Goal: Transaction & Acquisition: Book appointment/travel/reservation

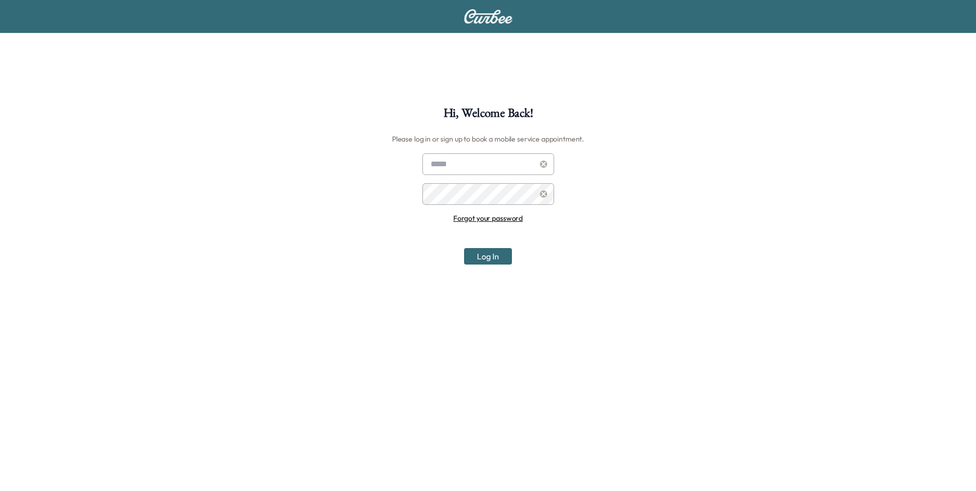
type input "**********"
click at [494, 258] on button "Log In" at bounding box center [488, 256] width 48 height 16
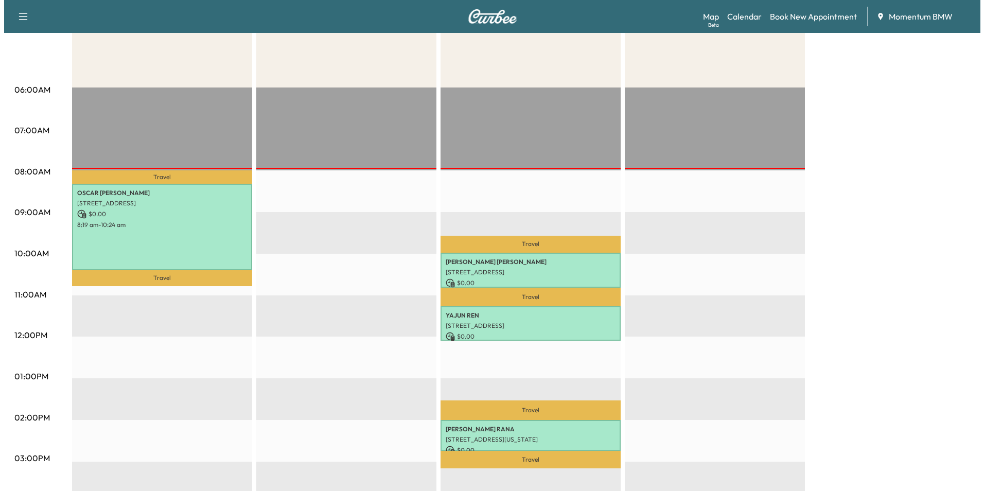
scroll to position [154, 0]
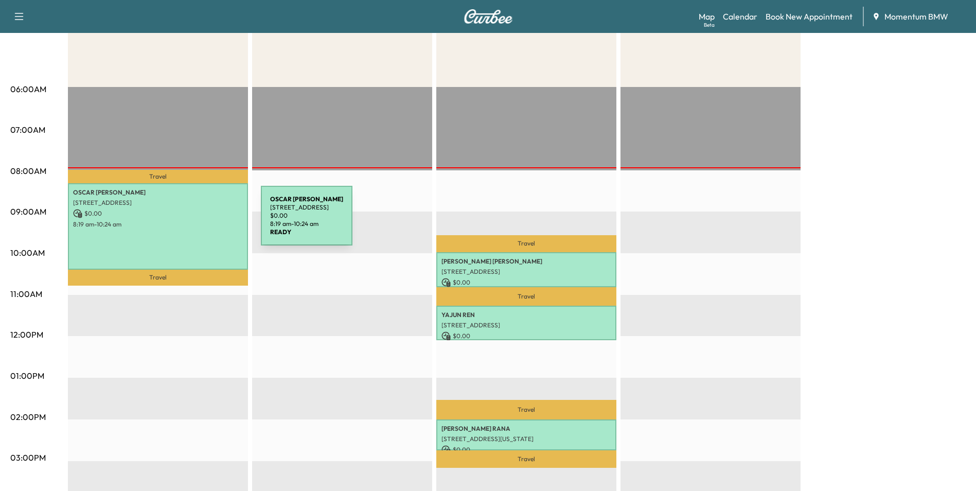
click at [184, 222] on p "8:19 am - 10:24 am" at bounding box center [158, 224] width 170 height 8
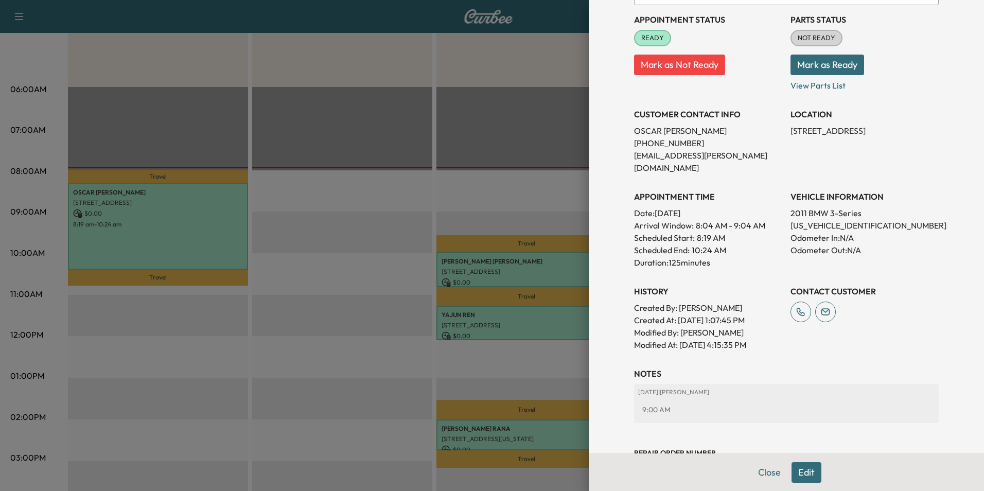
scroll to position [168, 0]
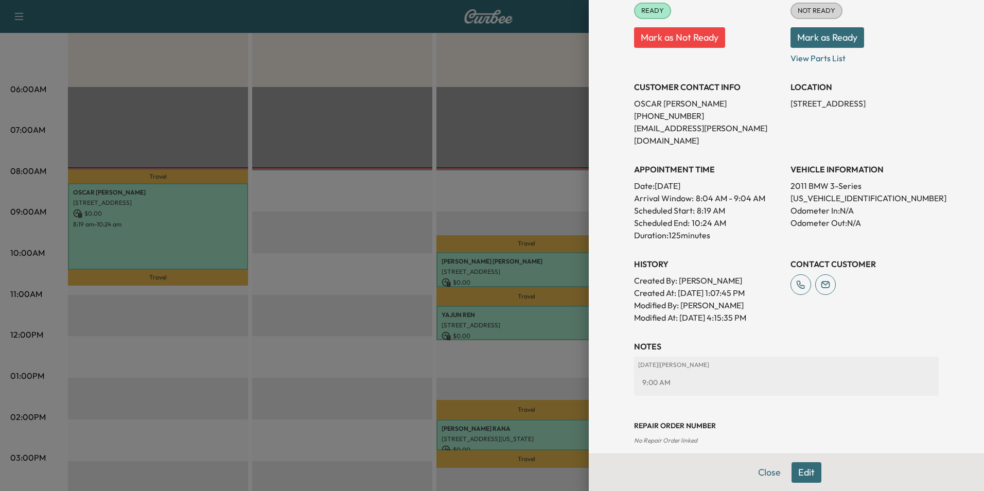
click at [755, 470] on button "Close" at bounding box center [769, 472] width 36 height 21
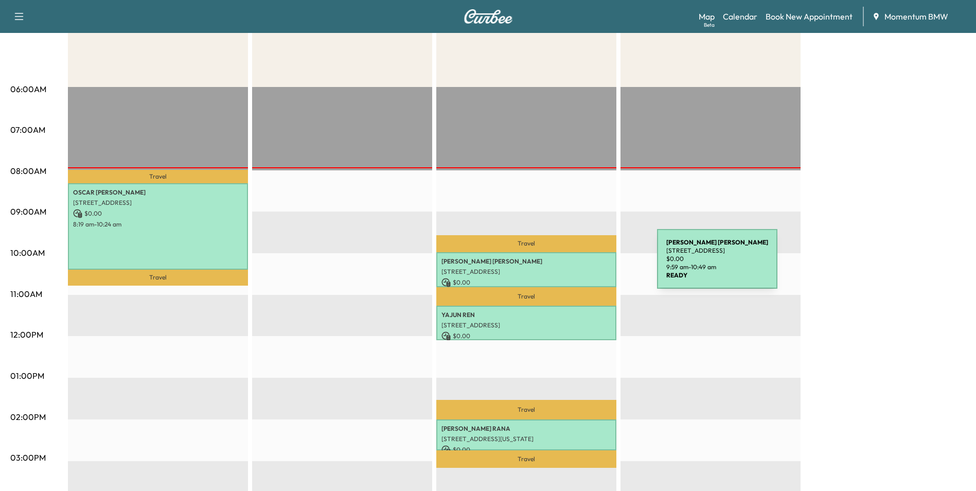
click at [580, 265] on div "[PERSON_NAME] [STREET_ADDRESS] $ 0.00 9:59 am - 10:49 am" at bounding box center [526, 269] width 180 height 34
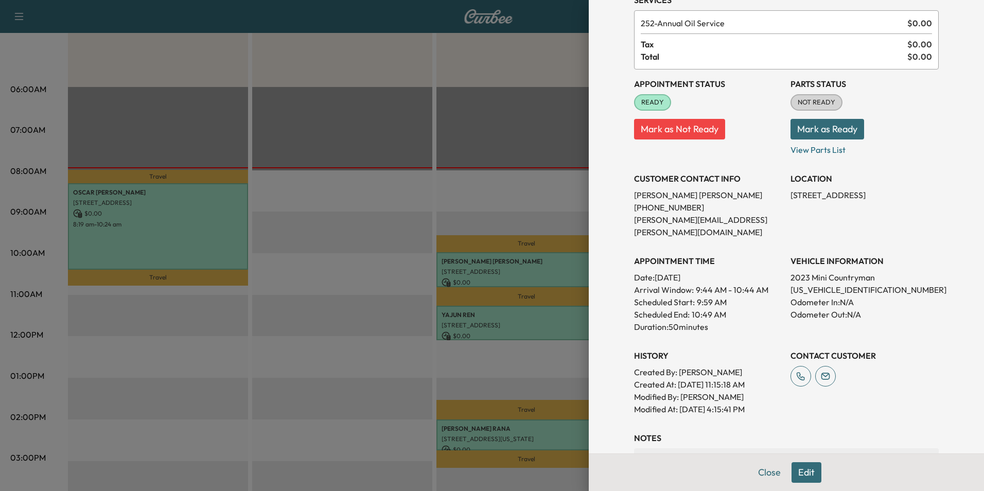
scroll to position [143, 0]
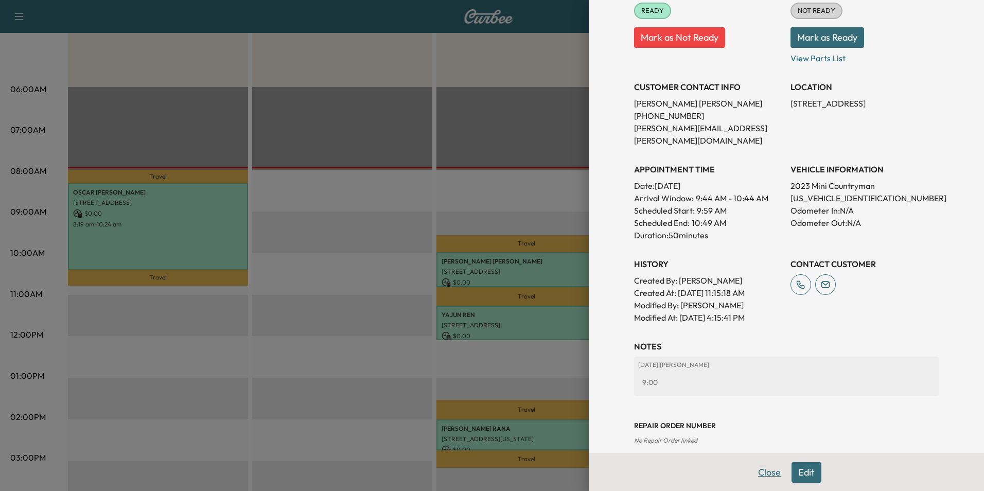
click at [766, 475] on button "Close" at bounding box center [769, 472] width 36 height 21
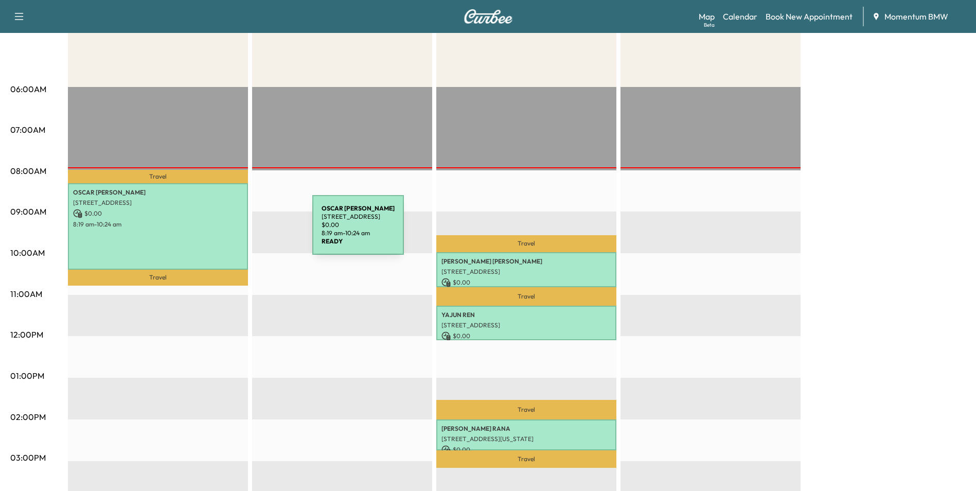
click at [235, 231] on div "[PERSON_NAME] [STREET_ADDRESS][PERSON_NAME] $ 0.00 8:19 am - 10:24 am" at bounding box center [158, 226] width 180 height 86
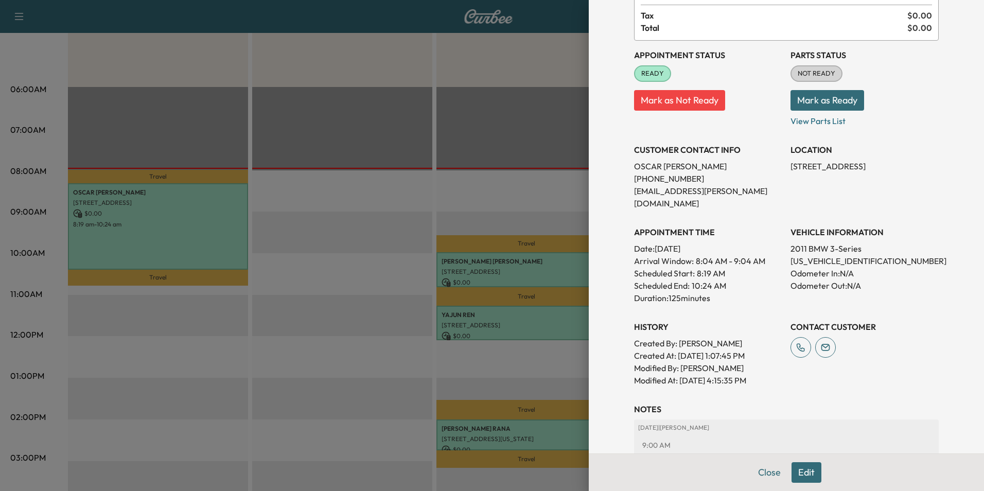
scroll to position [154, 0]
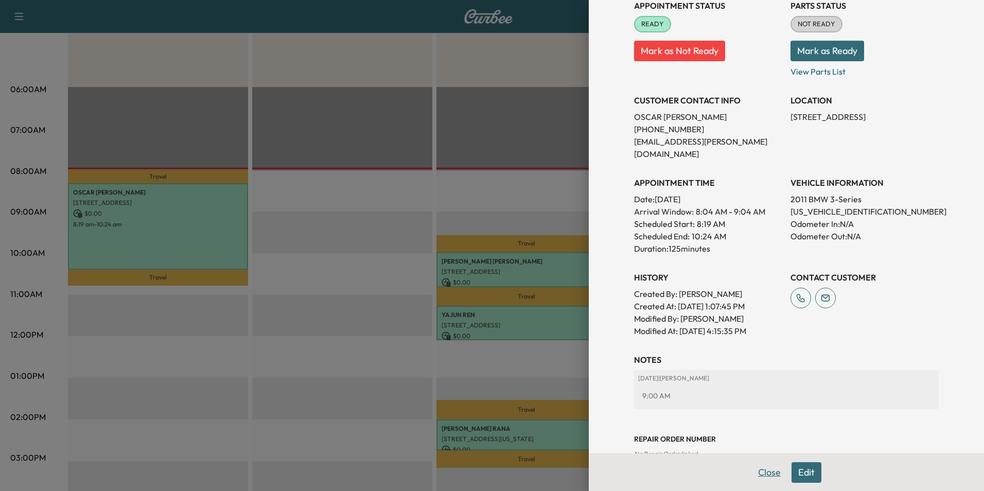
click at [767, 473] on button "Close" at bounding box center [769, 472] width 36 height 21
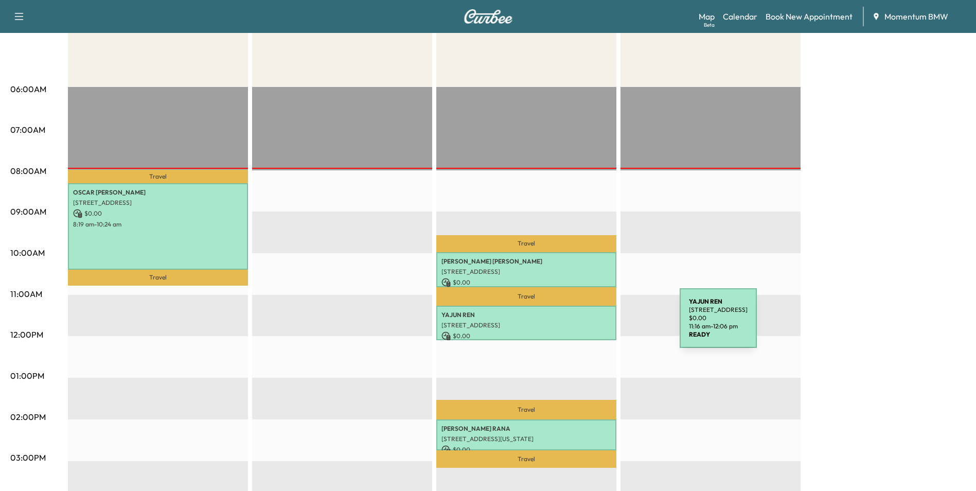
click at [603, 324] on p "[STREET_ADDRESS]" at bounding box center [527, 325] width 170 height 8
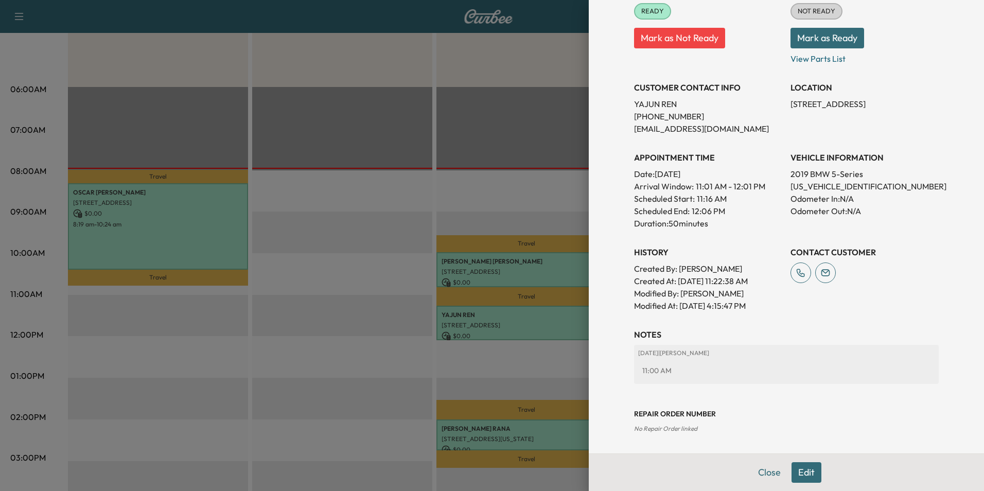
scroll to position [143, 0]
click at [761, 472] on button "Close" at bounding box center [769, 472] width 36 height 21
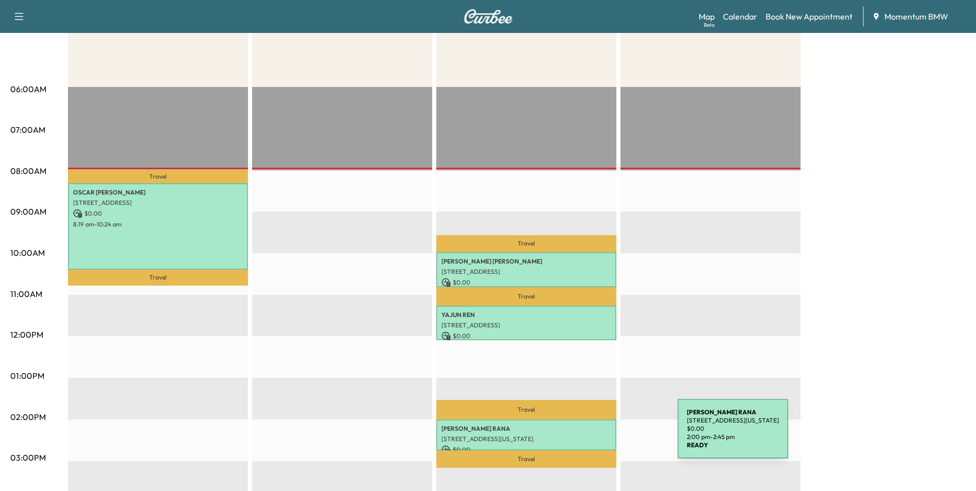
click at [601, 435] on p "[STREET_ADDRESS][US_STATE]" at bounding box center [527, 439] width 170 height 8
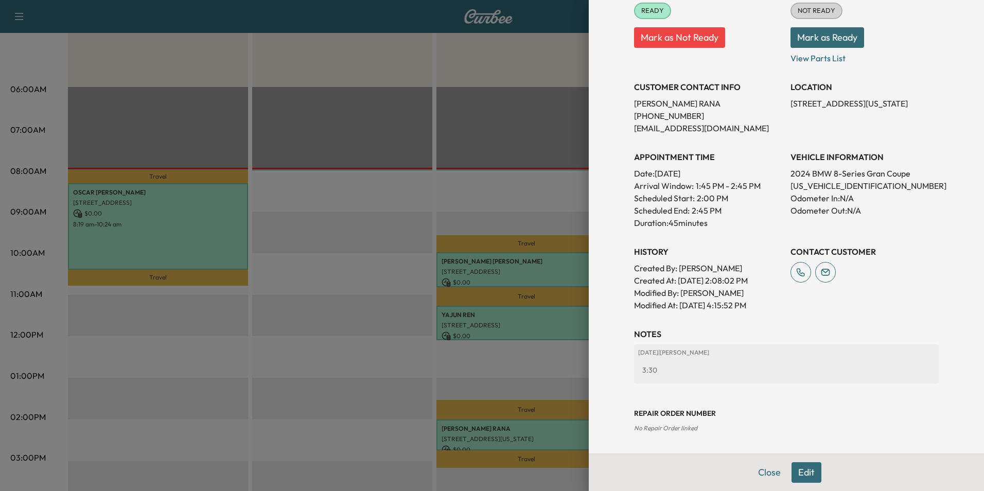
click at [771, 480] on button "Close" at bounding box center [769, 472] width 36 height 21
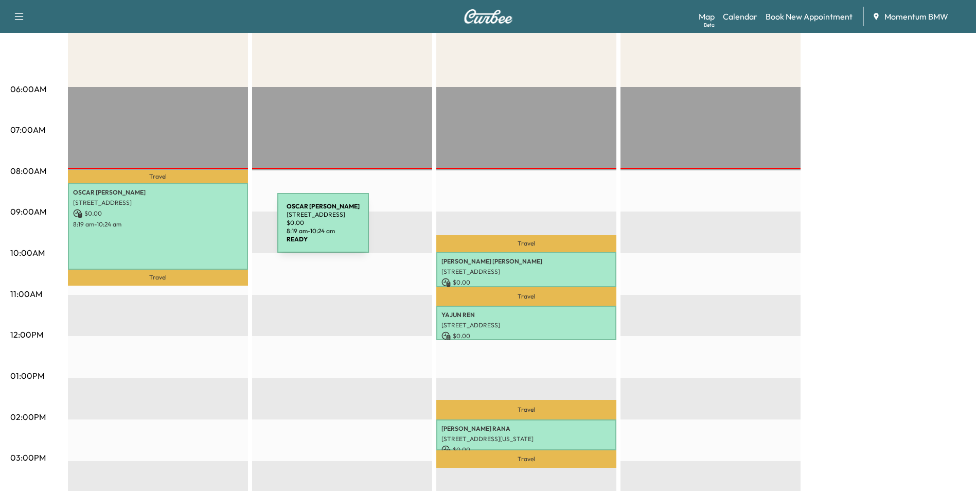
click at [200, 229] on div "[PERSON_NAME] [STREET_ADDRESS][PERSON_NAME] $ 0.00 8:19 am - 10:24 am" at bounding box center [158, 226] width 180 height 86
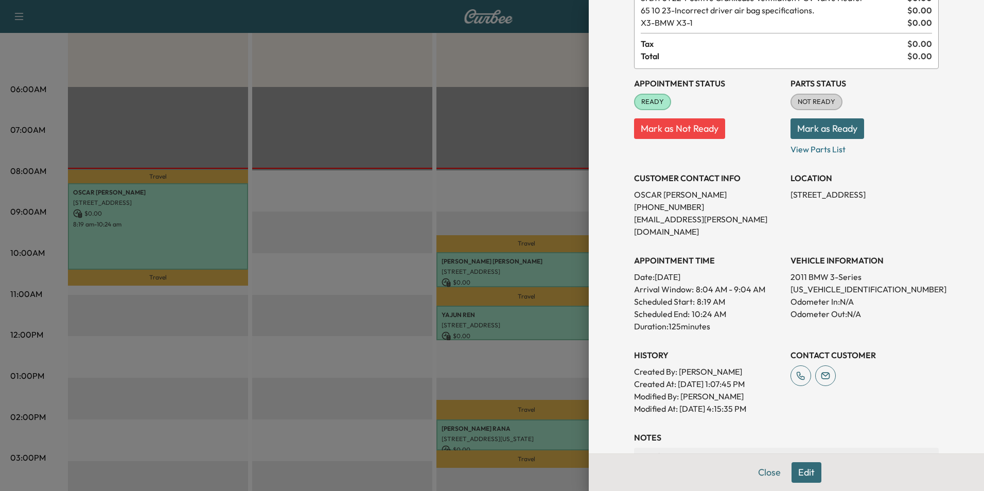
scroll to position [154, 0]
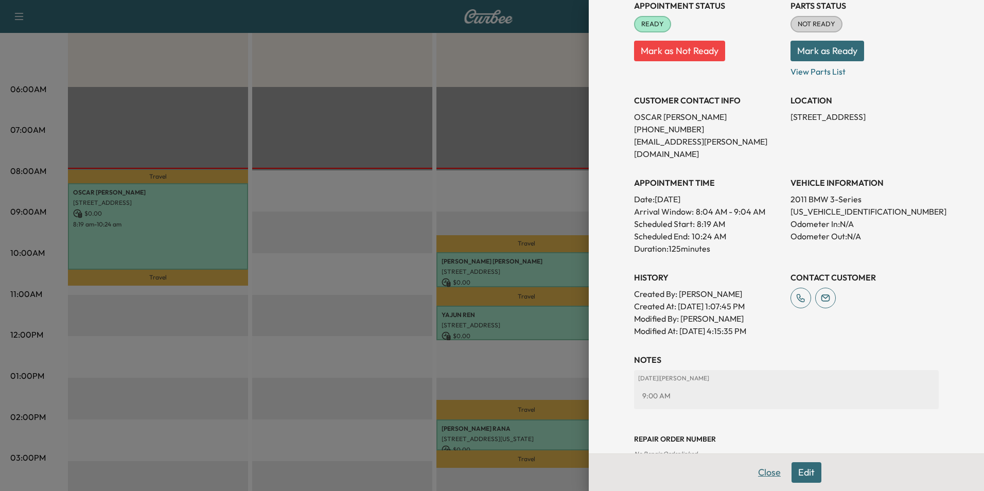
click at [762, 472] on button "Close" at bounding box center [769, 472] width 36 height 21
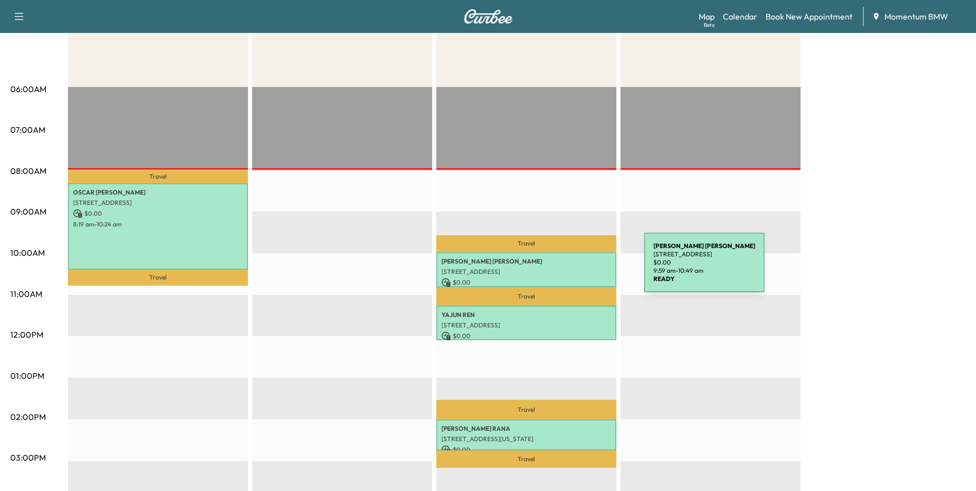
click at [567, 269] on p "[STREET_ADDRESS]" at bounding box center [527, 272] width 170 height 8
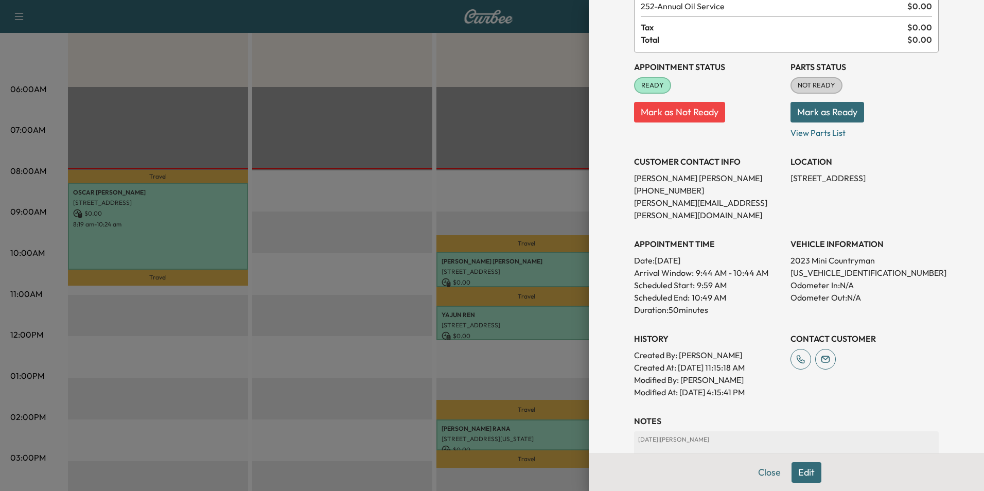
scroll to position [0, 0]
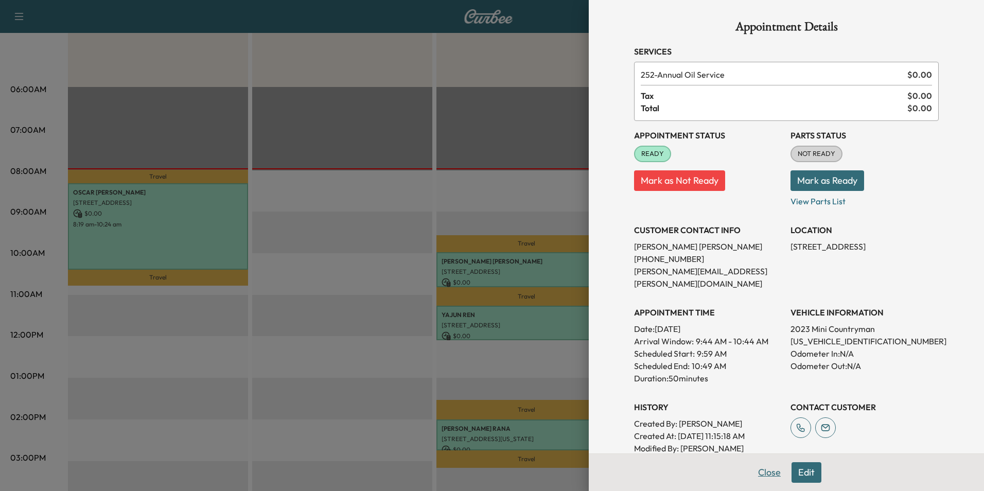
click at [760, 468] on button "Close" at bounding box center [769, 472] width 36 height 21
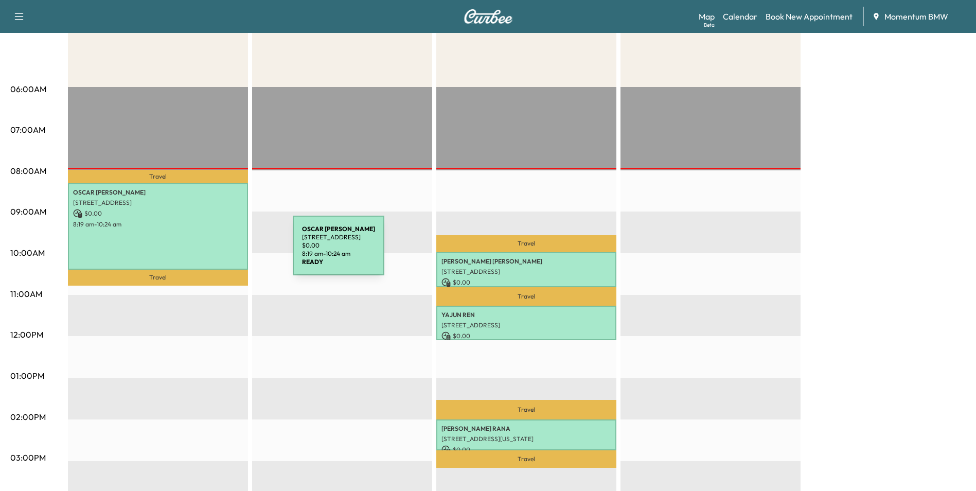
click at [217, 251] on div "[PERSON_NAME] [STREET_ADDRESS][PERSON_NAME] $ 0.00 8:19 am - 10:24 am" at bounding box center [158, 226] width 180 height 86
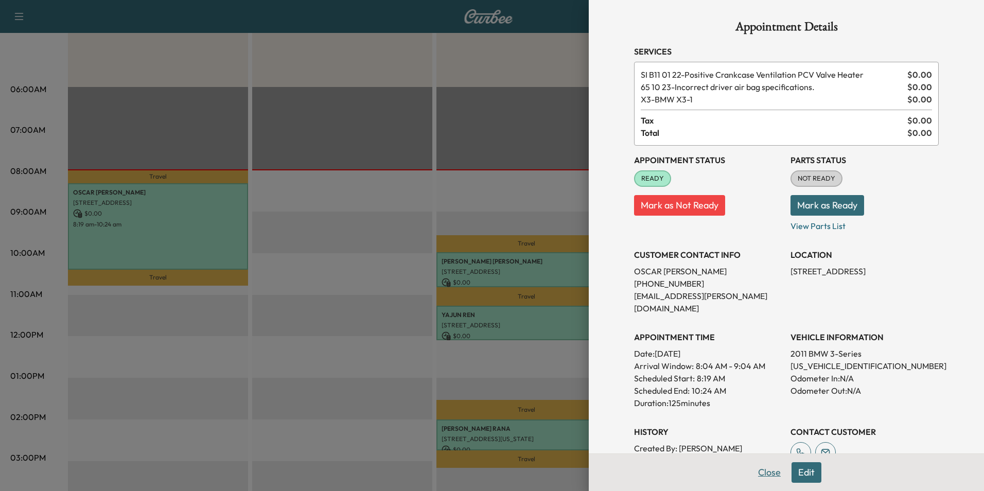
click at [768, 476] on button "Close" at bounding box center [769, 472] width 36 height 21
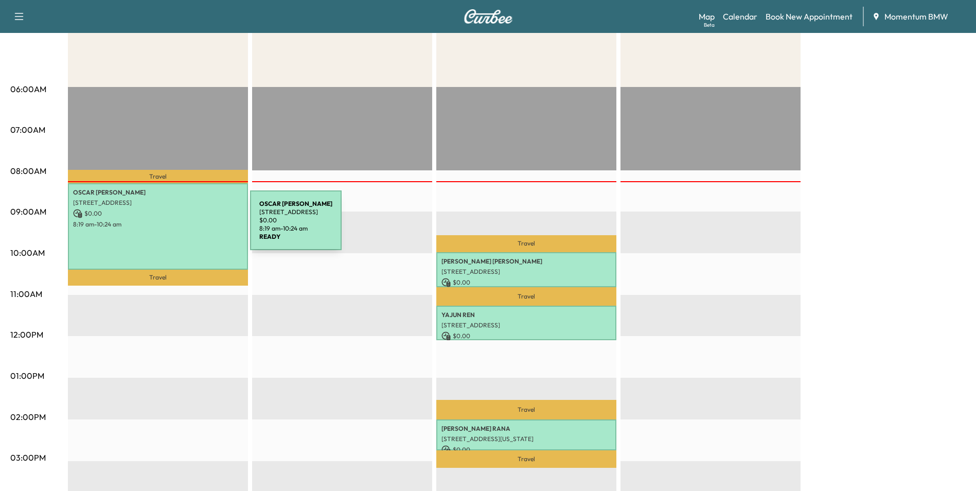
click at [173, 226] on p "8:19 am - 10:24 am" at bounding box center [158, 224] width 170 height 8
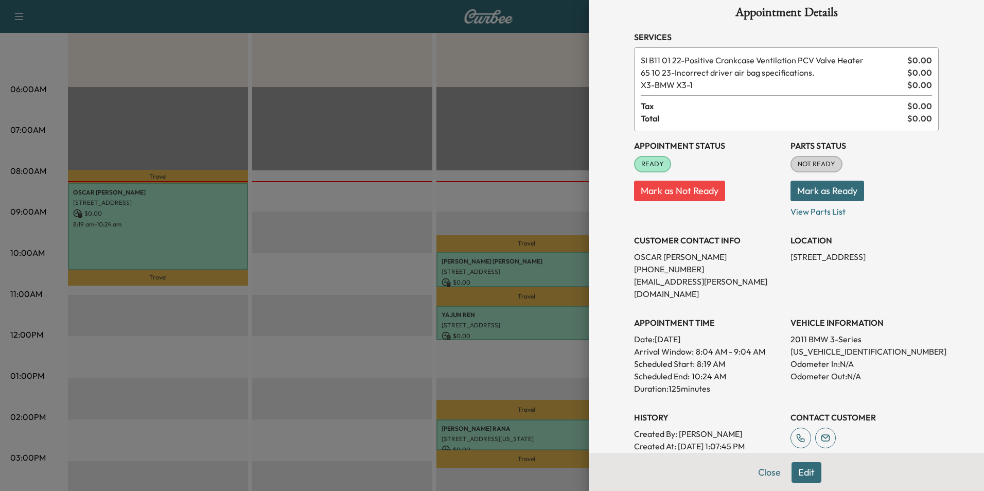
scroll to position [13, 0]
click at [767, 472] on button "Close" at bounding box center [769, 472] width 36 height 21
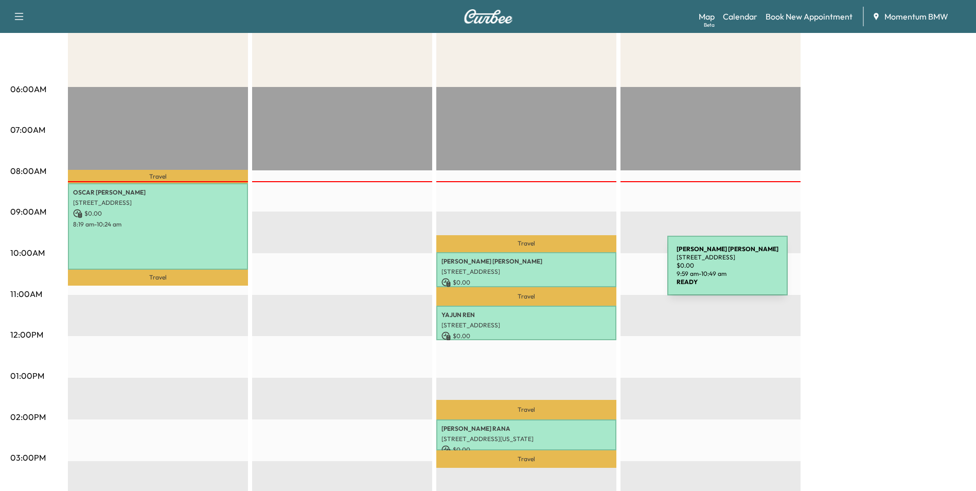
click at [590, 272] on p "[STREET_ADDRESS]" at bounding box center [527, 272] width 170 height 8
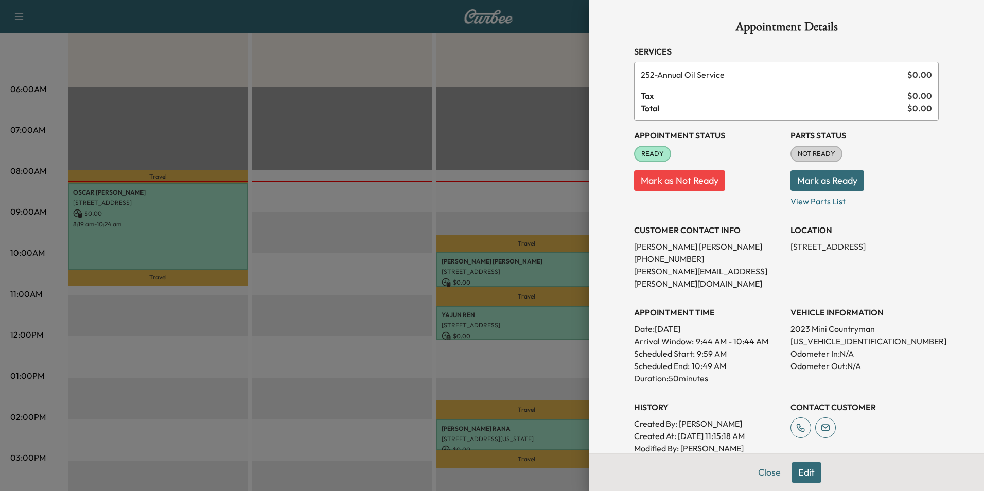
click at [534, 268] on div at bounding box center [492, 245] width 984 height 491
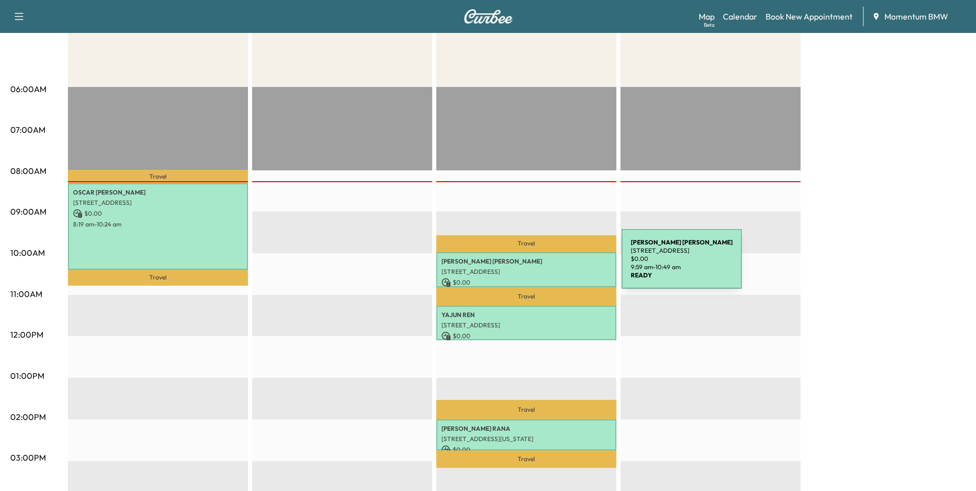
click at [545, 265] on div "[PERSON_NAME] [STREET_ADDRESS] $ 0.00 9:59 am - 10:49 am" at bounding box center [526, 269] width 180 height 34
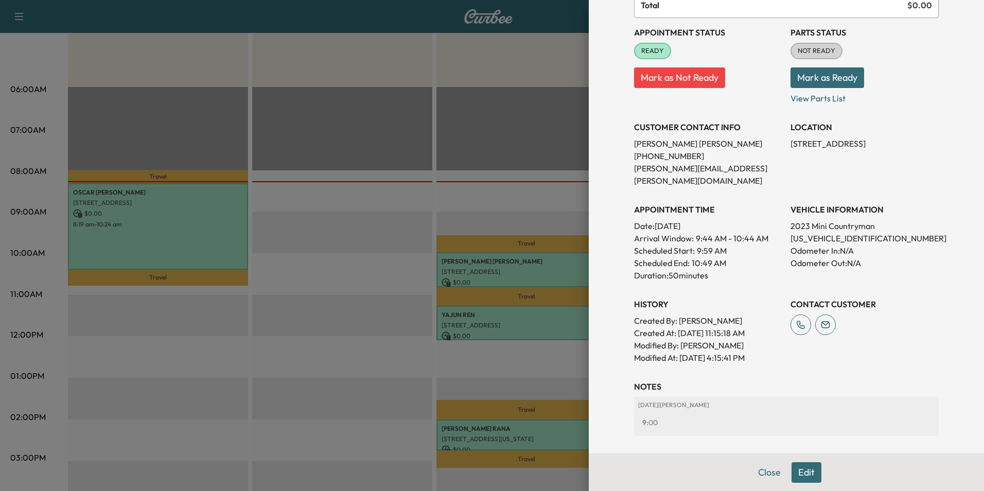
scroll to position [143, 0]
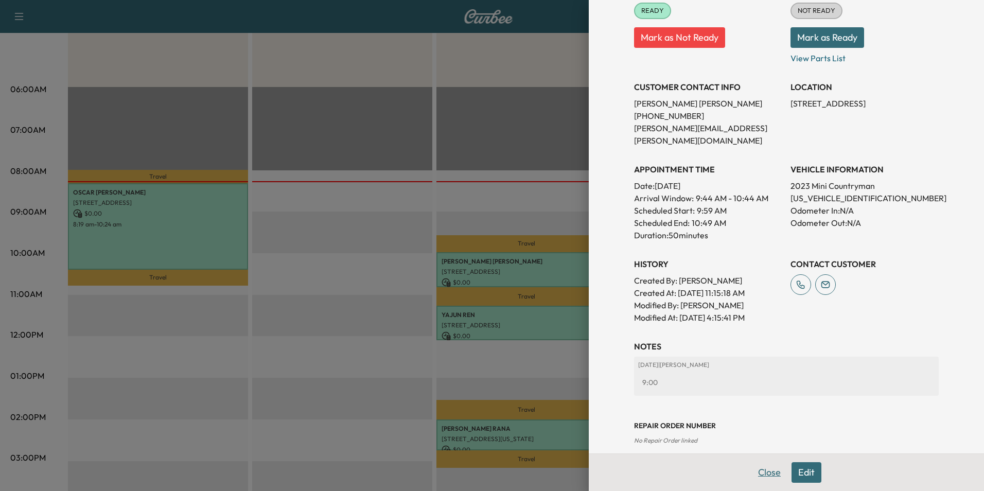
click at [763, 474] on button "Close" at bounding box center [769, 472] width 36 height 21
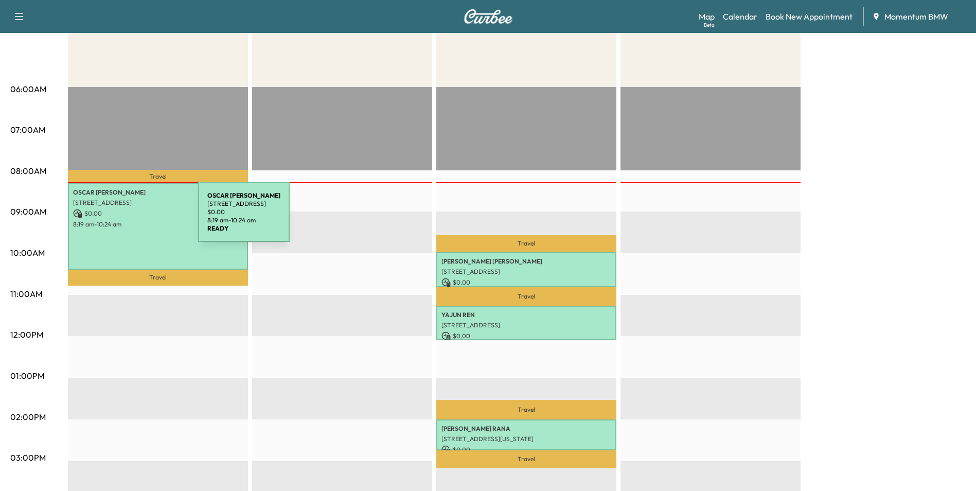
click at [124, 218] on div "[PERSON_NAME] [STREET_ADDRESS][PERSON_NAME] $ 0.00 8:19 am - 10:24 am" at bounding box center [158, 226] width 180 height 86
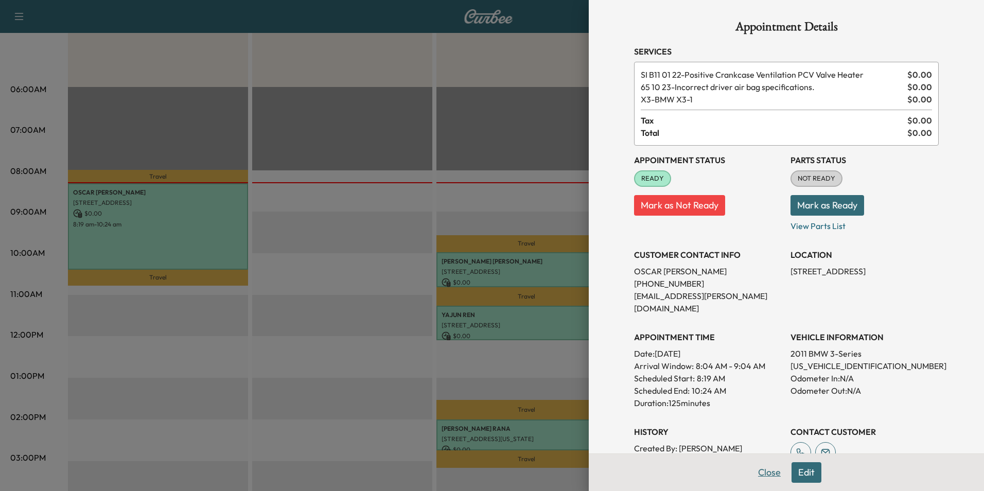
click at [756, 469] on button "Close" at bounding box center [769, 472] width 36 height 21
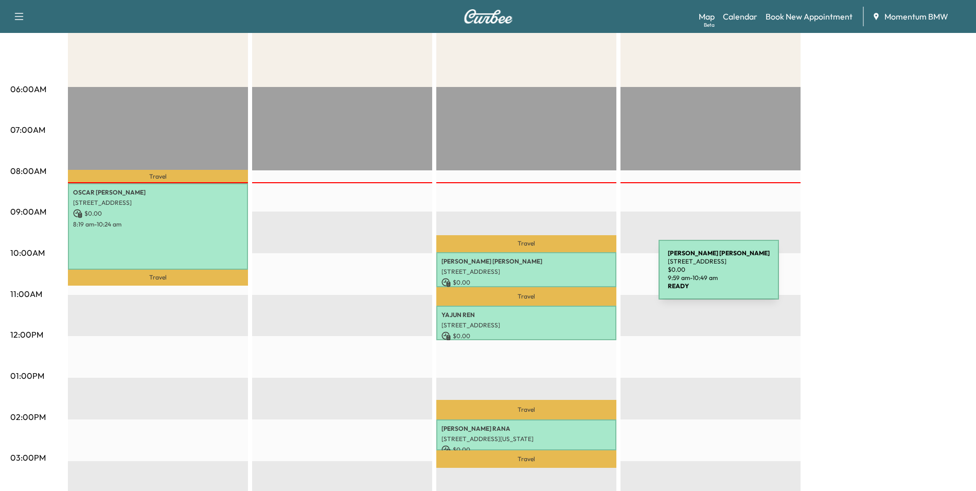
click at [582, 278] on p "$ 0.00" at bounding box center [527, 282] width 170 height 9
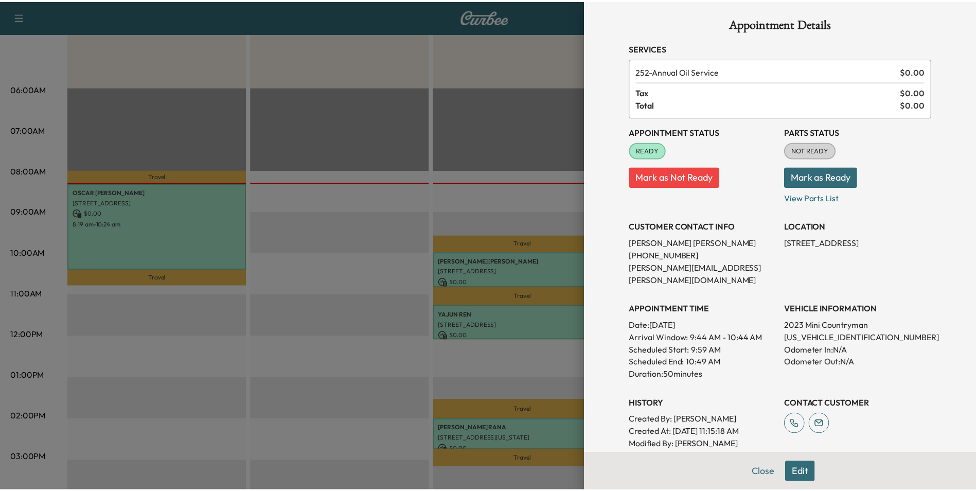
scroll to position [0, 0]
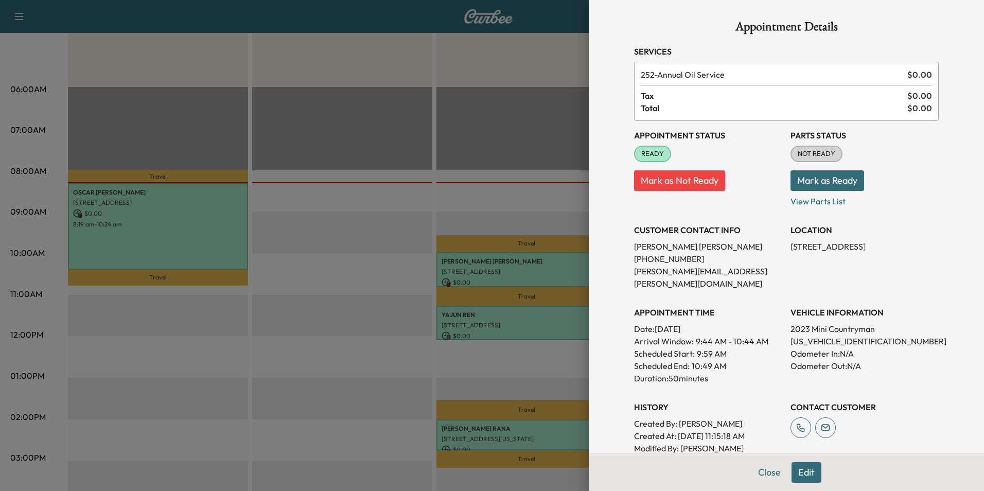
click at [686, 180] on button "Mark as Not Ready" at bounding box center [679, 180] width 91 height 21
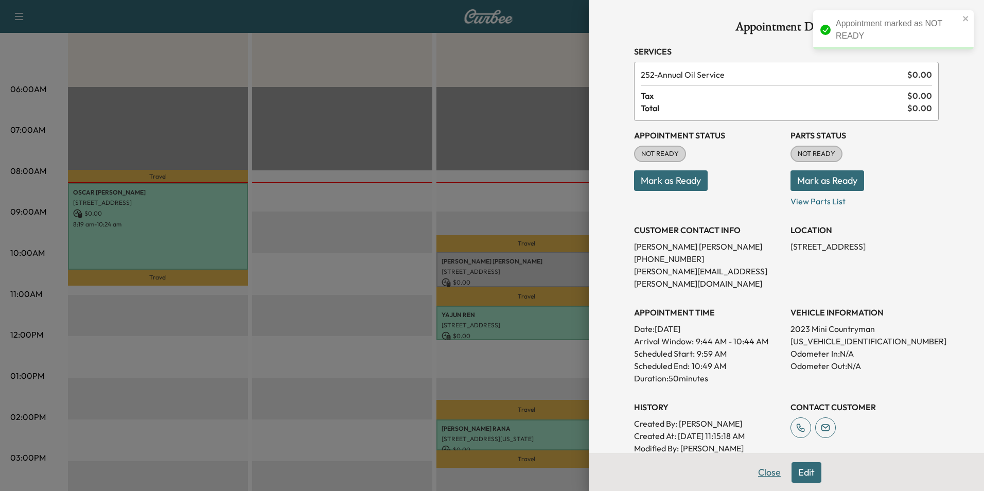
click at [761, 474] on button "Close" at bounding box center [769, 472] width 36 height 21
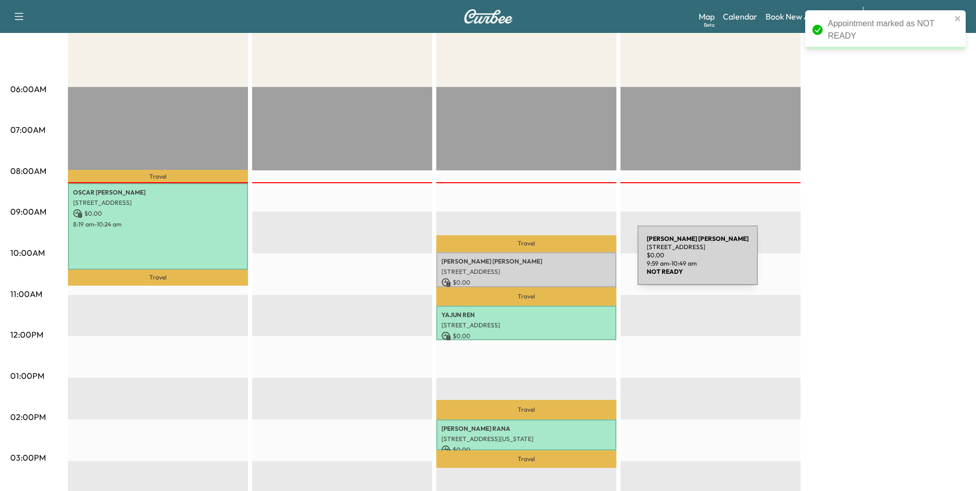
click at [561, 261] on p "[PERSON_NAME]" at bounding box center [527, 261] width 170 height 8
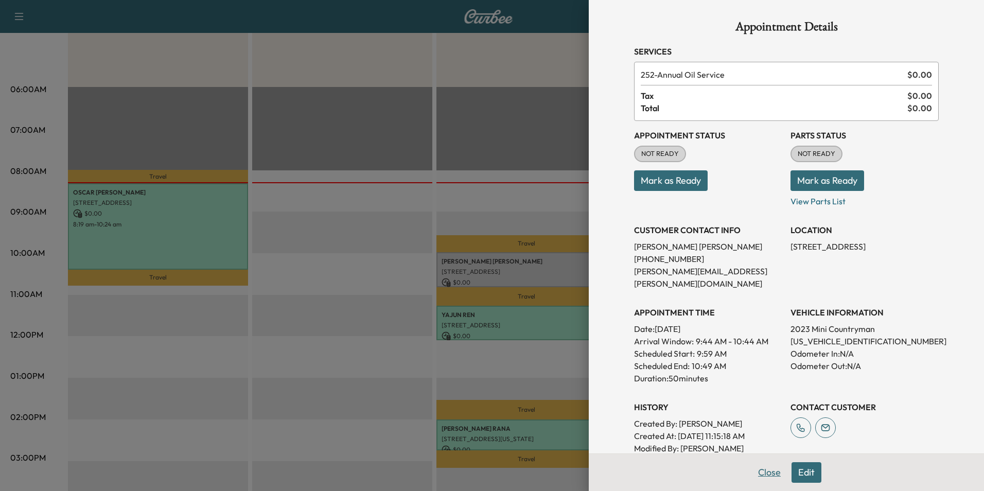
click at [761, 469] on button "Close" at bounding box center [769, 472] width 36 height 21
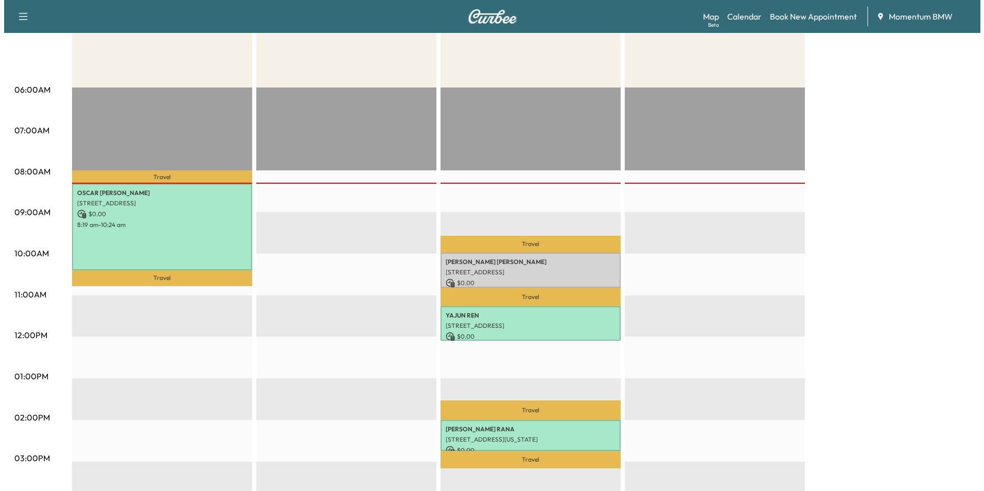
scroll to position [154, 0]
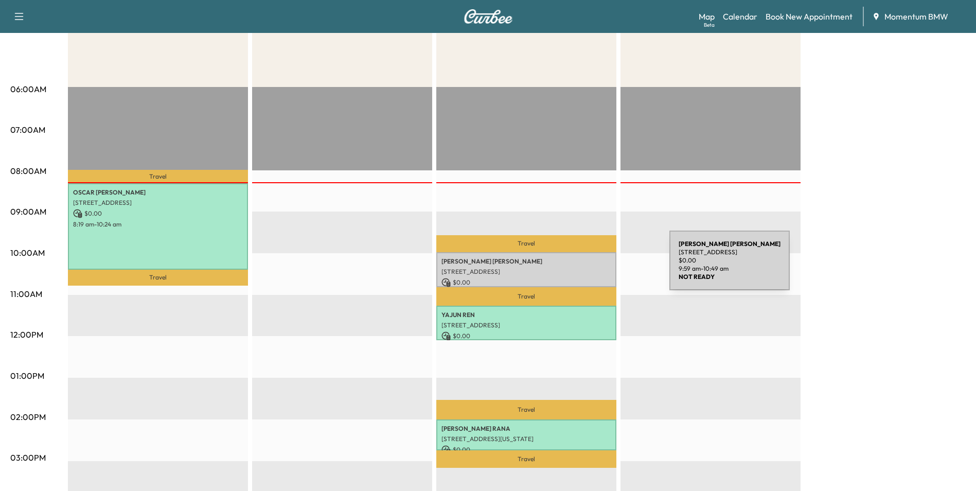
click at [592, 268] on p "[STREET_ADDRESS]" at bounding box center [527, 272] width 170 height 8
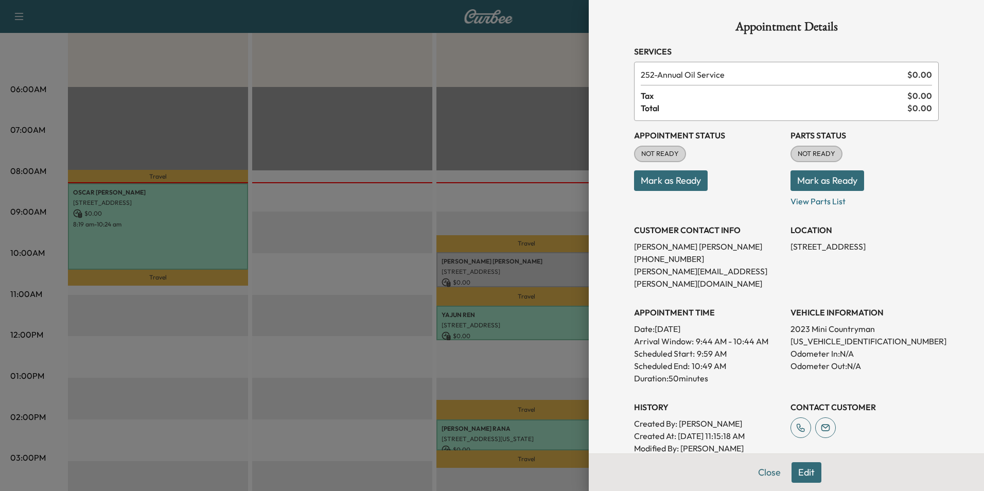
click at [683, 182] on button "Mark as Ready" at bounding box center [671, 180] width 74 height 21
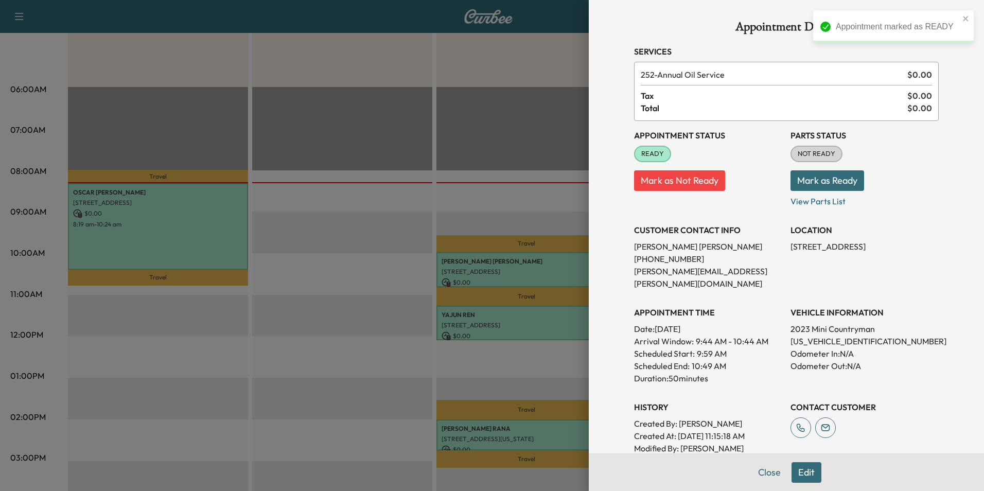
click at [752, 465] on button "Close" at bounding box center [769, 472] width 36 height 21
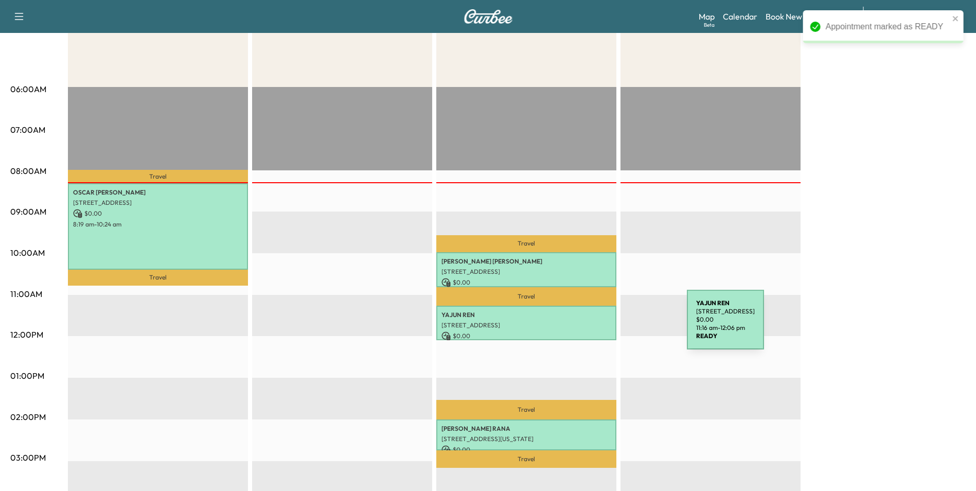
click at [610, 326] on p "[STREET_ADDRESS]" at bounding box center [527, 325] width 170 height 8
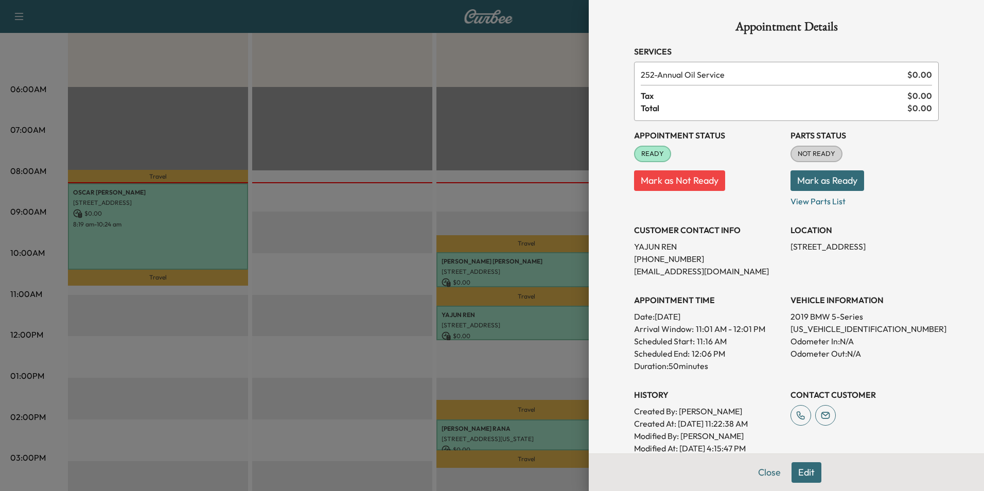
scroll to position [143, 0]
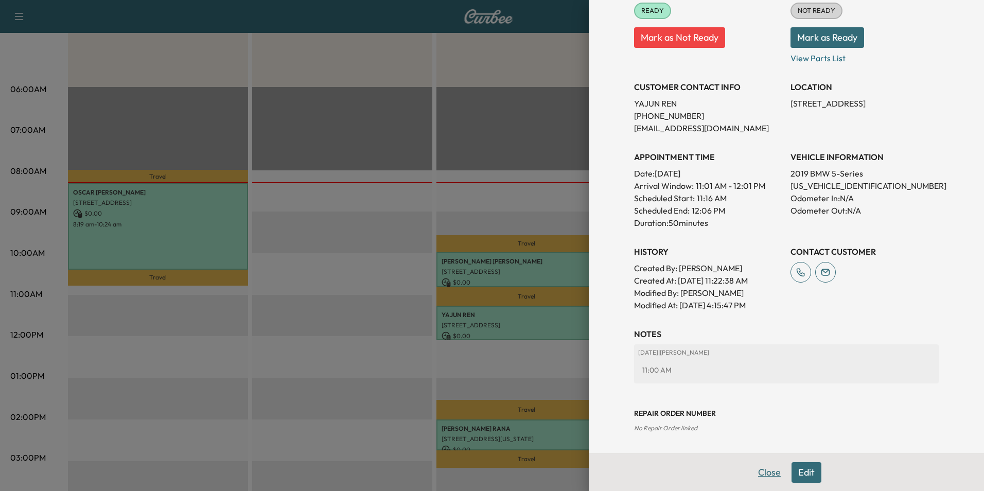
click at [757, 471] on button "Close" at bounding box center [769, 472] width 36 height 21
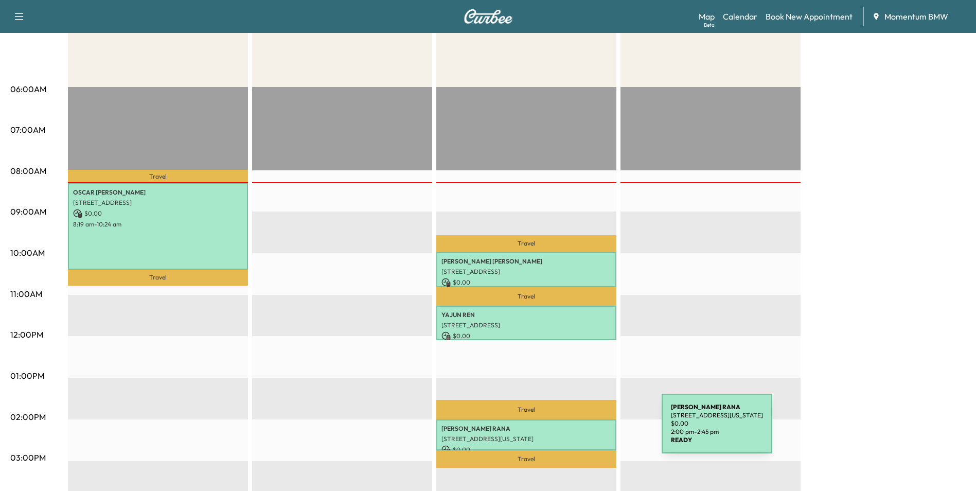
click at [585, 430] on div "[PERSON_NAME] [STREET_ADDRESS][US_STATE] $ 0.00 2:00 pm - 2:45 pm" at bounding box center [526, 434] width 180 height 31
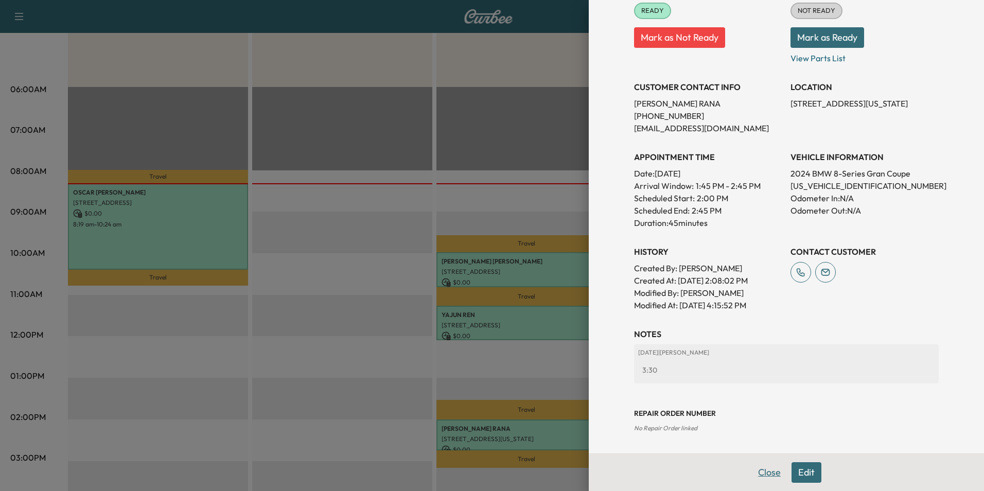
click at [766, 469] on button "Close" at bounding box center [769, 472] width 36 height 21
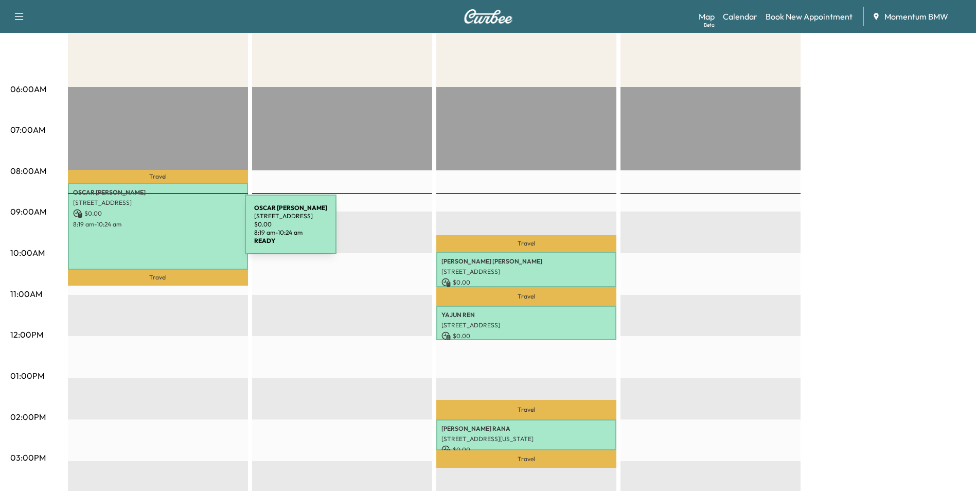
click at [168, 231] on div "[PERSON_NAME] [STREET_ADDRESS][PERSON_NAME] $ 0.00 8:19 am - 10:24 am" at bounding box center [158, 226] width 180 height 86
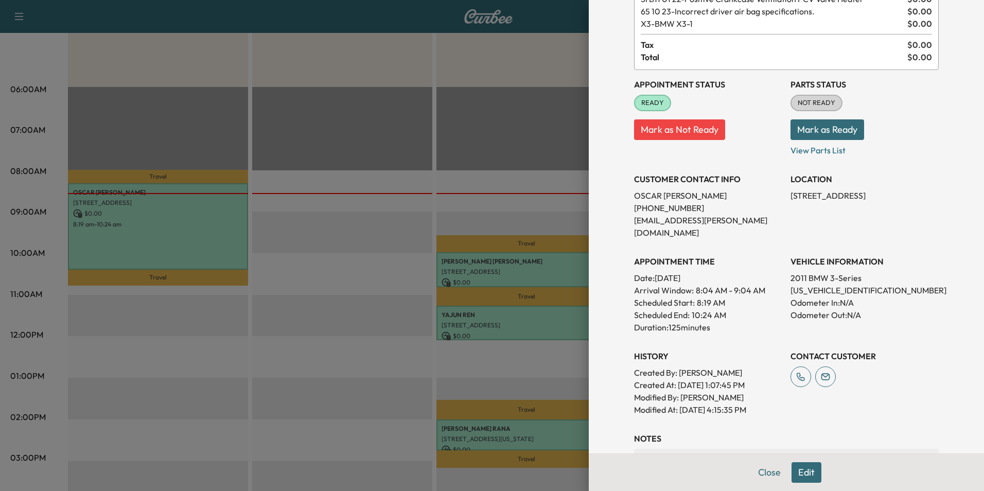
scroll to position [168, 0]
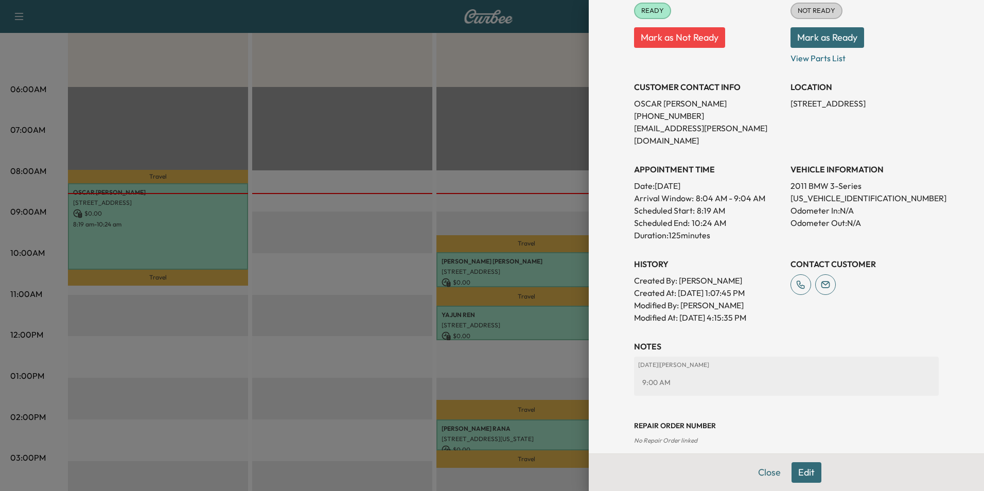
click at [807, 471] on button "Edit" at bounding box center [807, 472] width 30 height 21
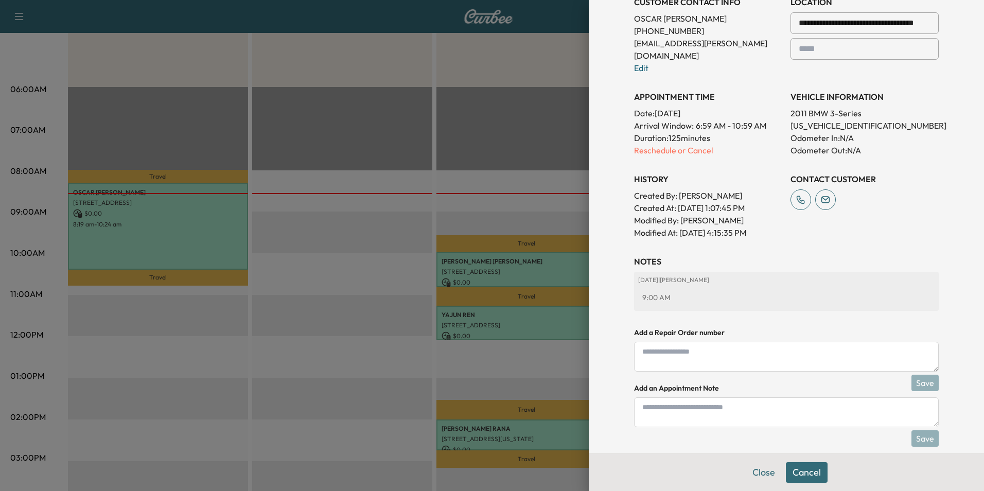
scroll to position [276, 0]
click at [725, 404] on textarea at bounding box center [786, 411] width 305 height 30
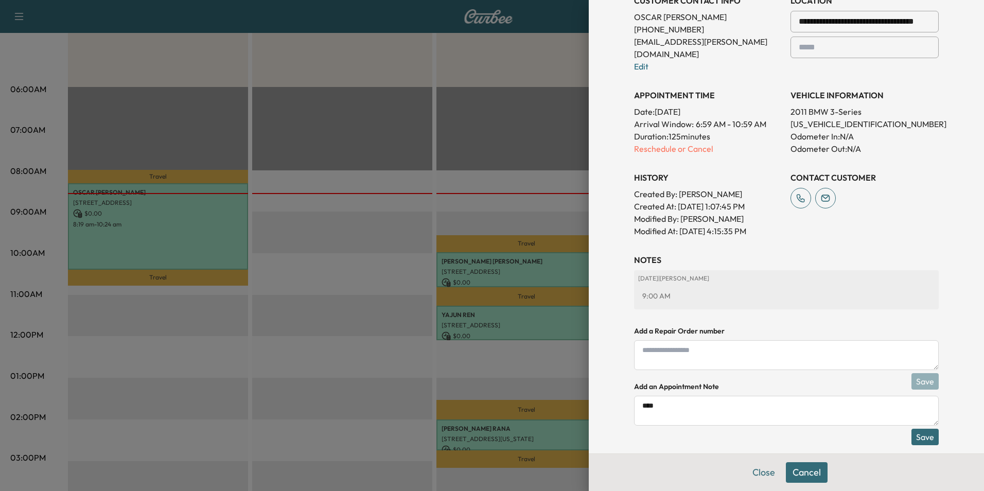
type textarea "****"
click at [916, 429] on button "Save" at bounding box center [925, 437] width 27 height 16
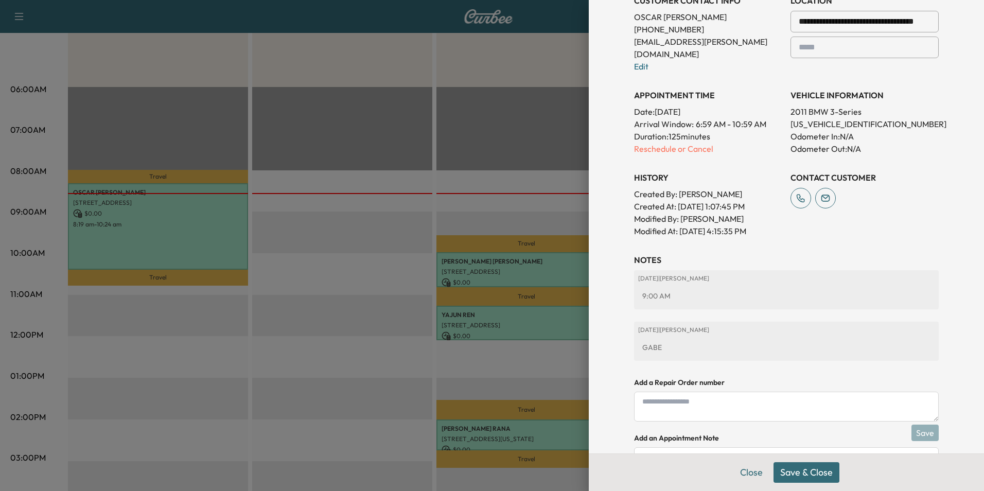
click at [806, 475] on button "Save & Close" at bounding box center [807, 472] width 66 height 21
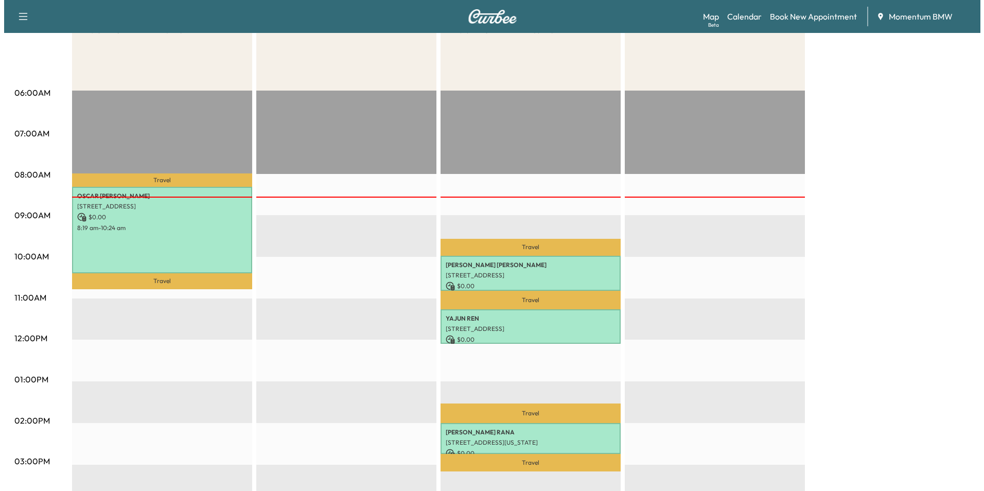
scroll to position [154, 0]
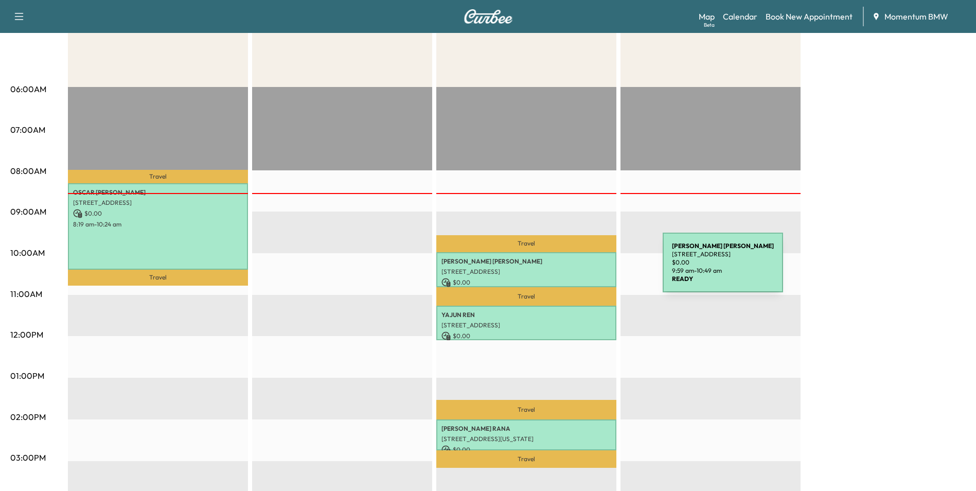
click at [586, 269] on p "[STREET_ADDRESS]" at bounding box center [527, 272] width 170 height 8
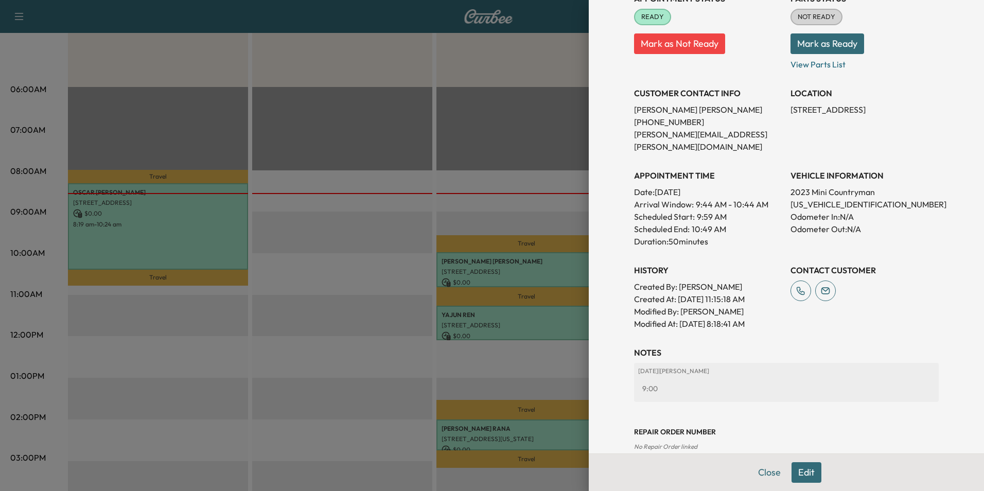
scroll to position [143, 0]
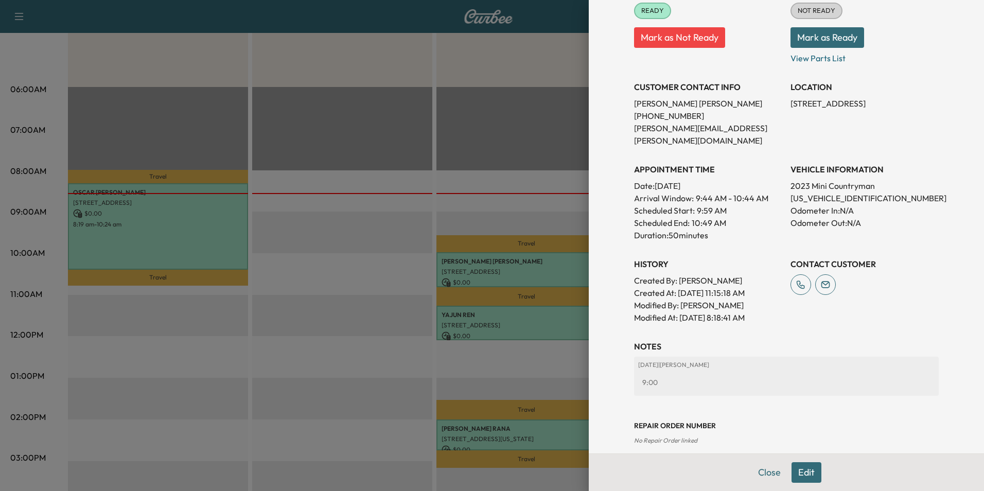
click at [795, 471] on button "Edit" at bounding box center [807, 472] width 30 height 21
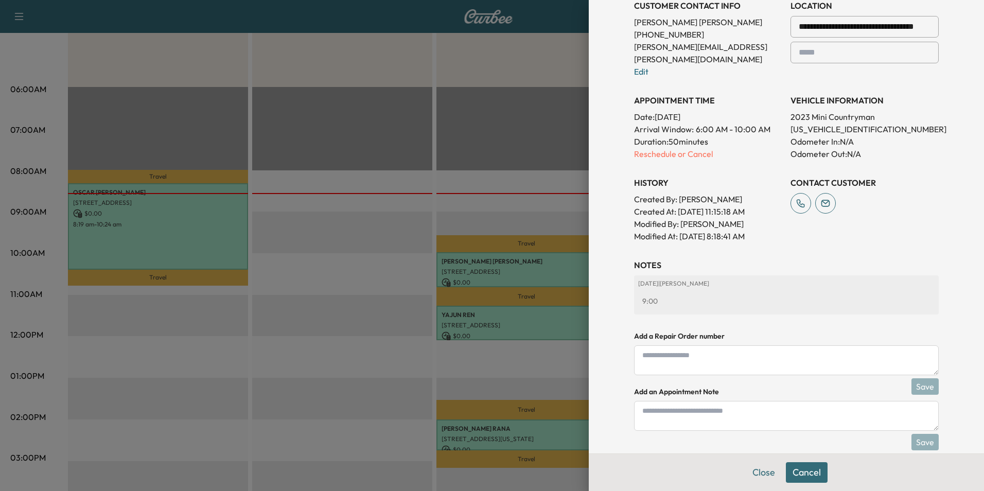
scroll to position [251, 0]
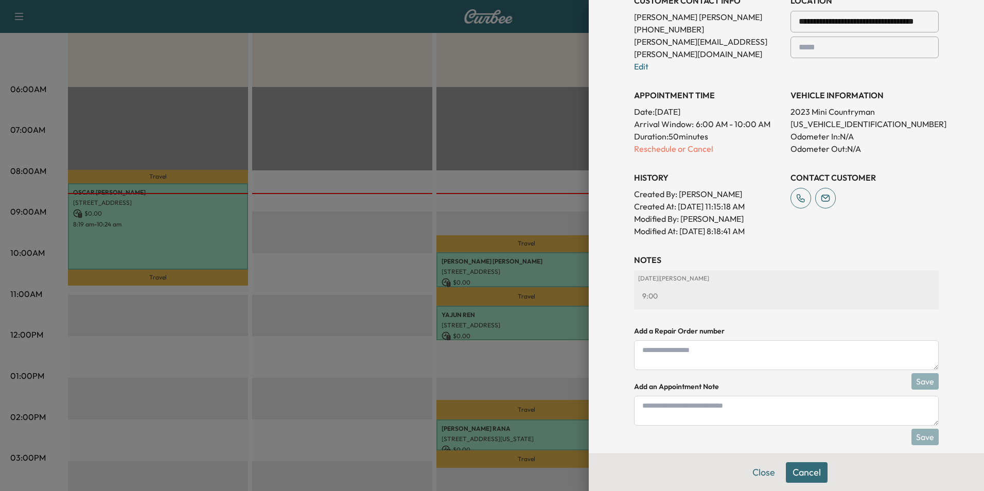
click at [724, 406] on textarea at bounding box center [786, 411] width 305 height 30
type textarea "**********"
click at [914, 429] on button "Save" at bounding box center [925, 437] width 27 height 16
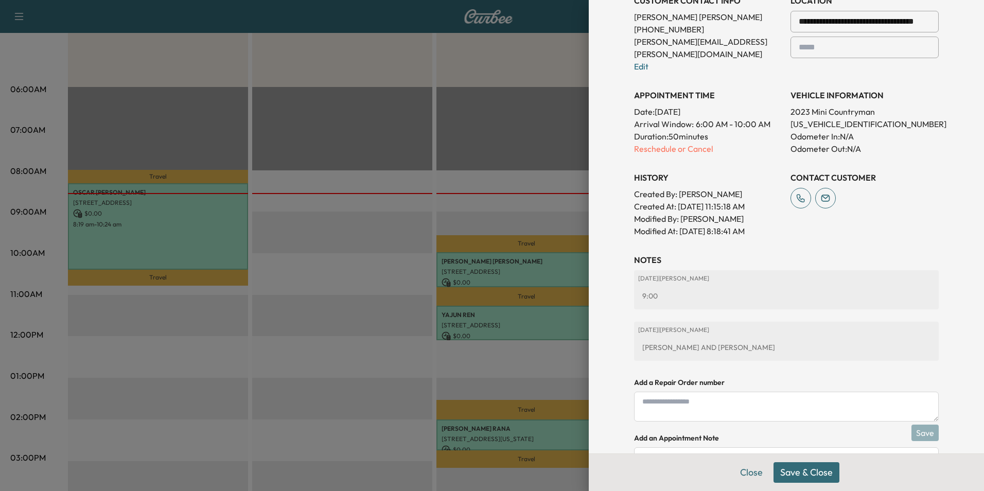
click at [791, 471] on button "Save & Close" at bounding box center [807, 472] width 66 height 21
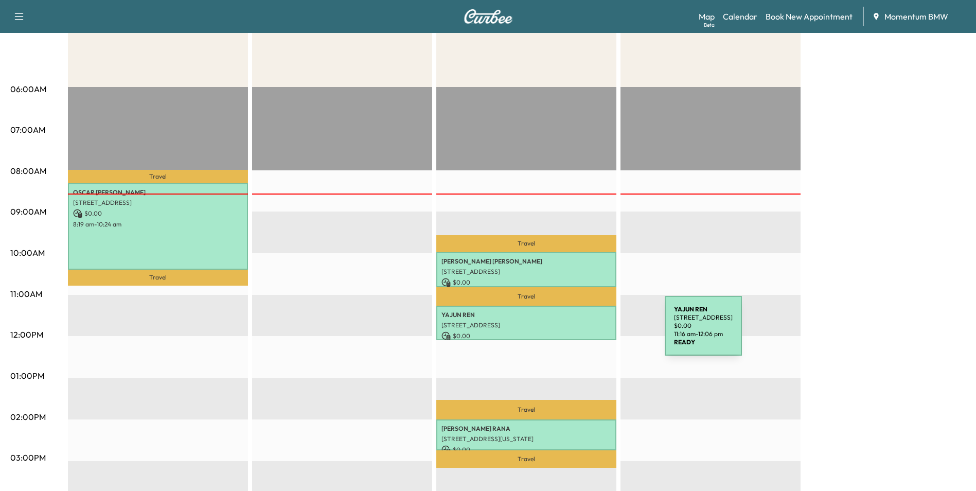
click at [588, 332] on p "$ 0.00" at bounding box center [527, 335] width 170 height 9
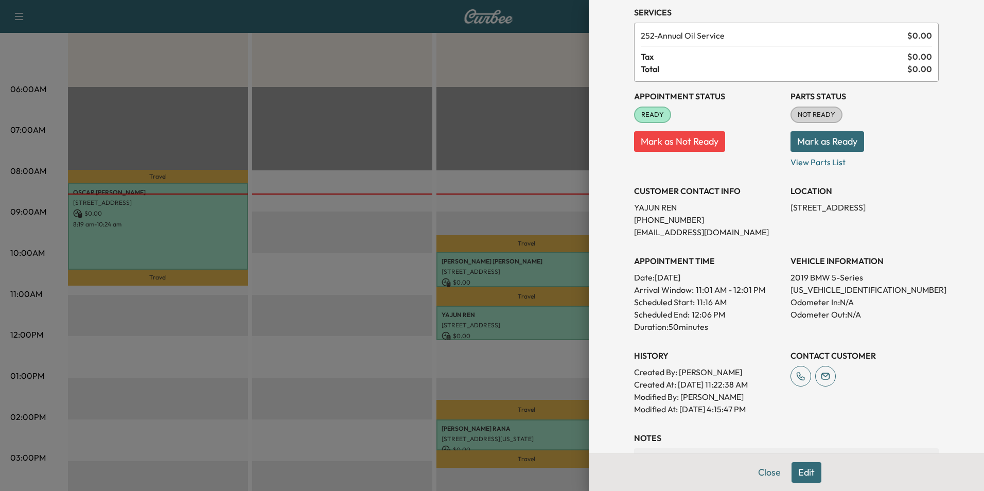
scroll to position [143, 0]
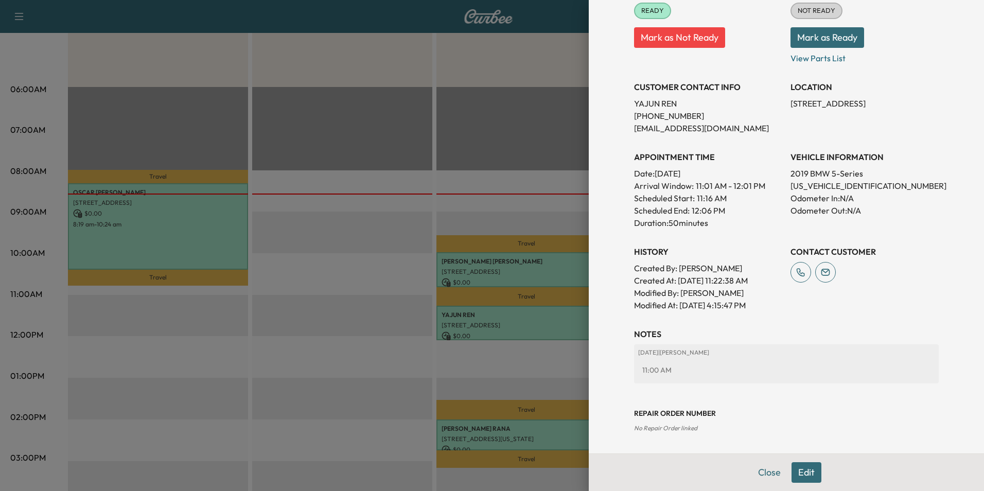
click at [798, 476] on button "Edit" at bounding box center [807, 472] width 30 height 21
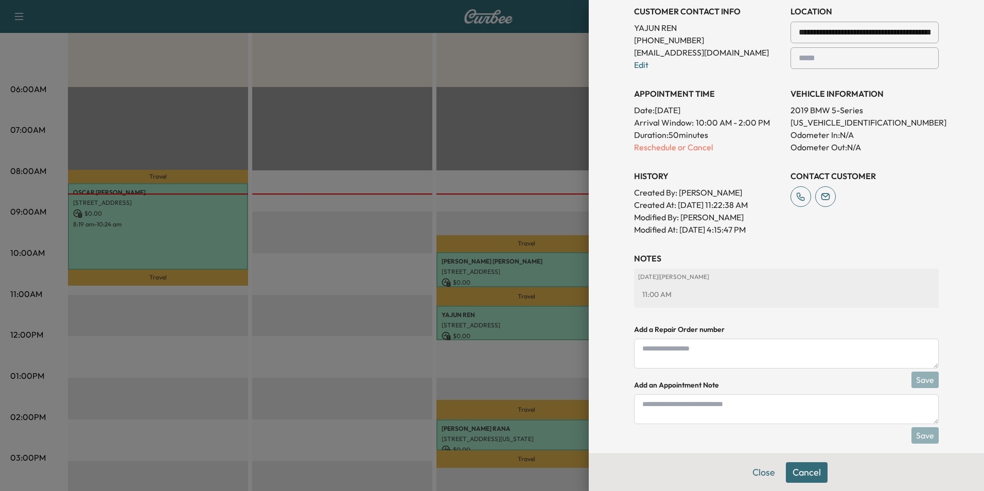
scroll to position [251, 0]
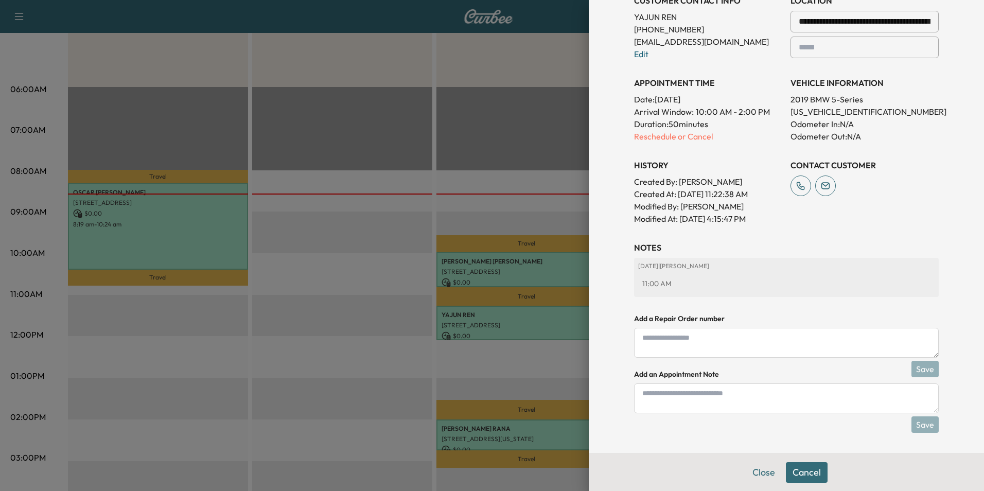
click at [781, 404] on textarea at bounding box center [786, 398] width 305 height 30
type textarea "**********"
click at [920, 421] on button "Save" at bounding box center [925, 424] width 27 height 16
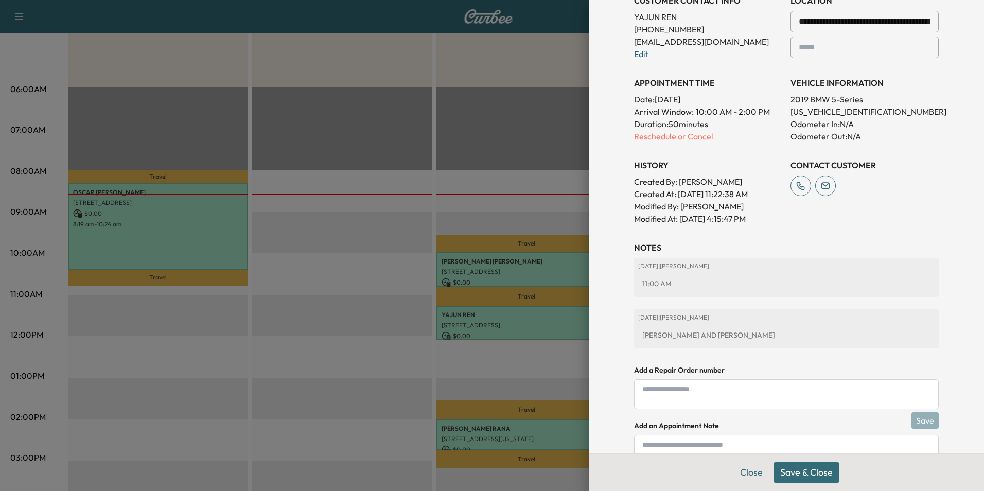
click at [810, 469] on button "Save & Close" at bounding box center [807, 472] width 66 height 21
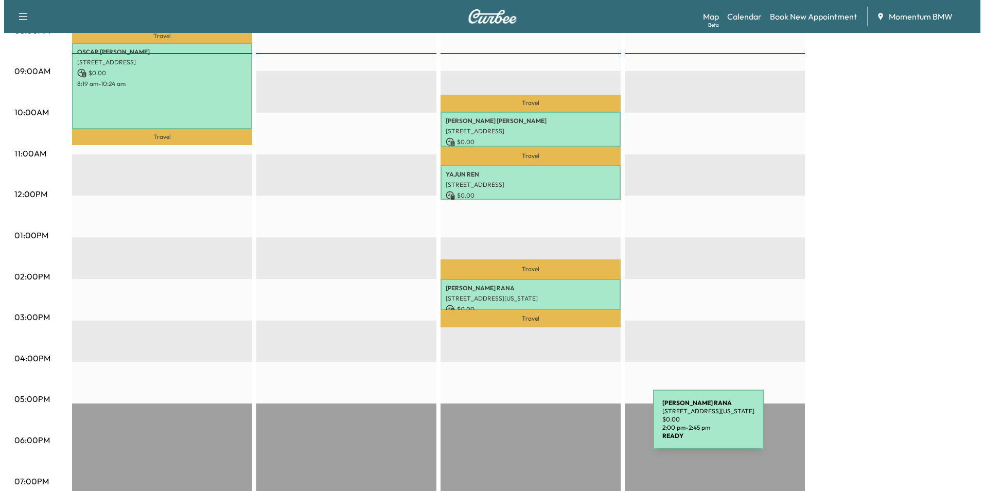
scroll to position [360, 0]
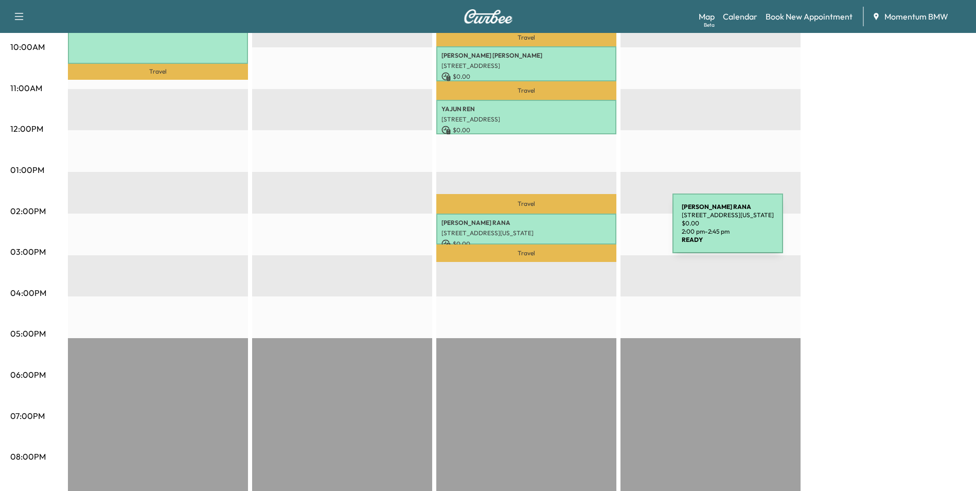
click at [596, 230] on p "[STREET_ADDRESS][US_STATE]" at bounding box center [527, 233] width 170 height 8
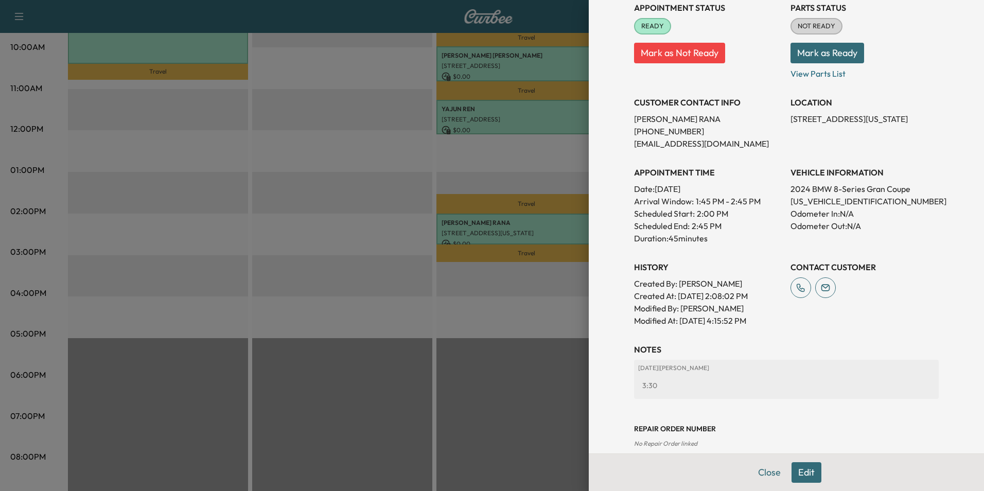
scroll to position [143, 0]
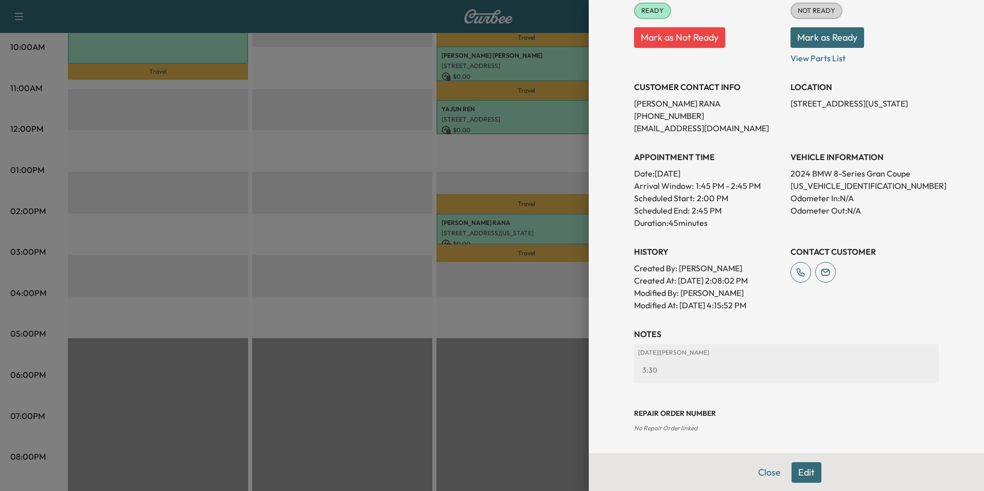
click at [795, 475] on button "Edit" at bounding box center [807, 472] width 30 height 21
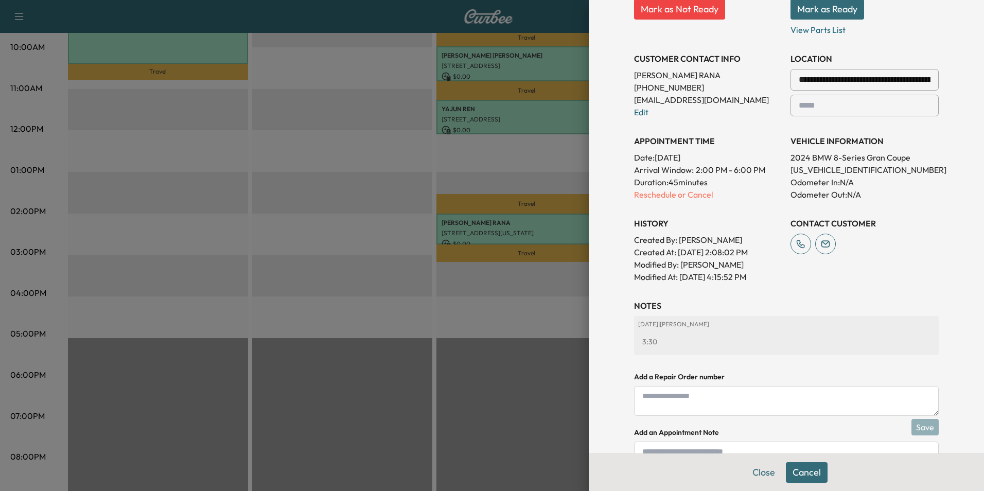
scroll to position [251, 0]
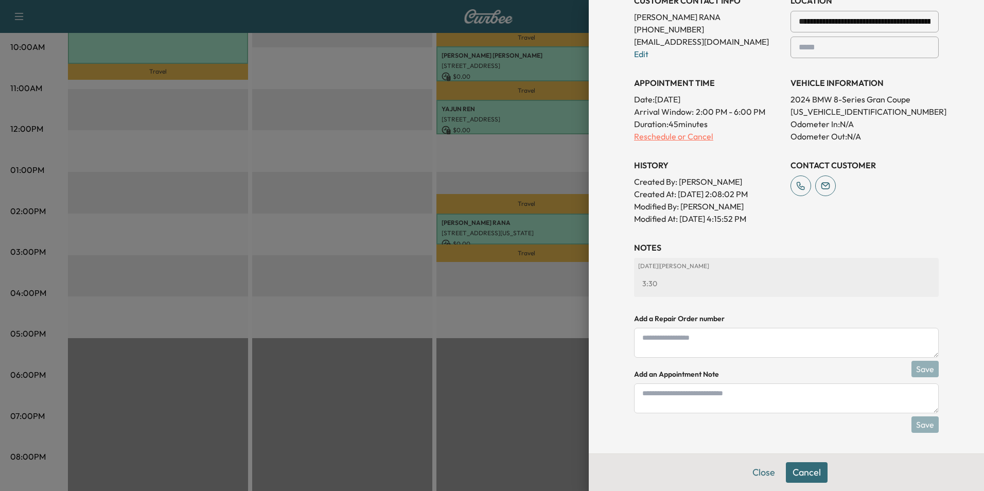
click at [685, 137] on p "Reschedule or Cancel" at bounding box center [708, 136] width 148 height 12
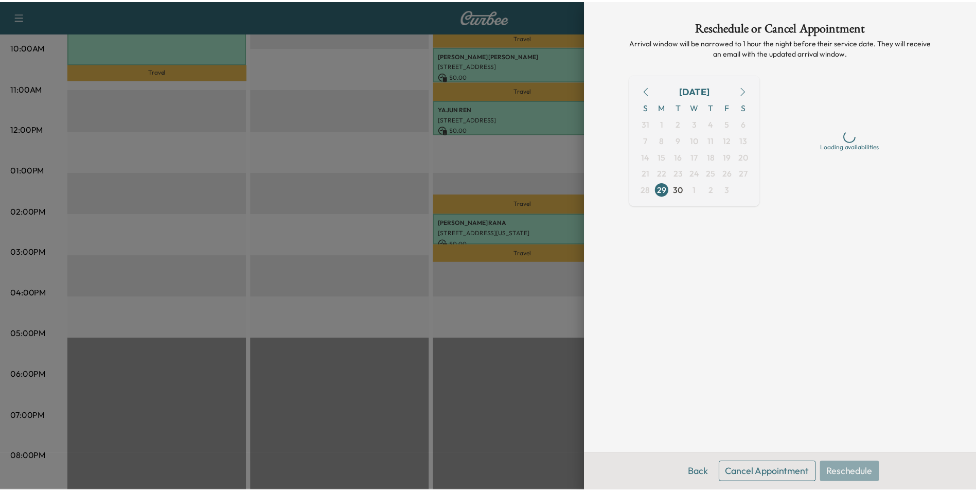
scroll to position [0, 0]
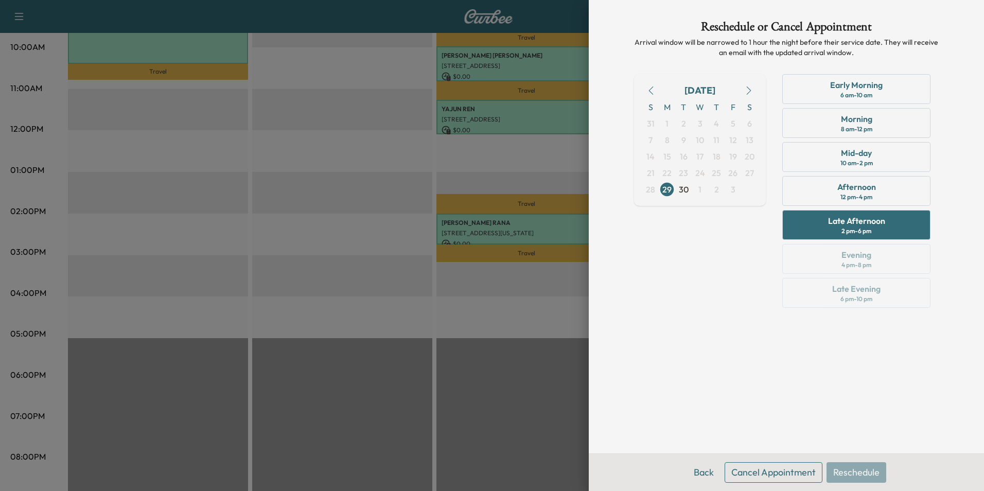
click at [786, 472] on button "Cancel Appointment" at bounding box center [774, 472] width 98 height 21
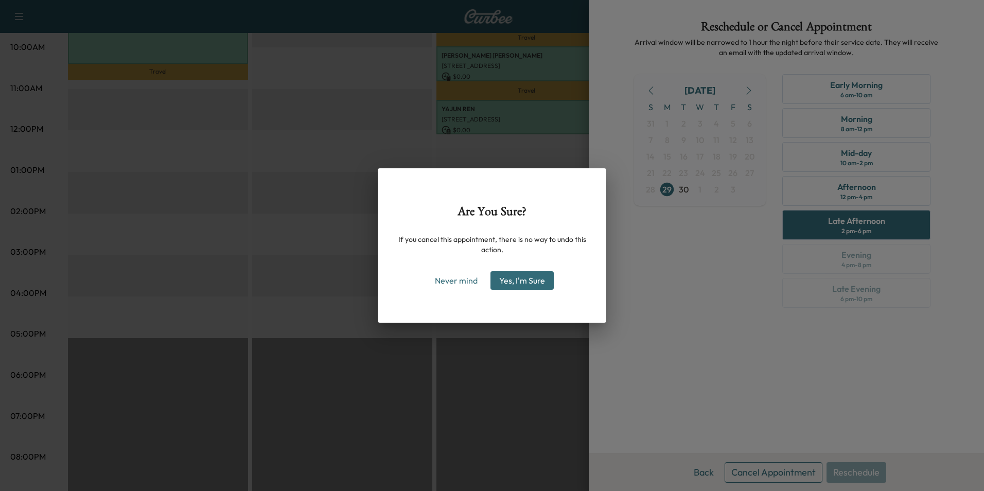
click at [526, 279] on button "Yes, I'm Sure" at bounding box center [522, 280] width 63 height 19
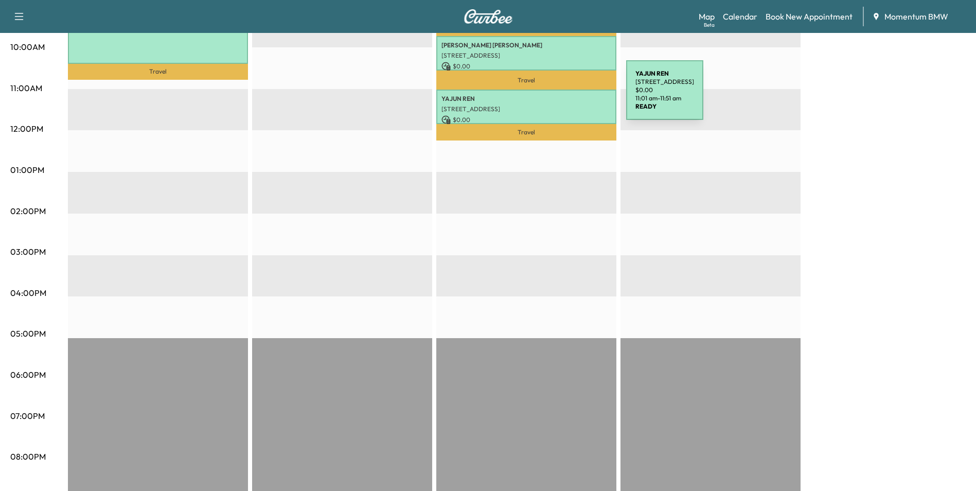
click at [549, 96] on p "[PERSON_NAME]" at bounding box center [527, 99] width 170 height 8
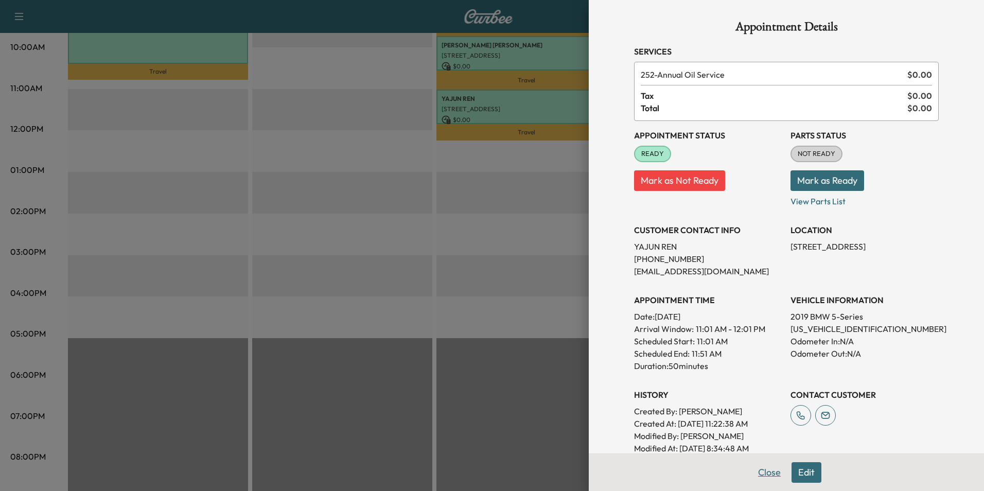
click at [759, 468] on button "Close" at bounding box center [769, 472] width 36 height 21
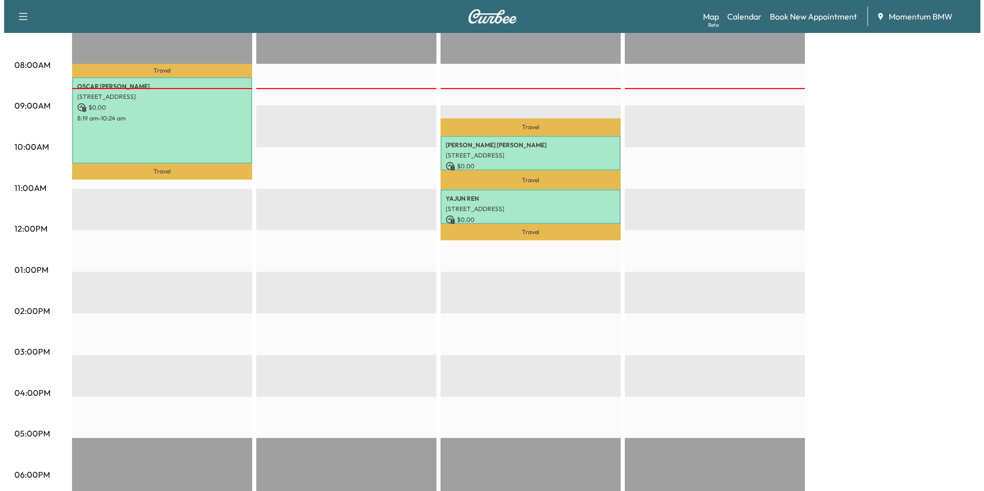
scroll to position [257, 0]
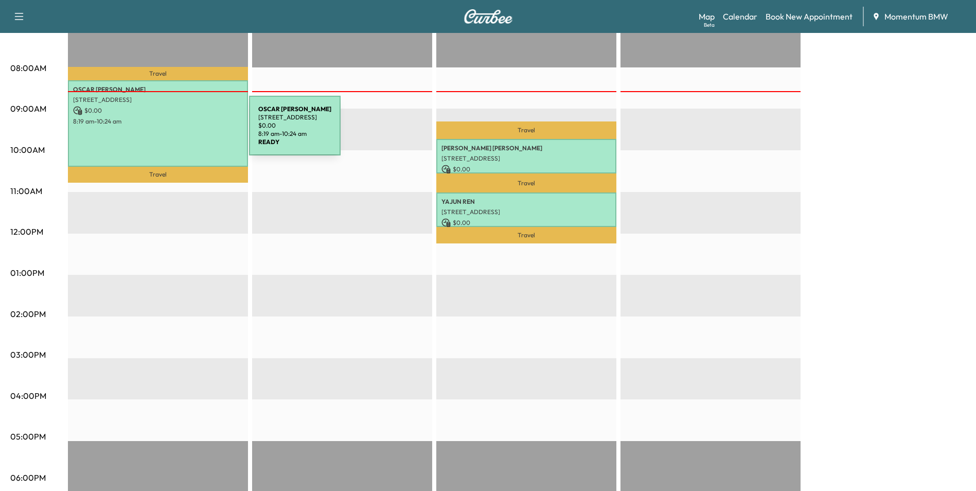
click at [172, 132] on div "[PERSON_NAME] [STREET_ADDRESS][PERSON_NAME] $ 0.00 8:19 am - 10:24 am" at bounding box center [158, 123] width 180 height 86
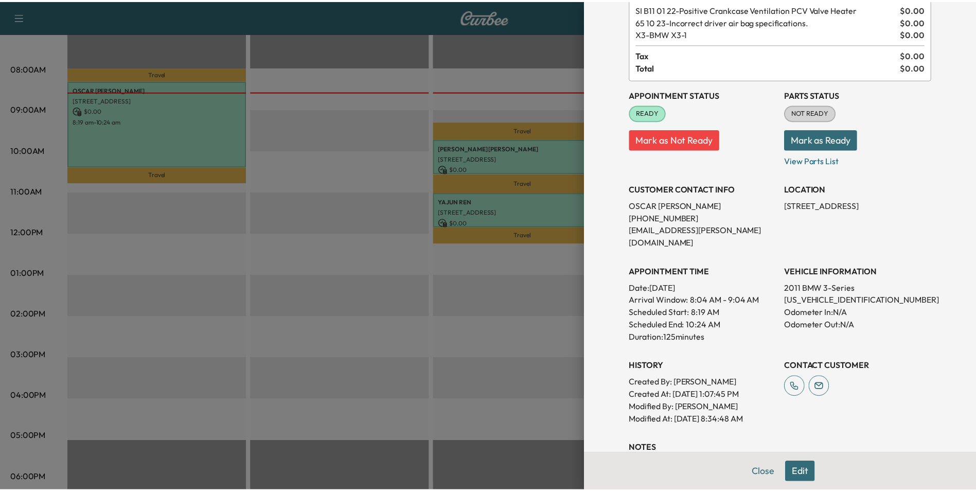
scroll to position [219, 0]
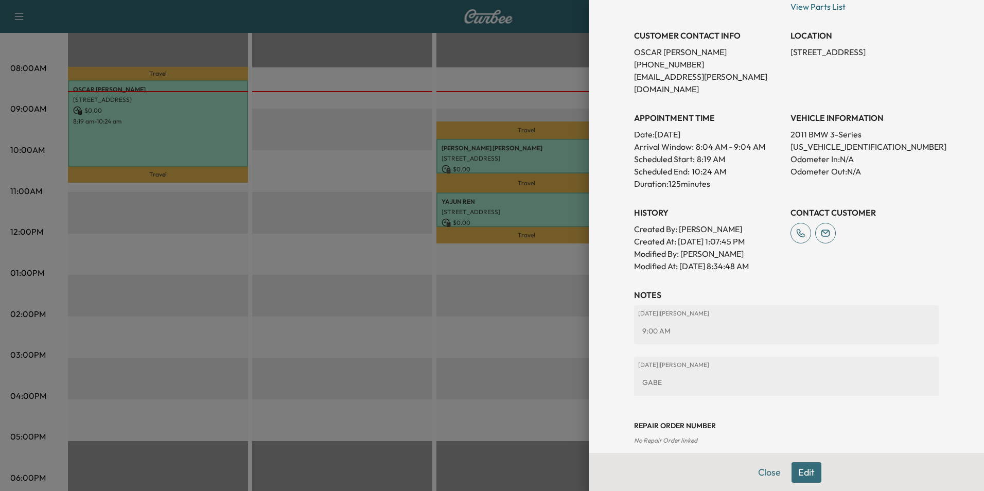
click at [765, 476] on button "Close" at bounding box center [769, 472] width 36 height 21
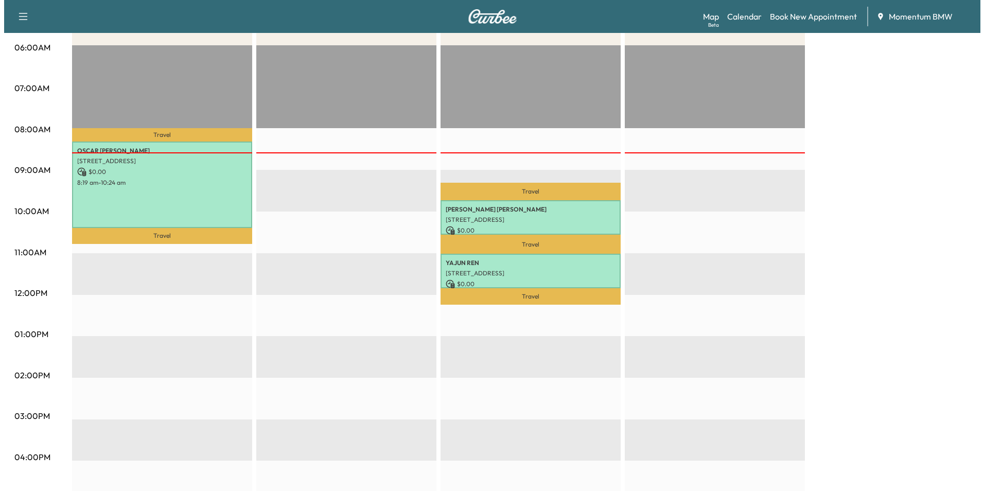
scroll to position [51, 0]
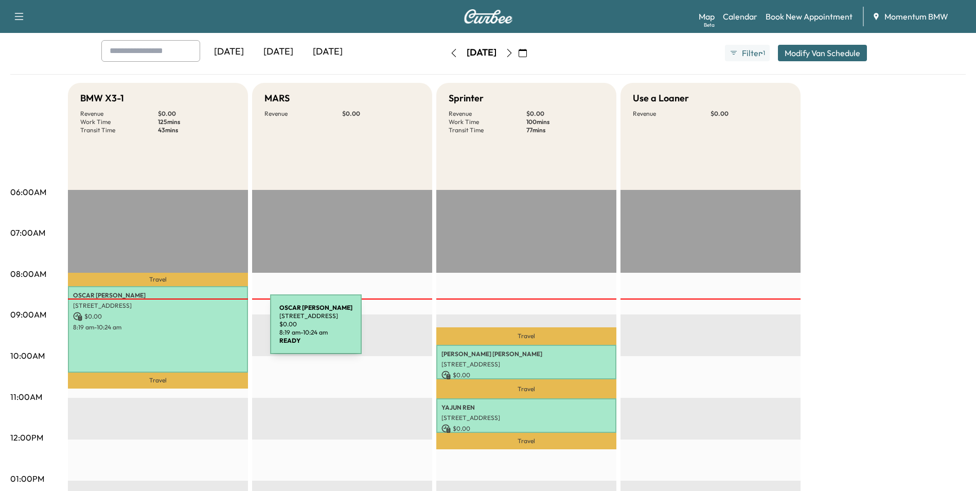
click at [193, 330] on div "[PERSON_NAME] [STREET_ADDRESS][PERSON_NAME] $ 0.00 8:19 am - 10:24 am" at bounding box center [158, 329] width 180 height 86
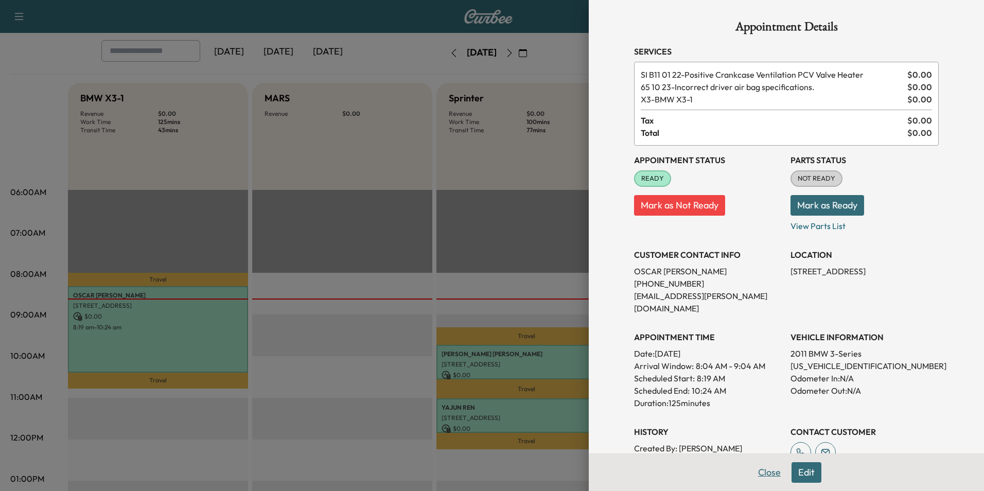
click at [767, 473] on button "Close" at bounding box center [769, 472] width 36 height 21
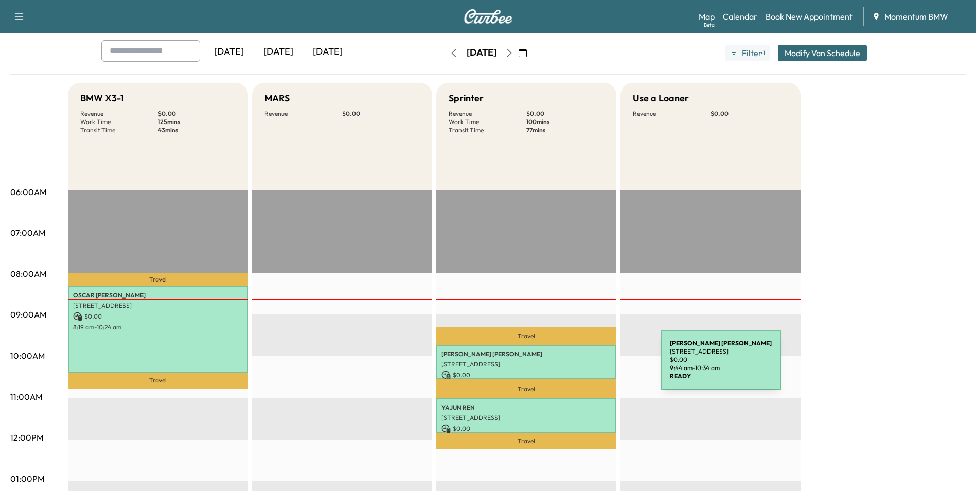
click at [584, 366] on p "[STREET_ADDRESS]" at bounding box center [527, 364] width 170 height 8
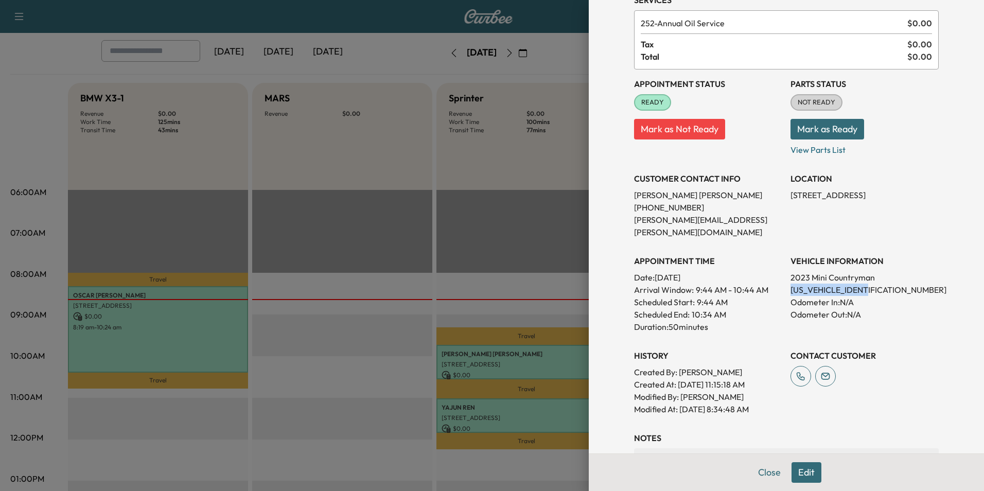
drag, startPoint x: 868, startPoint y: 277, endPoint x: 783, endPoint y: 275, distance: 84.9
click at [791, 284] on p "[US_VEHICLE_IDENTIFICATION_NUMBER]" at bounding box center [865, 290] width 148 height 12
drag, startPoint x: 783, startPoint y: 275, endPoint x: 816, endPoint y: 275, distance: 33.5
copy p "[US_VEHICLE_IDENTIFICATION_NUMBER]"
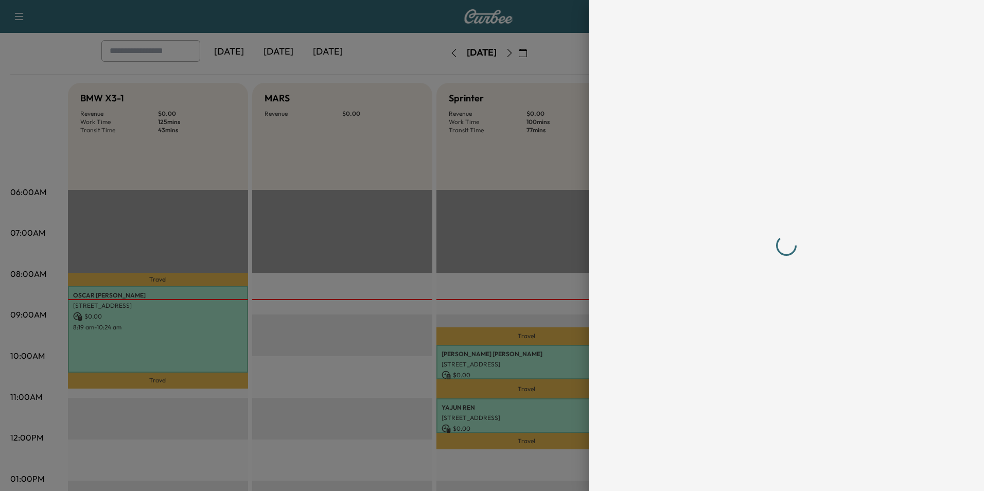
scroll to position [0, 0]
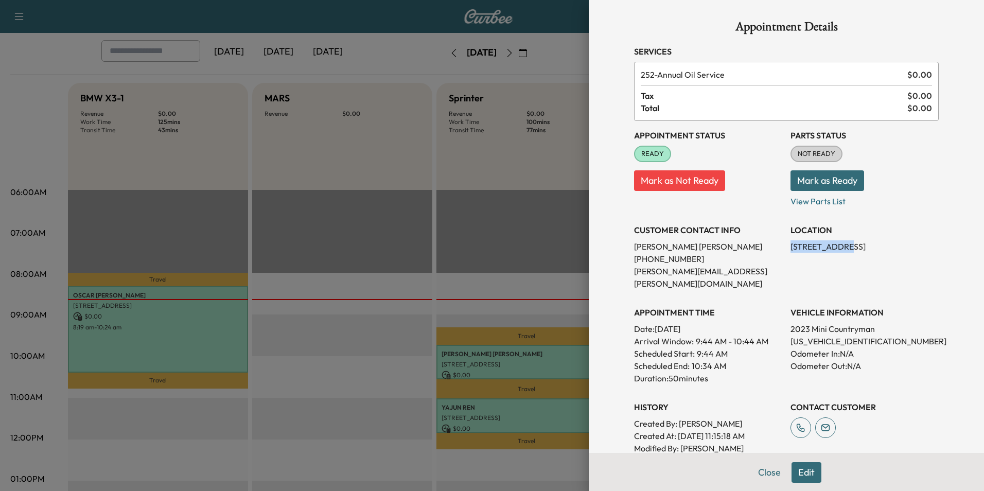
drag, startPoint x: 828, startPoint y: 247, endPoint x: 782, endPoint y: 248, distance: 45.8
click at [782, 248] on div "Appointment Status READY Mark as Not Ready Parts Status NOT READY Mark as Ready…" at bounding box center [786, 294] width 305 height 346
drag, startPoint x: 782, startPoint y: 248, endPoint x: 814, endPoint y: 248, distance: 31.4
copy p "[STREET_ADDRESS]"
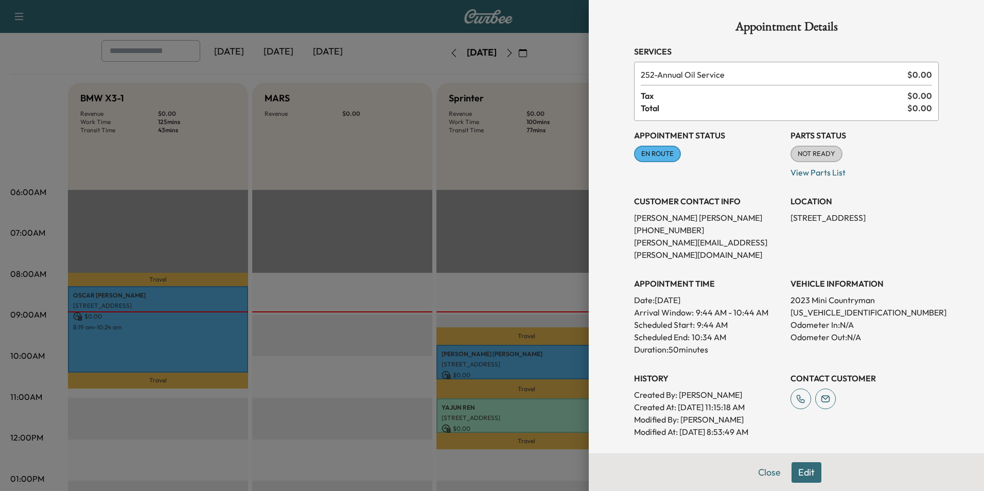
click at [211, 343] on div at bounding box center [492, 245] width 984 height 491
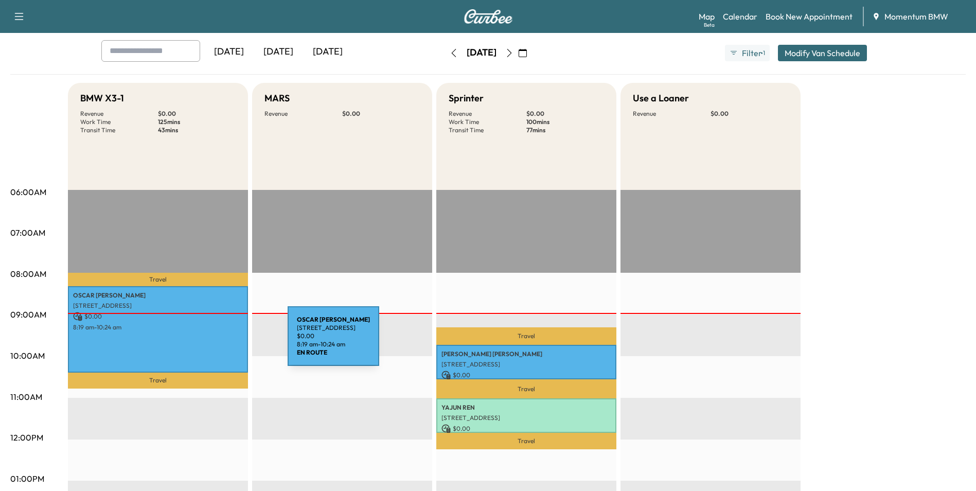
click at [211, 343] on div "[PERSON_NAME] [STREET_ADDRESS][PERSON_NAME] $ 0.00 8:19 am - 10:24 am" at bounding box center [158, 329] width 180 height 86
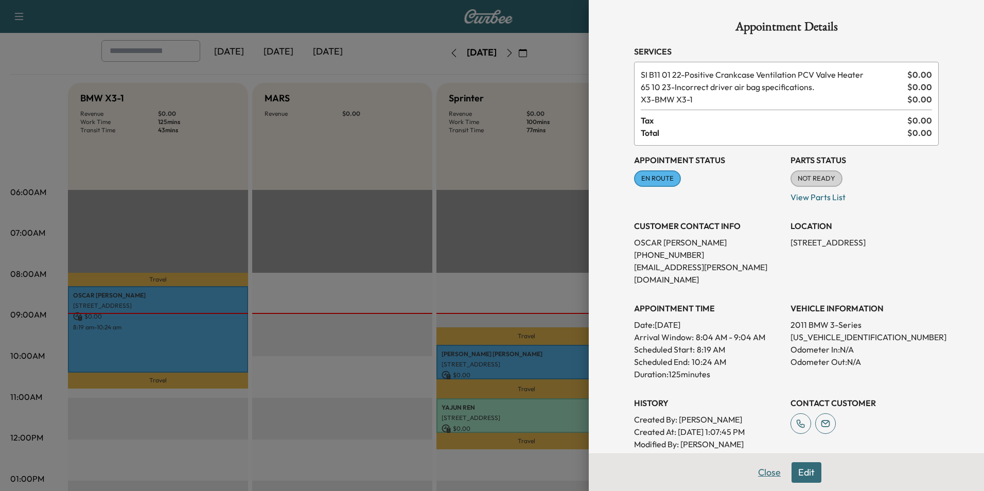
click at [762, 471] on button "Close" at bounding box center [769, 472] width 36 height 21
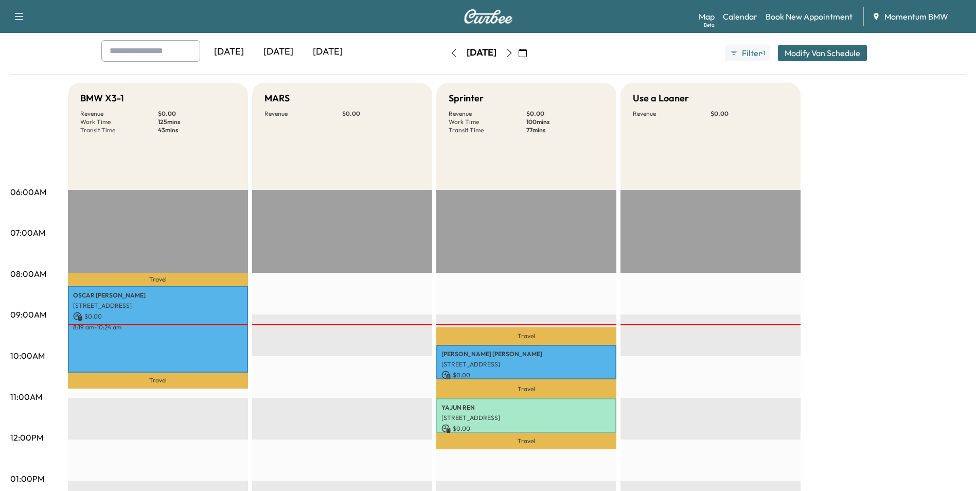
click at [527, 54] on icon "button" at bounding box center [523, 53] width 8 height 8
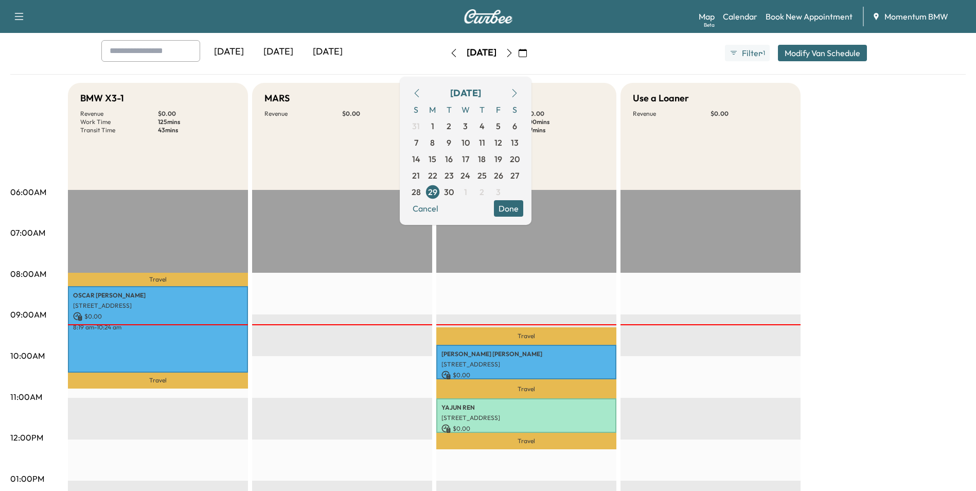
click at [519, 92] on icon "button" at bounding box center [515, 93] width 8 height 8
click at [501, 127] on span "3" at bounding box center [498, 126] width 5 height 12
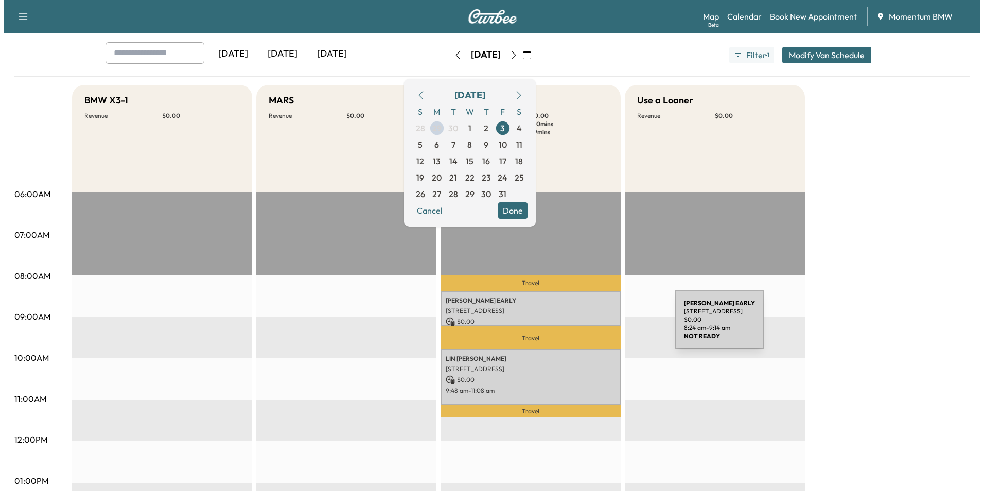
scroll to position [51, 0]
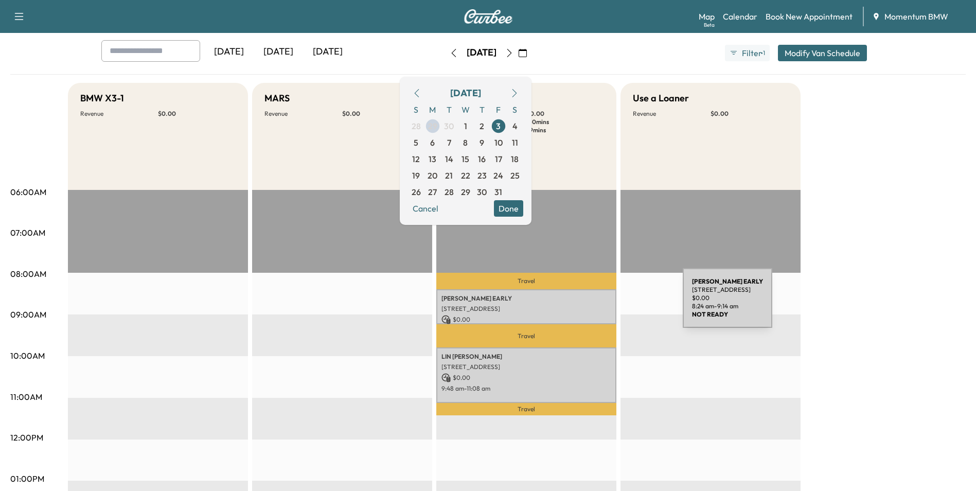
click at [606, 305] on p "[STREET_ADDRESS]" at bounding box center [527, 309] width 170 height 8
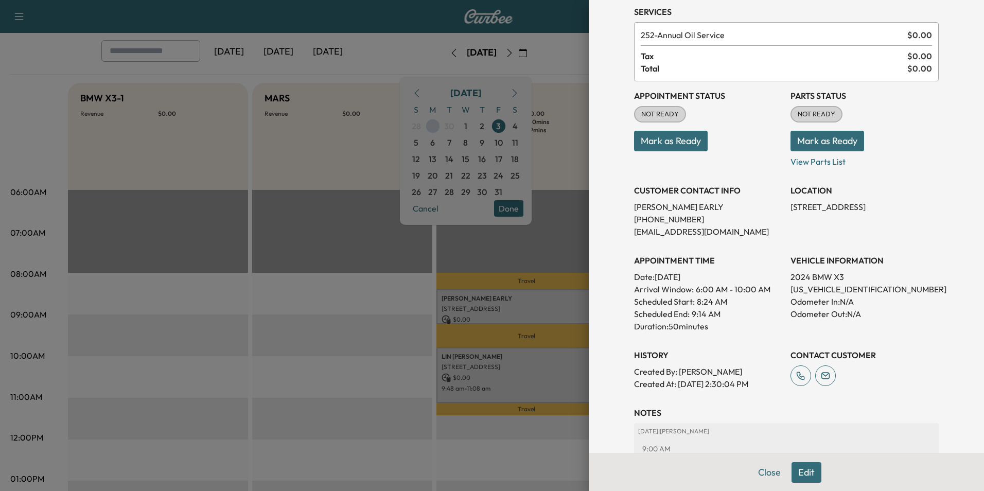
scroll to position [118, 0]
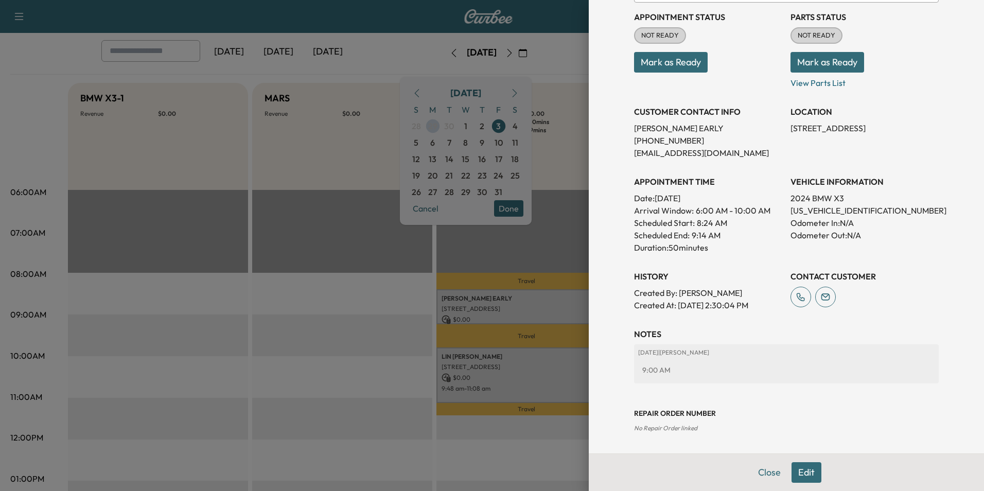
click at [565, 380] on div at bounding box center [492, 245] width 984 height 491
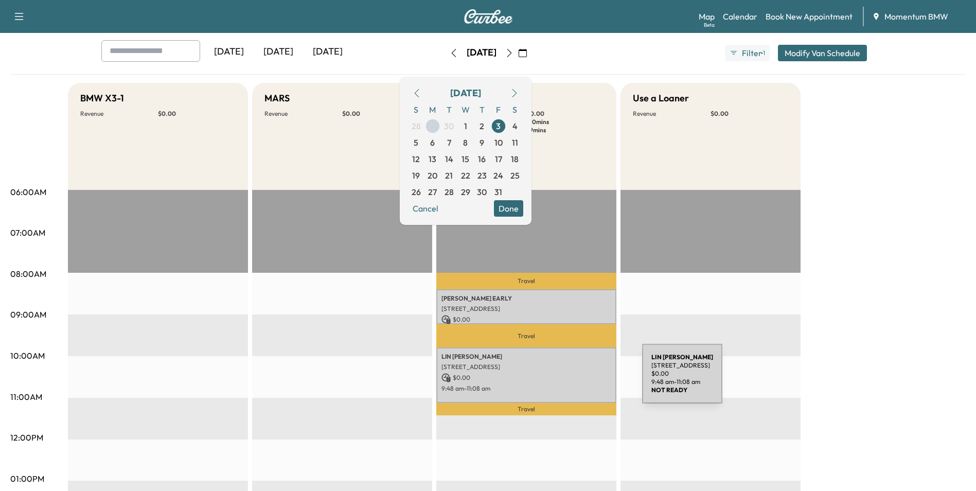
click at [565, 380] on p "$ 0.00" at bounding box center [527, 377] width 170 height 9
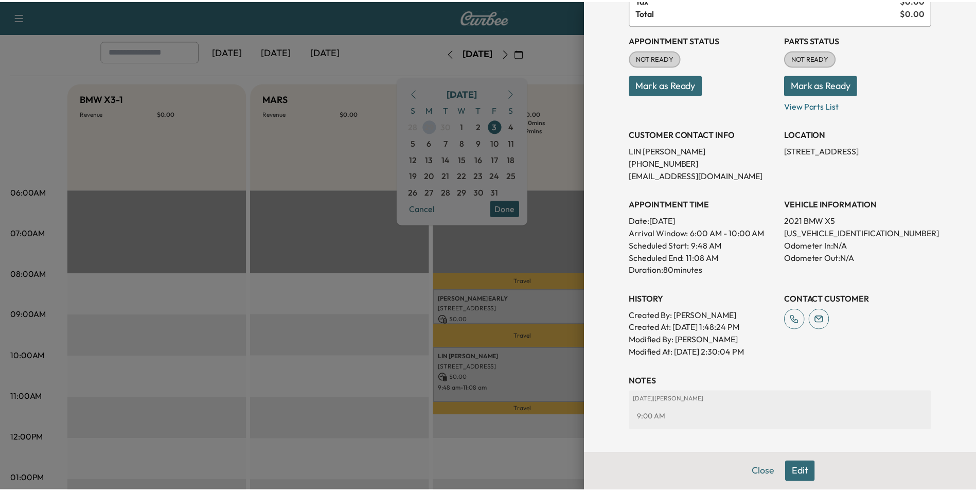
scroll to position [0, 0]
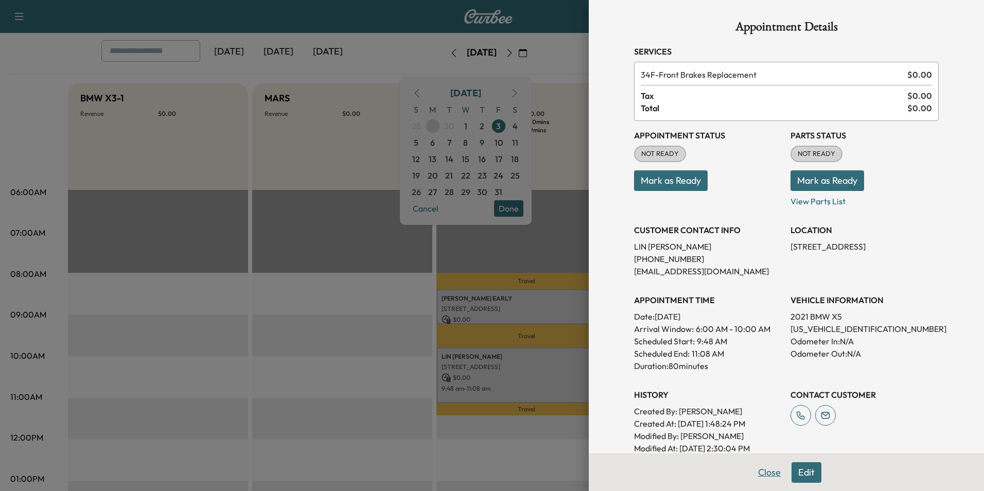
click at [760, 473] on button "Close" at bounding box center [769, 472] width 36 height 21
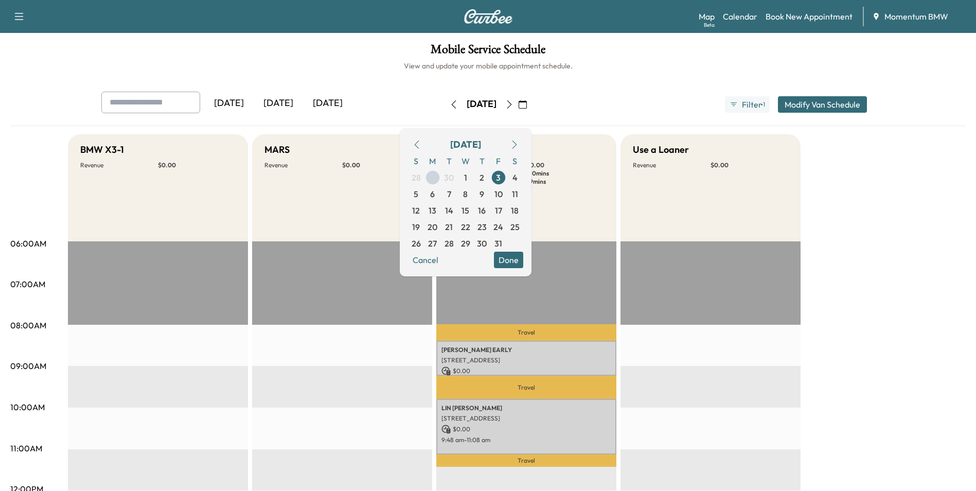
click at [419, 143] on icon "button" at bounding box center [416, 145] width 5 height 8
click at [437, 243] on span "29" at bounding box center [432, 243] width 9 height 12
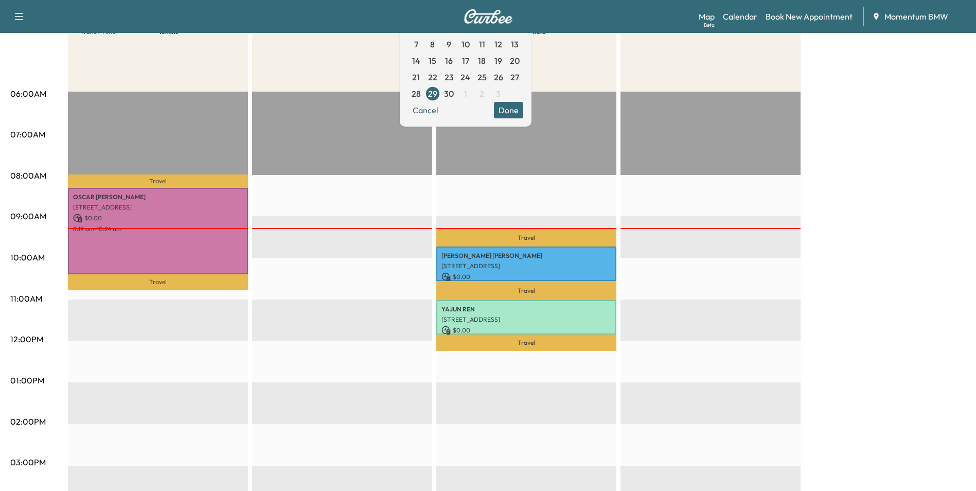
scroll to position [154, 0]
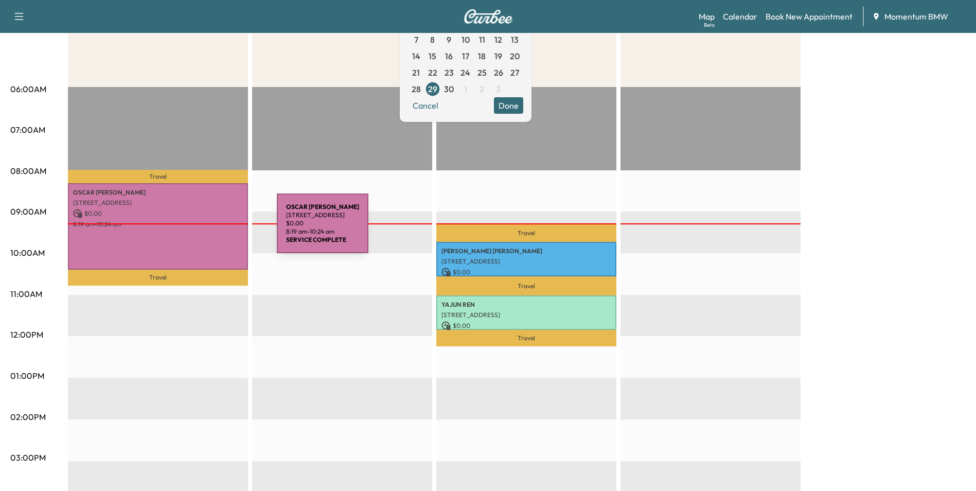
click at [200, 230] on div "[PERSON_NAME] [STREET_ADDRESS][PERSON_NAME] $ 0.00 8:19 am - 10:24 am" at bounding box center [158, 226] width 180 height 86
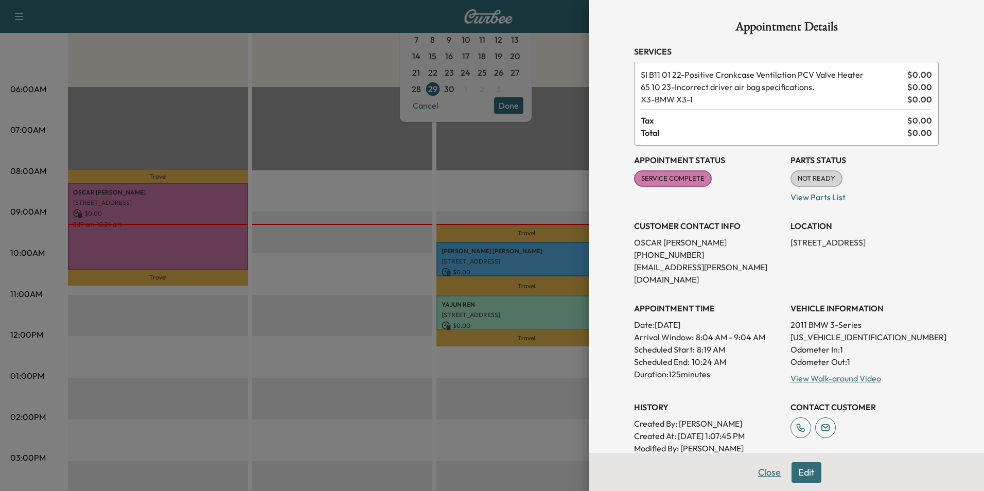
click at [760, 473] on button "Close" at bounding box center [769, 472] width 36 height 21
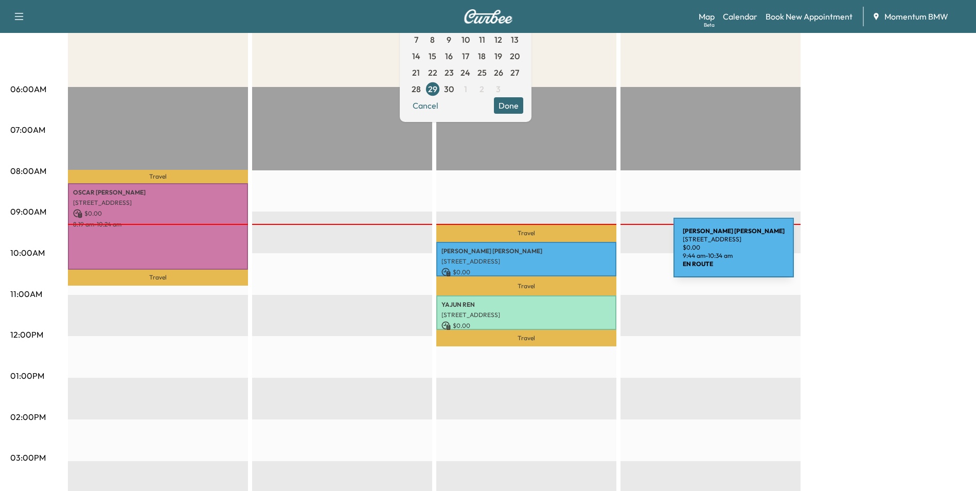
click at [597, 254] on div "[PERSON_NAME] [STREET_ADDRESS] $ 0.00 9:44 am - 10:34 am" at bounding box center [526, 259] width 180 height 34
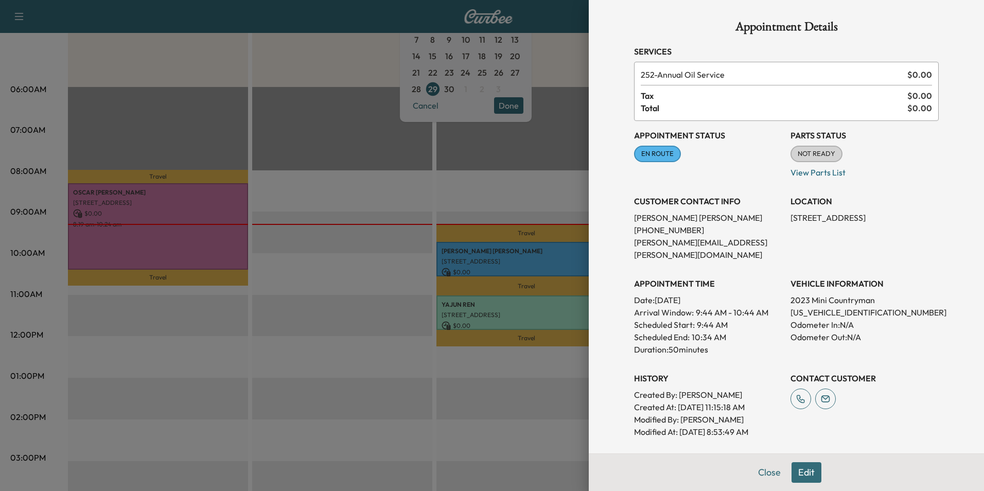
click at [818, 306] on p "[US_VEHICLE_IDENTIFICATION_NUMBER]" at bounding box center [865, 312] width 148 height 12
copy p "[US_VEHICLE_IDENTIFICATION_NUMBER]"
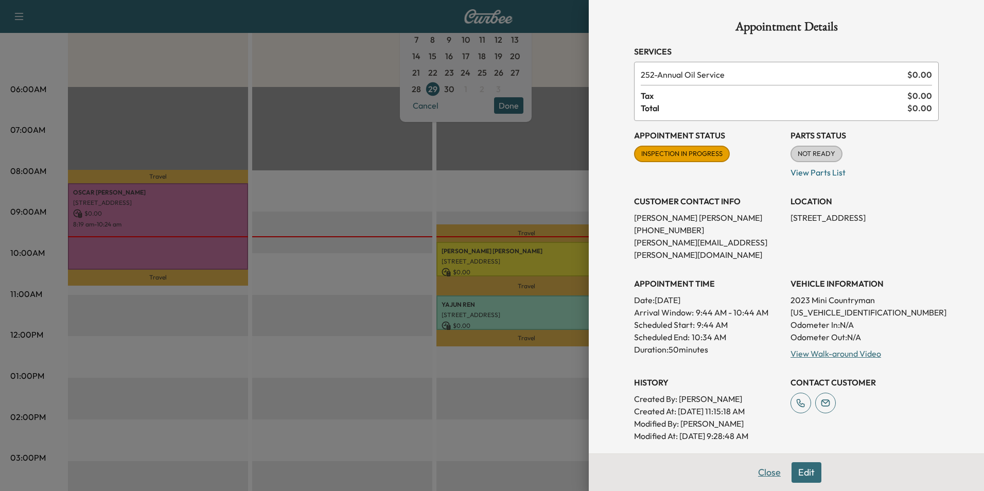
click at [766, 469] on button "Close" at bounding box center [769, 472] width 36 height 21
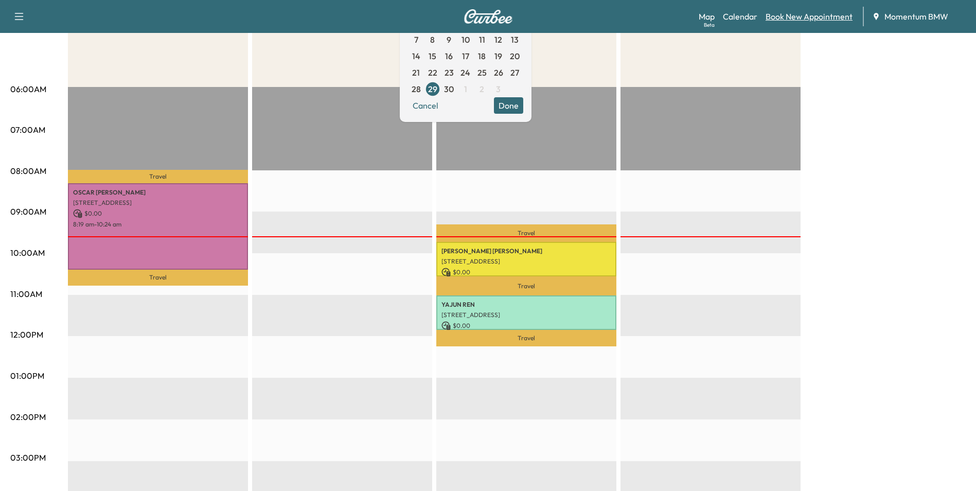
click at [800, 17] on link "Book New Appointment" at bounding box center [809, 16] width 87 height 12
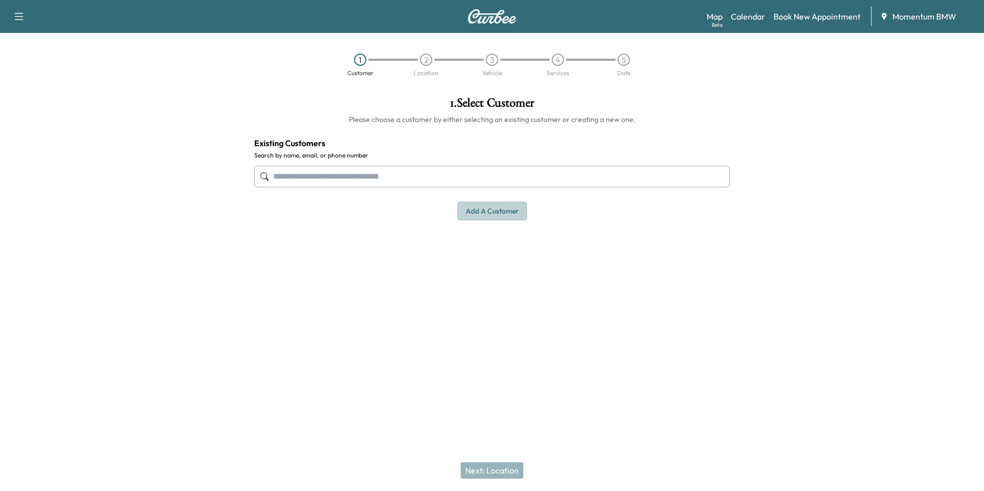
click at [500, 215] on button "Add a customer" at bounding box center [492, 211] width 69 height 19
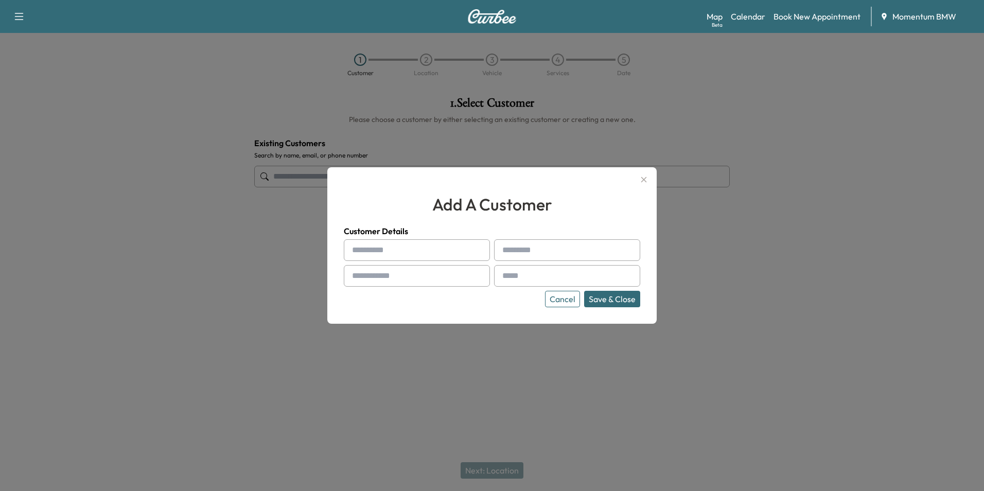
click at [387, 251] on input "text" at bounding box center [417, 250] width 146 height 22
paste input "*******"
type input "*******"
click at [530, 251] on input "text" at bounding box center [567, 250] width 146 height 22
paste input "******"
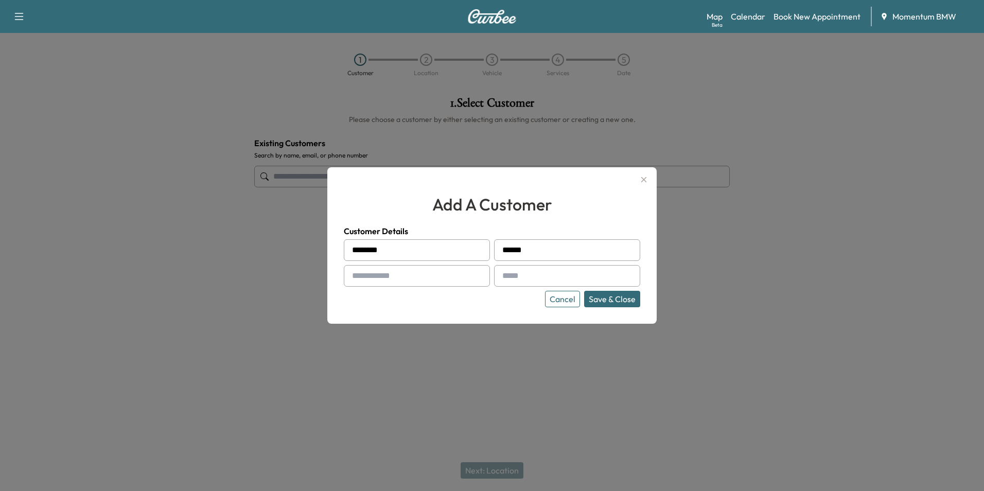
type input "******"
click at [377, 273] on input "text" at bounding box center [417, 276] width 146 height 22
paste input "**********"
type input "**********"
click at [522, 275] on input "text" at bounding box center [567, 276] width 146 height 22
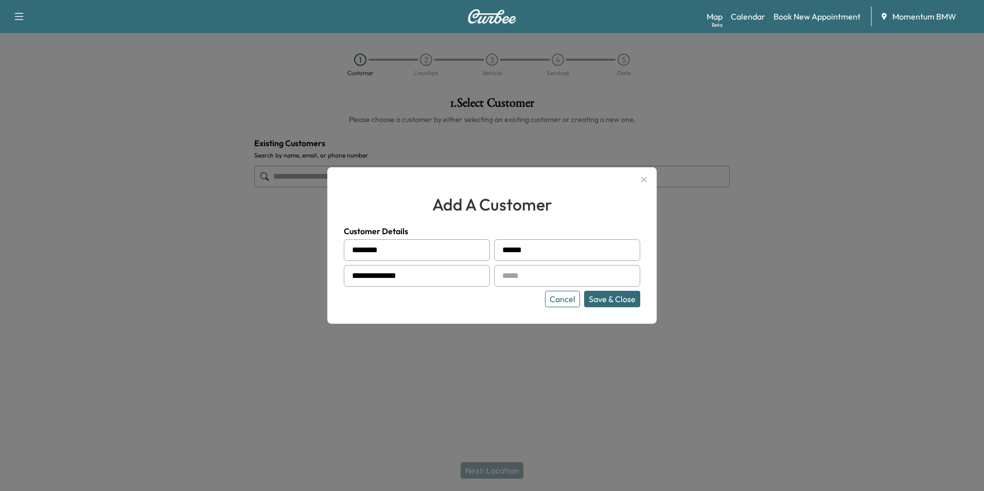
paste input "**********"
type input "**********"
click at [611, 300] on button "Save & Close" at bounding box center [612, 299] width 56 height 16
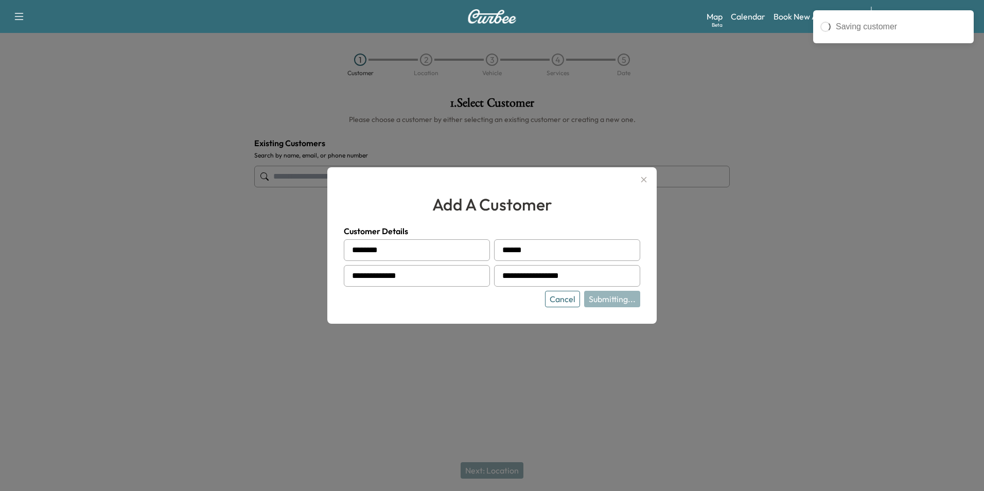
type input "**********"
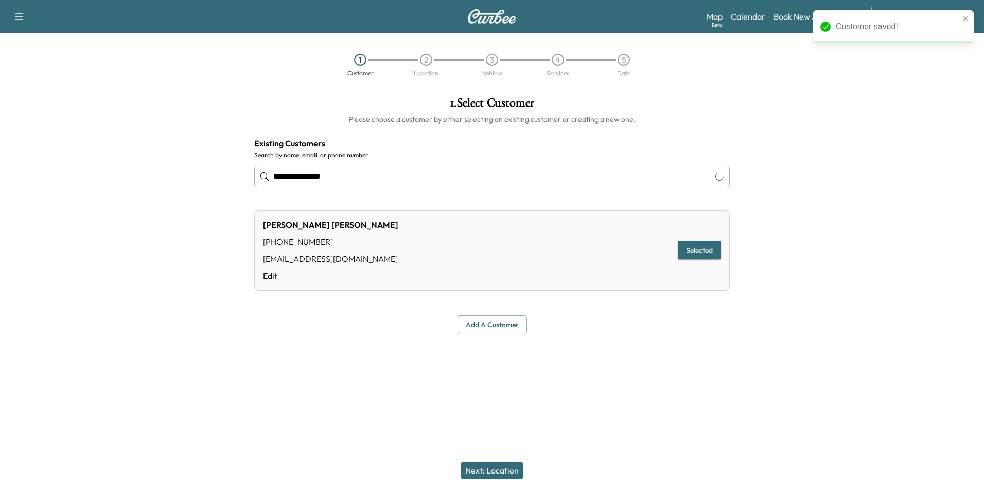
click at [497, 469] on button "Next: Location" at bounding box center [492, 470] width 63 height 16
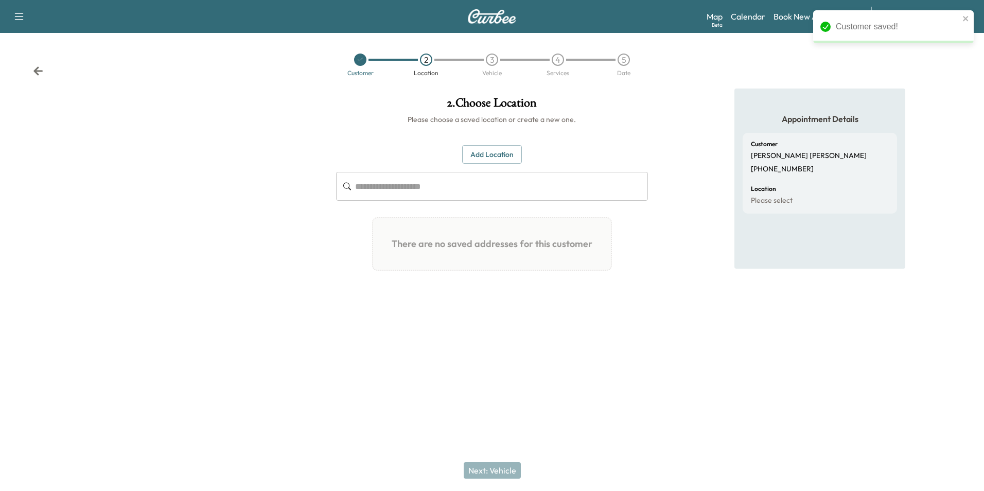
click at [491, 153] on button "Add Location" at bounding box center [492, 154] width 60 height 19
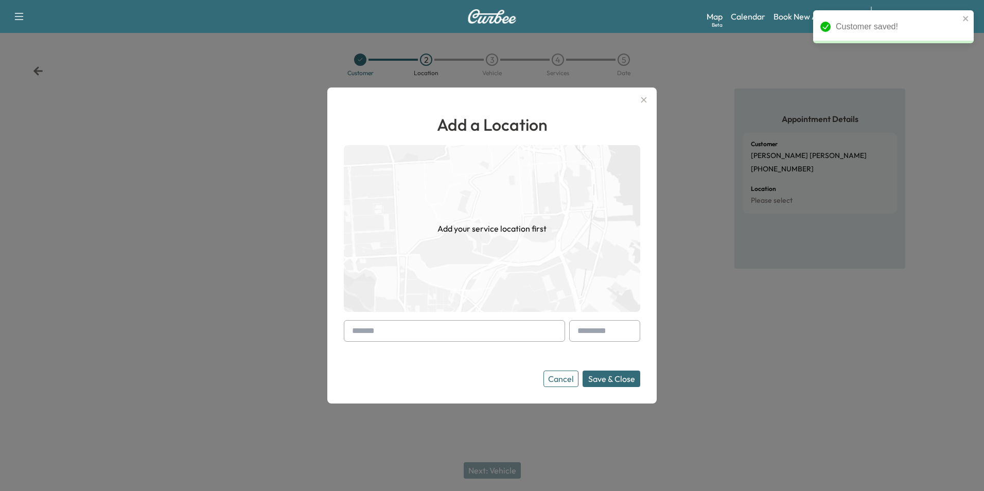
click at [448, 331] on input "text" at bounding box center [454, 331] width 221 height 22
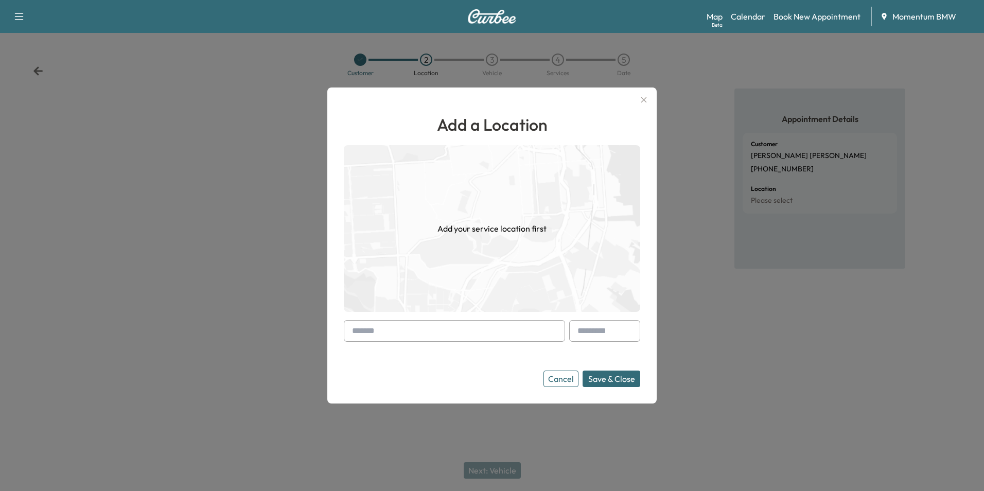
paste input "**********"
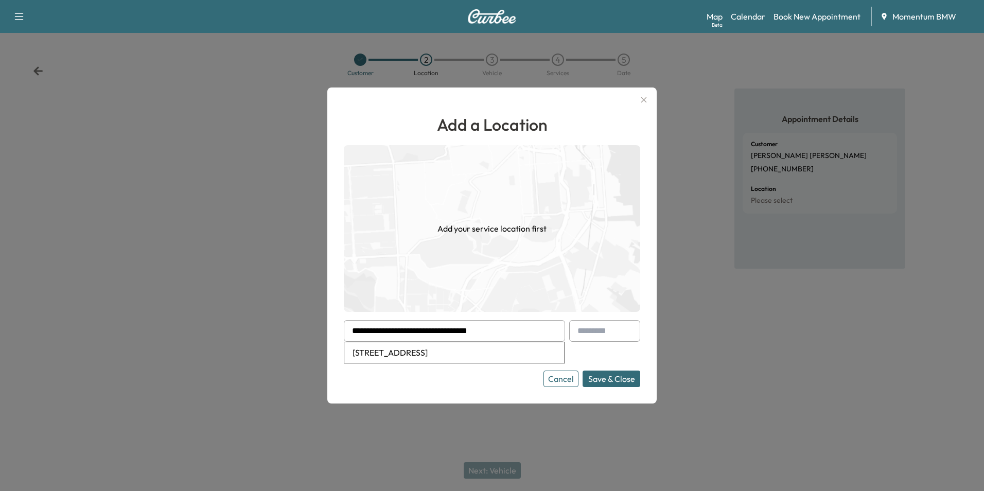
click at [457, 350] on li "[STREET_ADDRESS]" at bounding box center [454, 352] width 220 height 21
type input "**********"
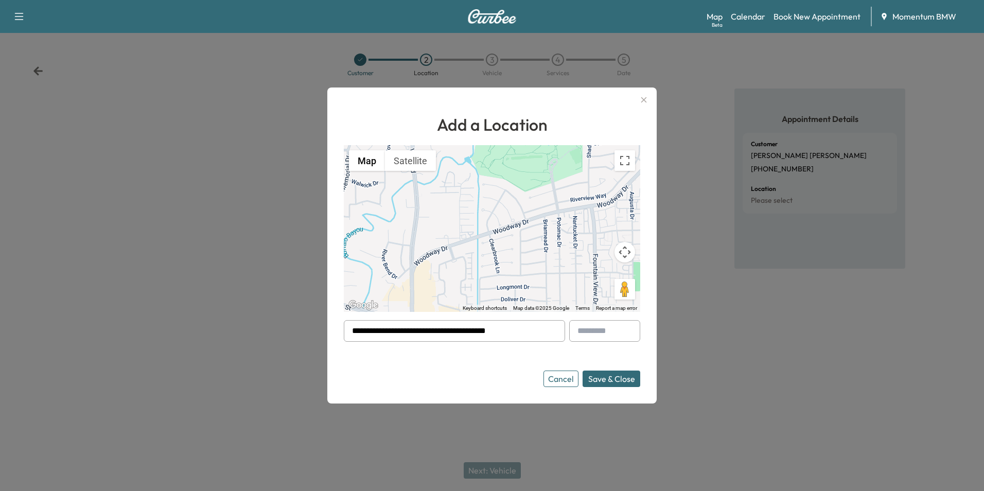
click at [626, 380] on button "Save & Close" at bounding box center [612, 379] width 58 height 16
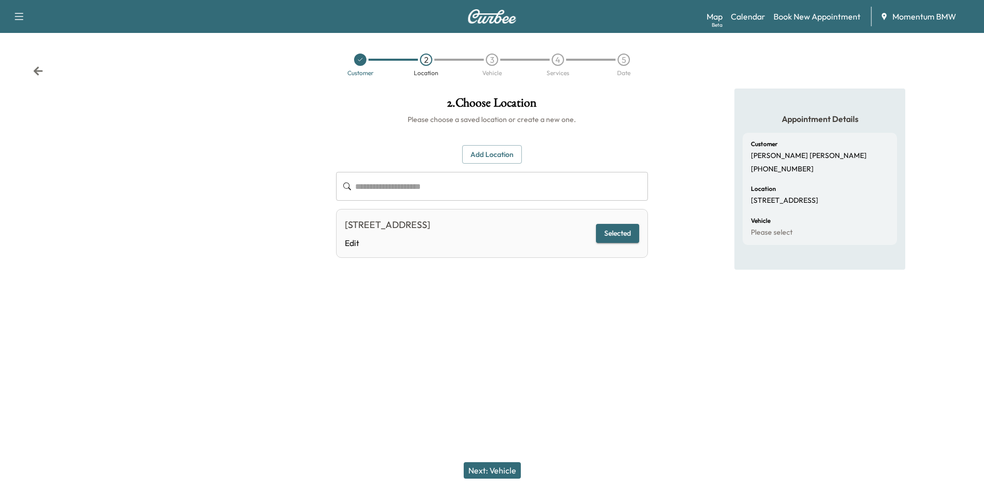
click at [505, 469] on button "Next: Vehicle" at bounding box center [492, 470] width 57 height 16
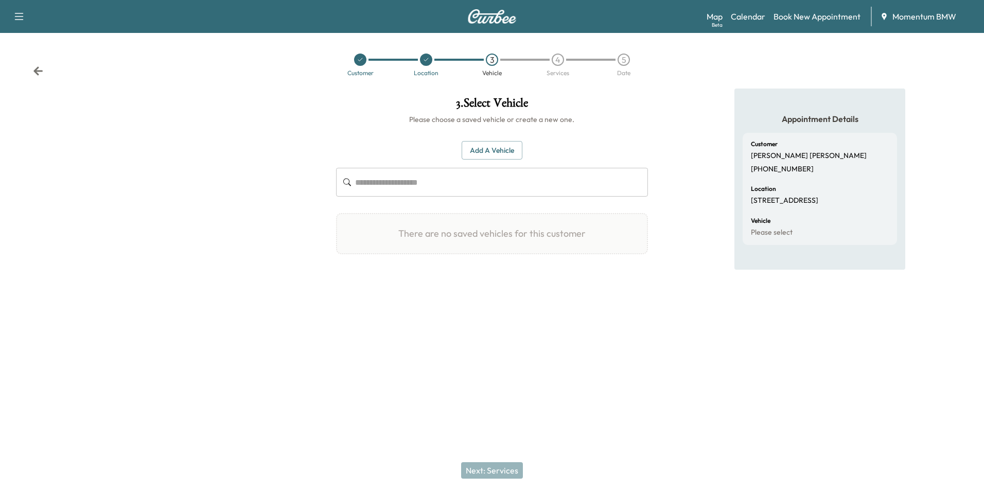
click at [505, 149] on button "Add a Vehicle" at bounding box center [492, 150] width 61 height 19
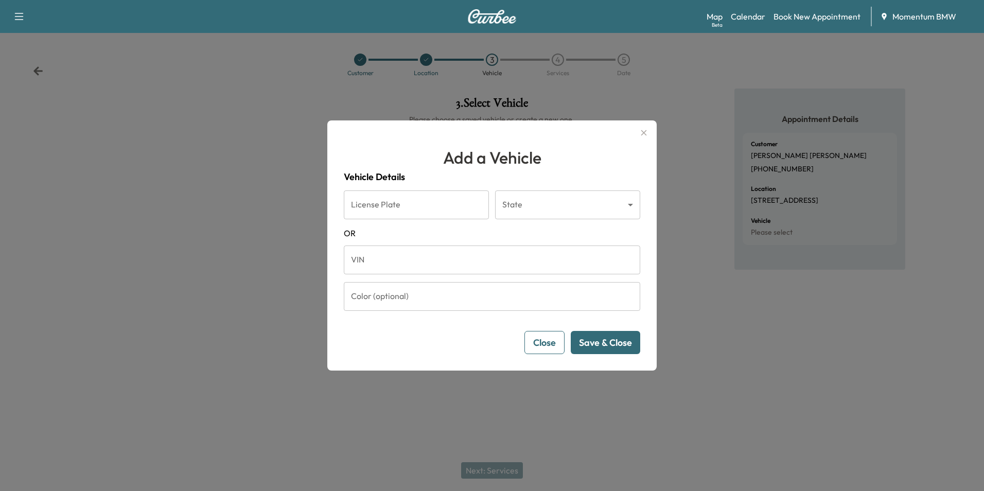
click at [444, 252] on input "VIN" at bounding box center [492, 260] width 296 height 29
paste input "**********"
type input "**********"
click at [613, 345] on button "Save & Close" at bounding box center [605, 342] width 69 height 23
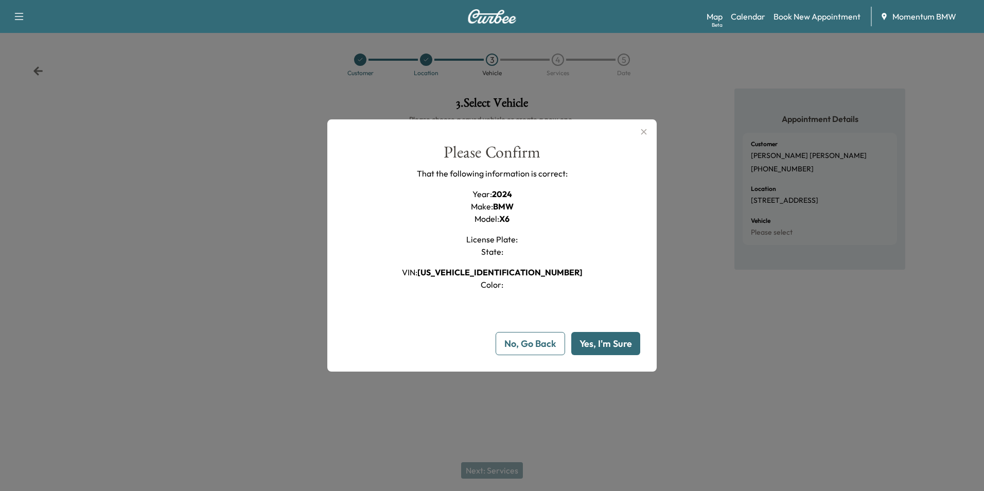
click at [613, 344] on button "Yes, I'm Sure" at bounding box center [605, 343] width 69 height 23
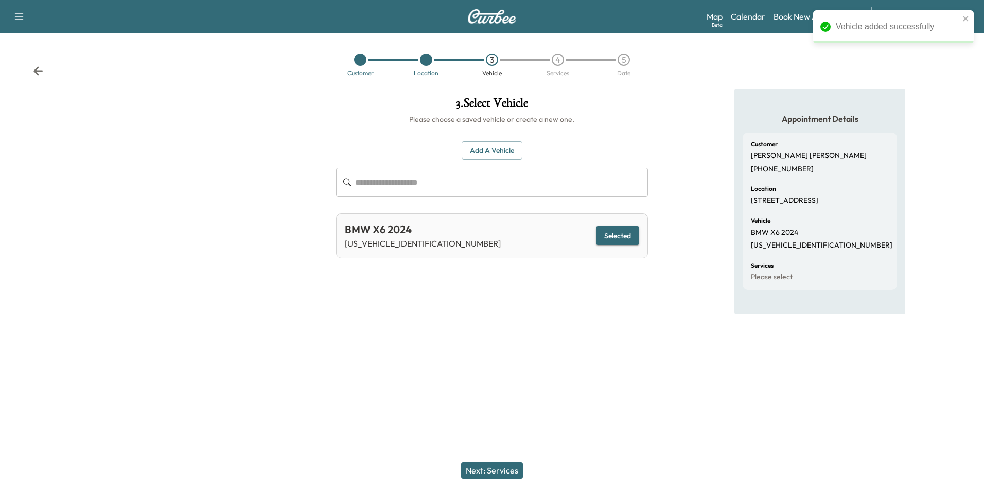
click at [493, 474] on button "Next: Services" at bounding box center [492, 470] width 62 height 16
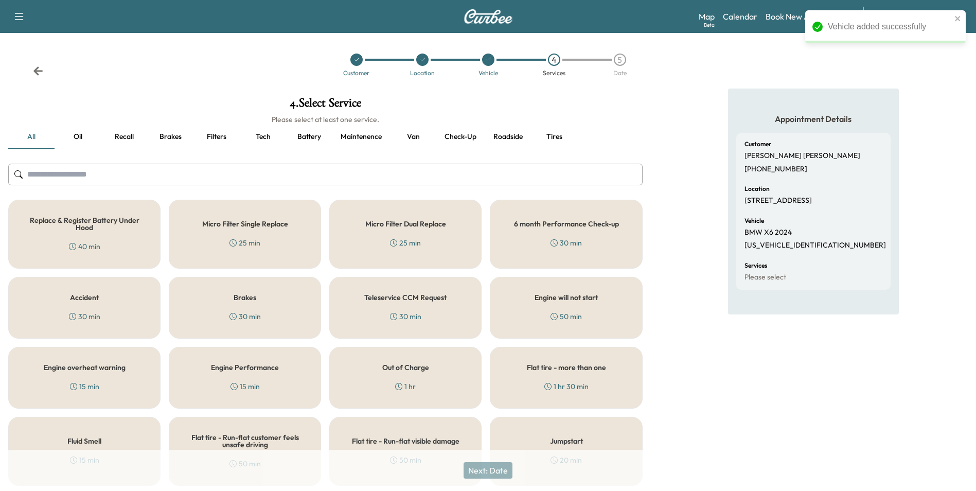
click at [78, 136] on button "Oil" at bounding box center [78, 137] width 46 height 25
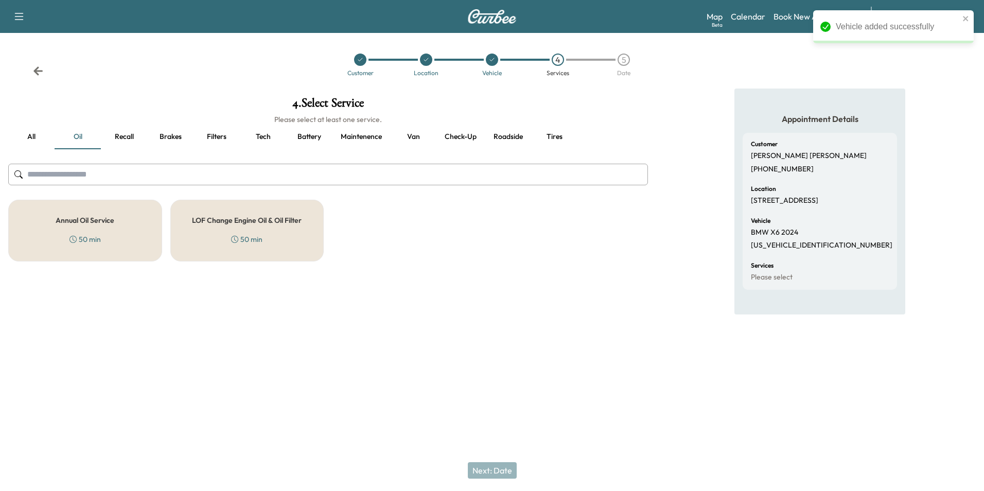
click at [101, 229] on div "Annual Oil Service 50 min" at bounding box center [85, 231] width 154 height 62
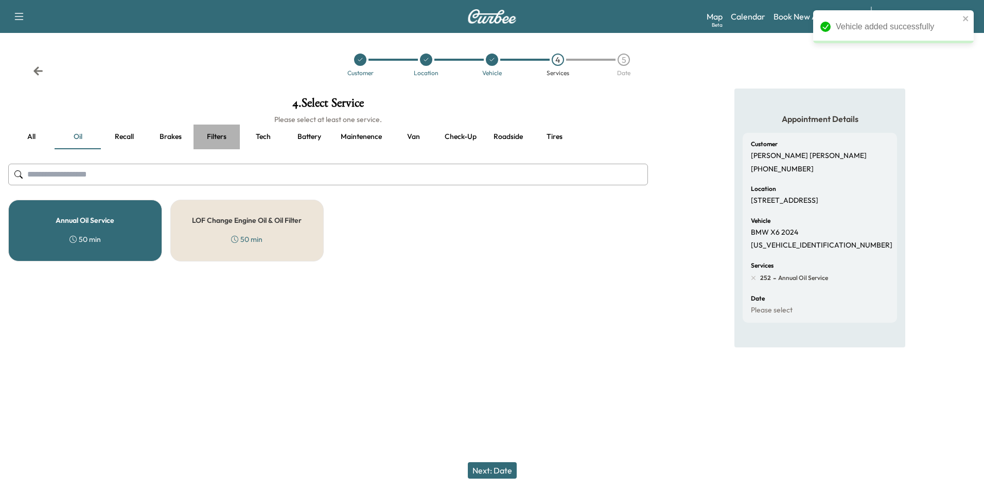
click at [209, 138] on button "Filters" at bounding box center [217, 137] width 46 height 25
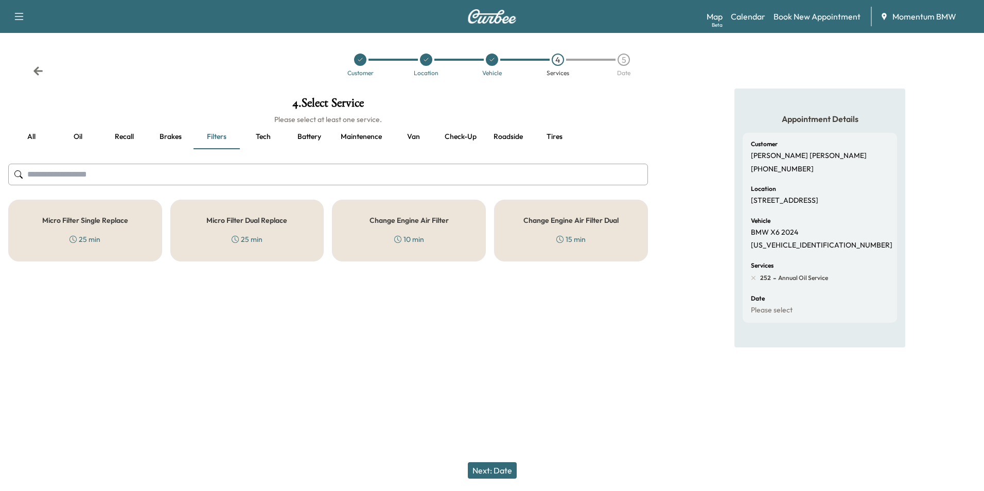
click at [131, 218] on div "Micro Filter Single Replace 25 min" at bounding box center [85, 231] width 154 height 62
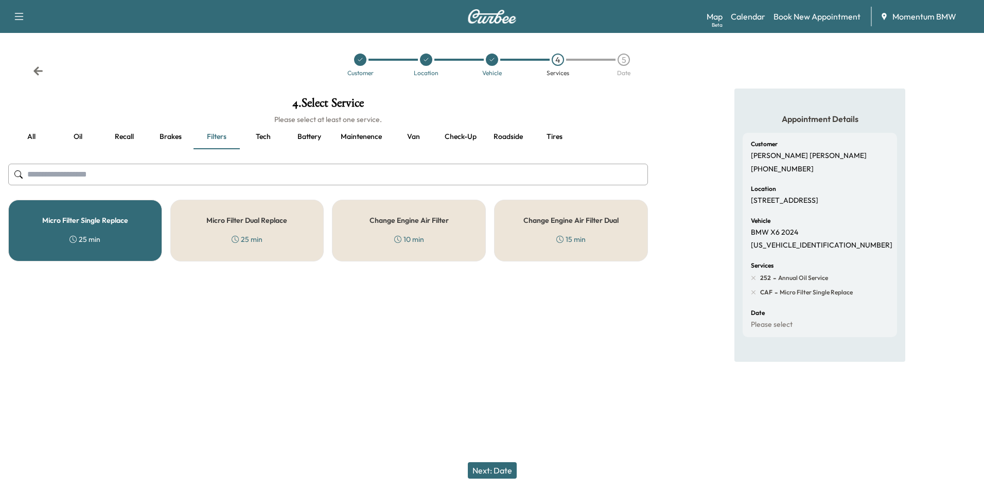
click at [502, 470] on button "Next: Date" at bounding box center [492, 470] width 49 height 16
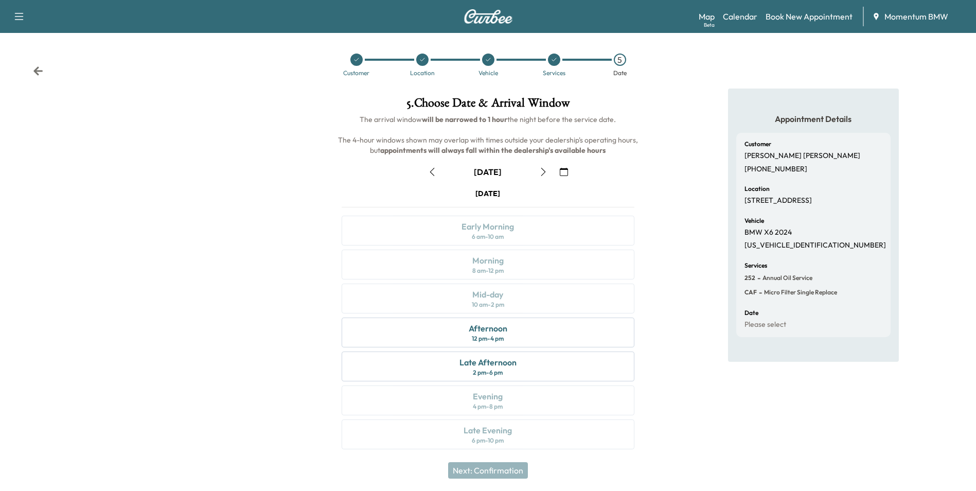
click at [433, 170] on icon "button" at bounding box center [432, 172] width 5 height 8
click at [509, 300] on div "Mid-day 10 am - 2 pm" at bounding box center [488, 299] width 292 height 30
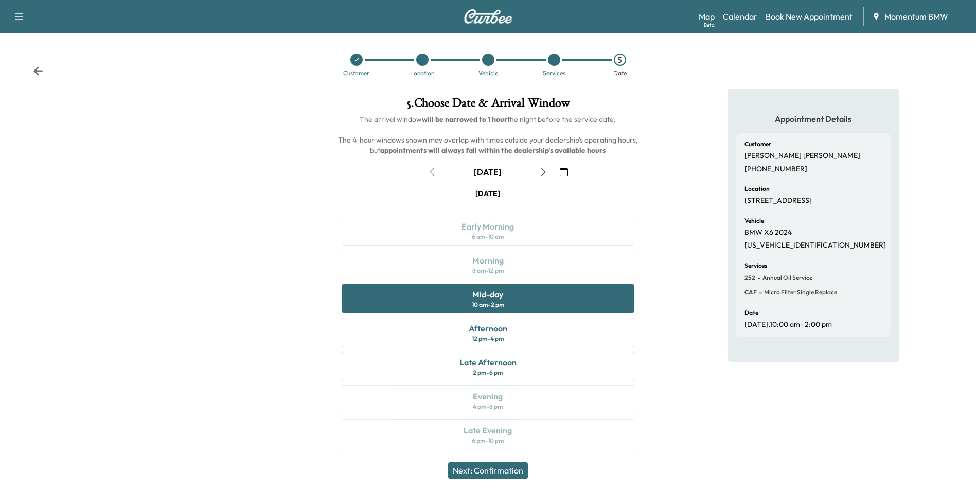
click at [510, 473] on button "Next: Confirmation" at bounding box center [488, 470] width 80 height 16
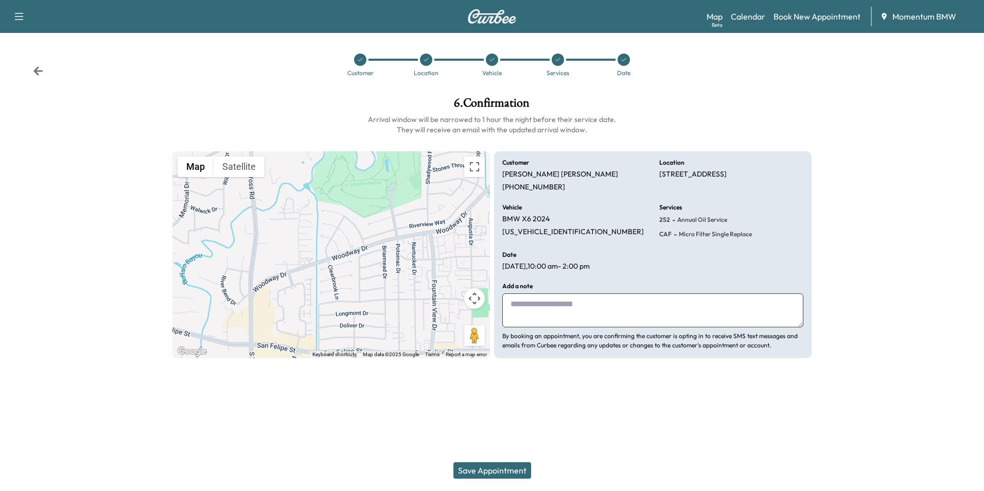
click at [525, 307] on textarea at bounding box center [652, 310] width 301 height 34
type textarea "******"
click at [473, 463] on button "Save Appointment" at bounding box center [492, 470] width 78 height 16
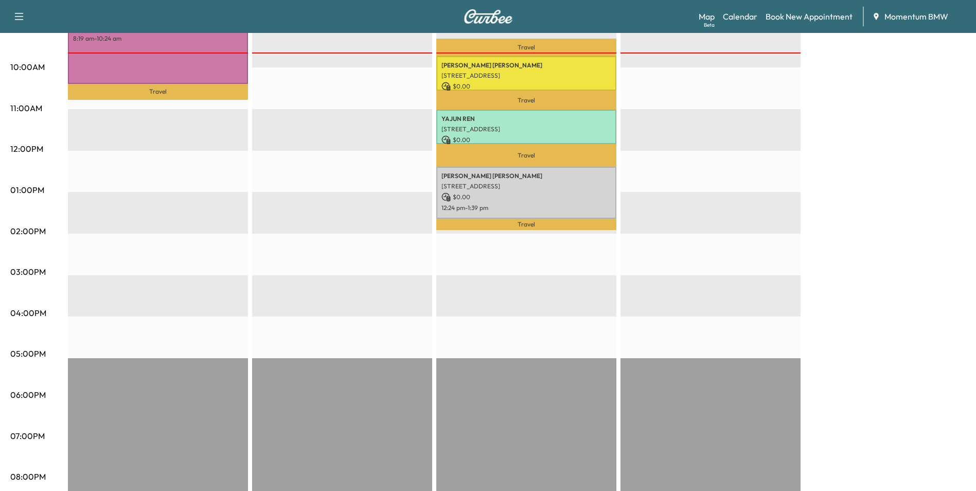
scroll to position [360, 0]
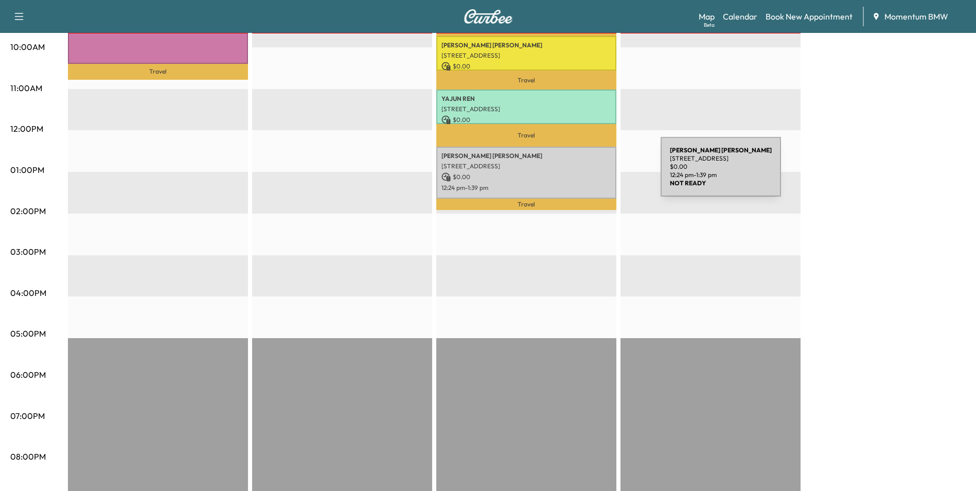
click at [584, 173] on p "$ 0.00" at bounding box center [527, 176] width 170 height 9
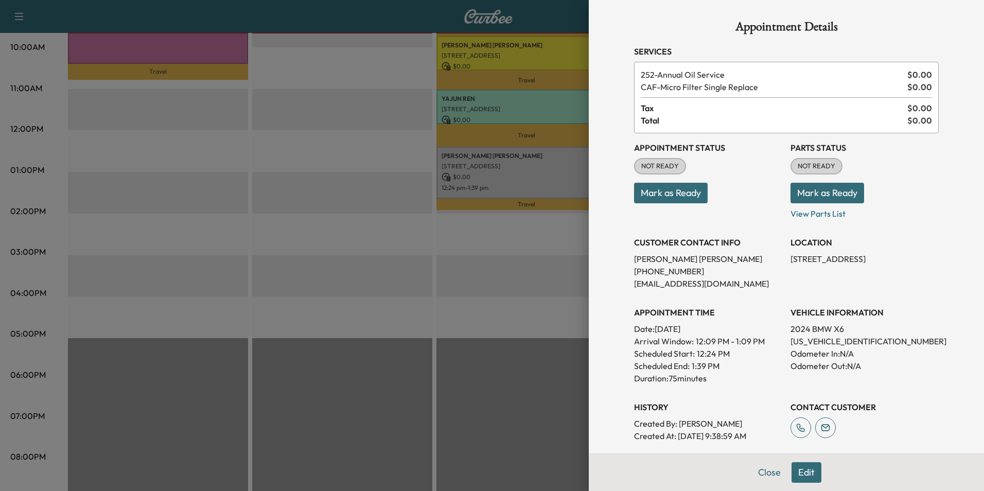
click at [793, 472] on button "Edit" at bounding box center [807, 472] width 30 height 21
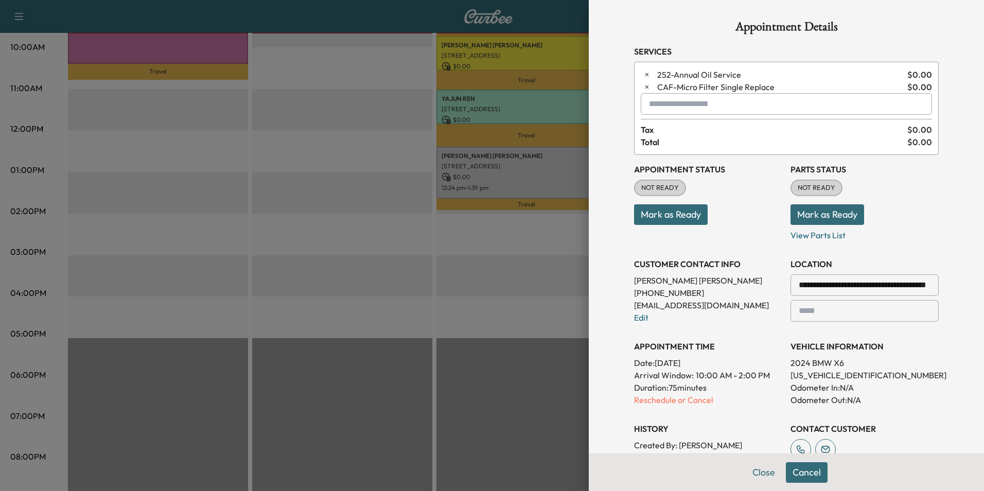
click at [667, 108] on input "text" at bounding box center [786, 104] width 291 height 22
type input "*"
type input "******"
click at [739, 227] on div "Appointment Status NOT READY Mark as Ready" at bounding box center [708, 198] width 148 height 86
click at [756, 471] on button "Close" at bounding box center [764, 472] width 36 height 21
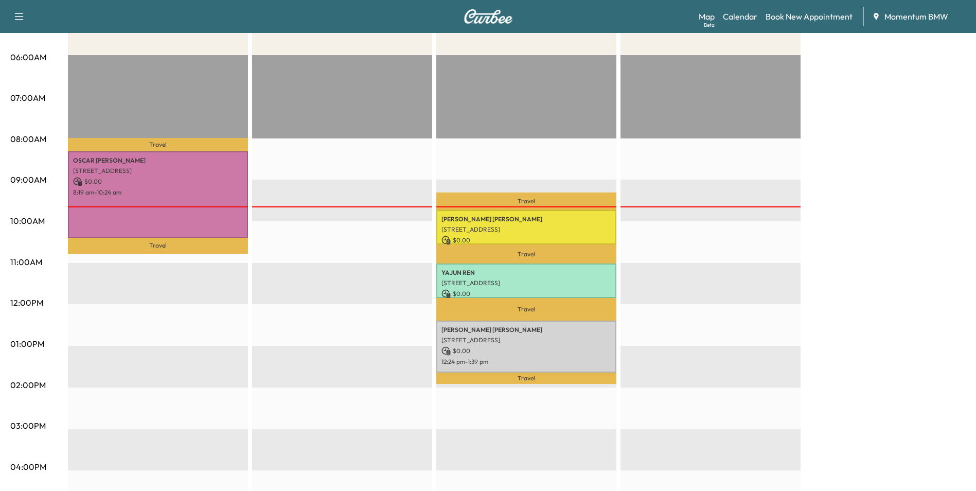
scroll to position [0, 0]
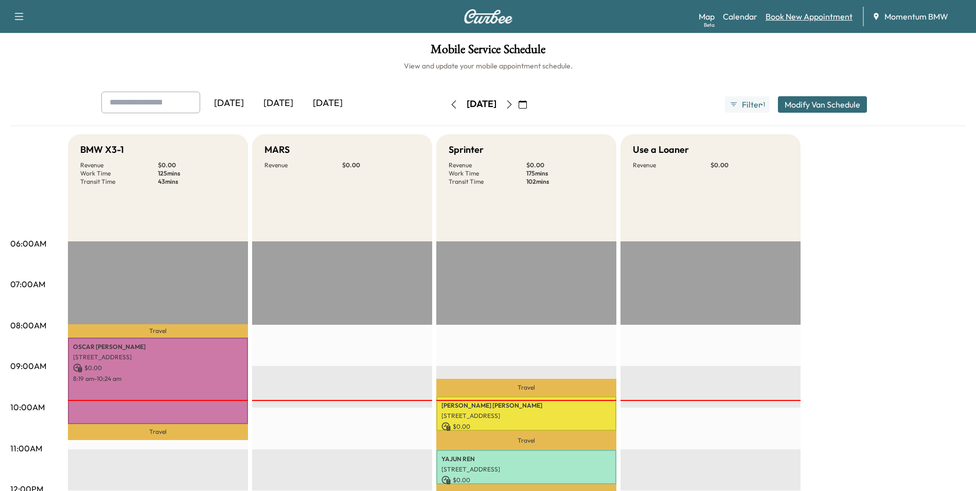
click at [785, 21] on link "Book New Appointment" at bounding box center [809, 16] width 87 height 12
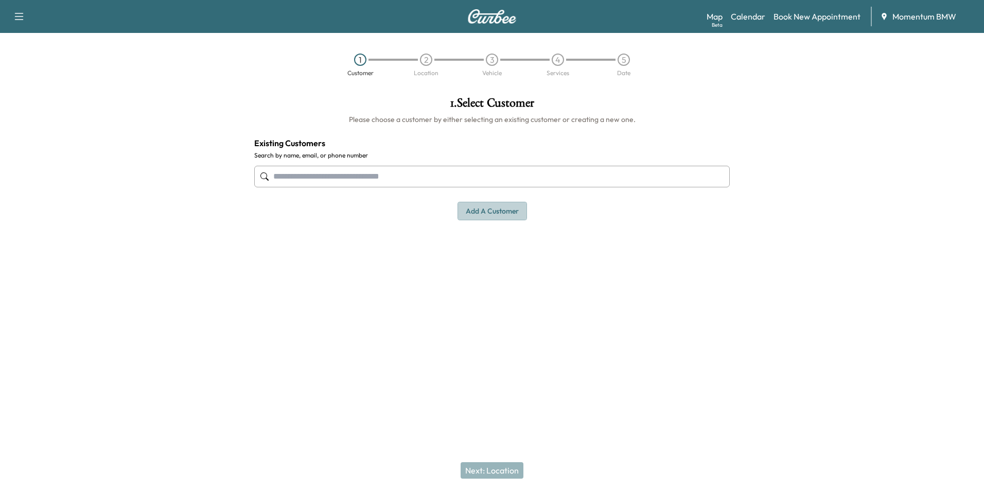
click at [497, 209] on button "Add a customer" at bounding box center [492, 211] width 69 height 19
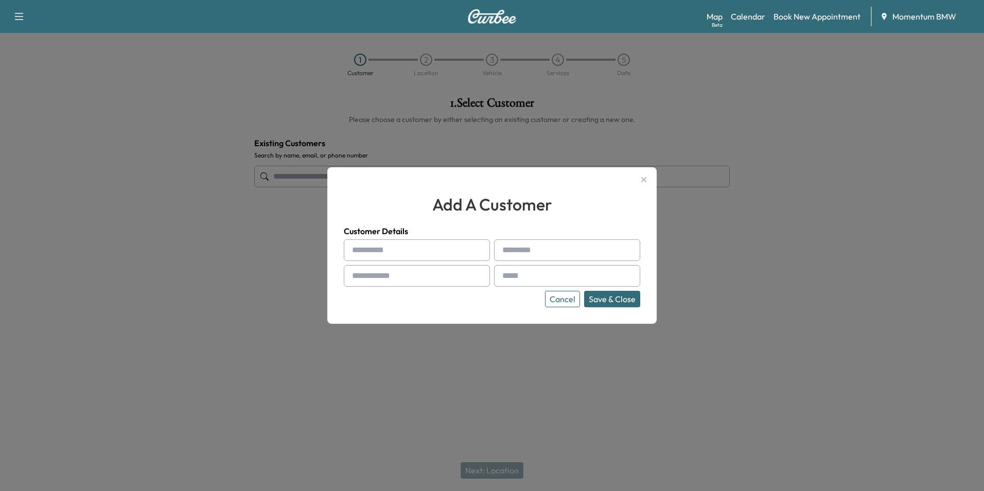
paste input "******"
type input "******"
click at [521, 251] on input "text" at bounding box center [567, 250] width 146 height 22
paste input "******"
type input "******"
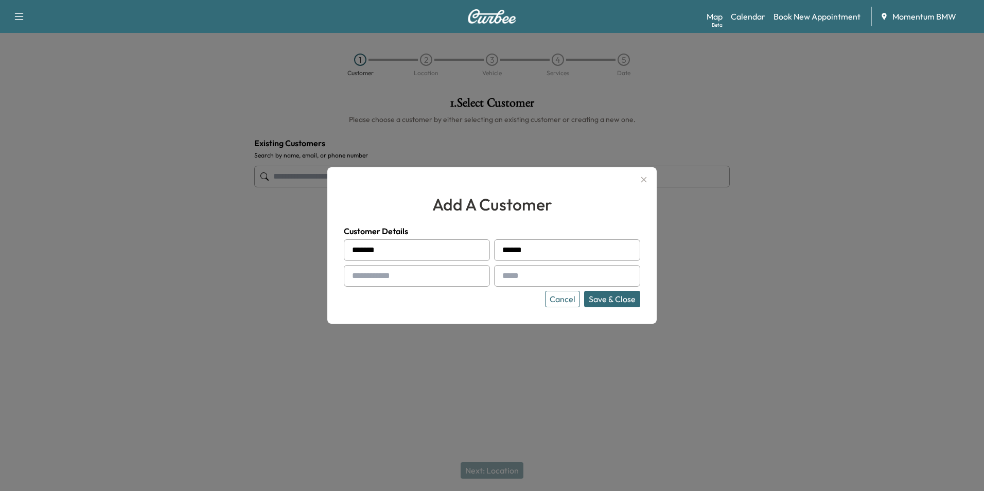
click at [384, 271] on input "text" at bounding box center [417, 276] width 146 height 22
paste input "**********"
type input "**********"
click at [519, 275] on input "text" at bounding box center [567, 276] width 146 height 22
click at [520, 274] on input "text" at bounding box center [567, 276] width 146 height 22
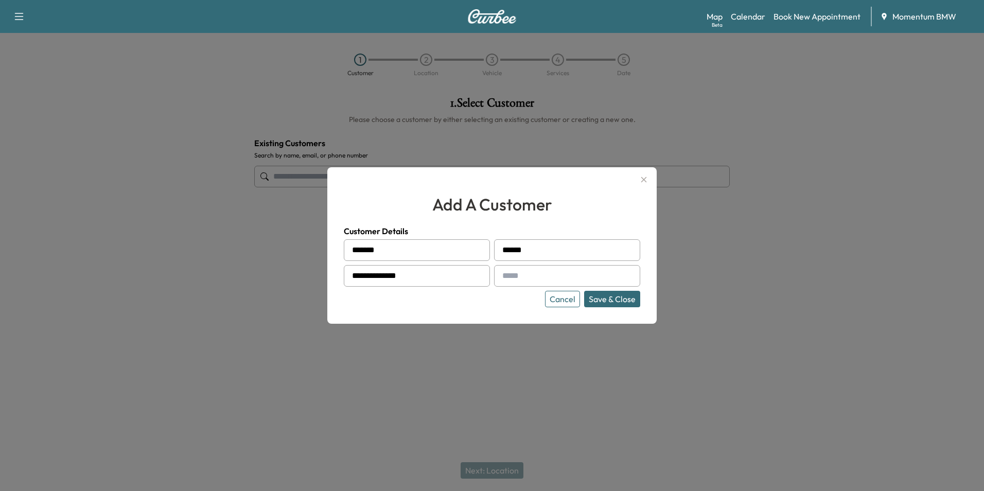
paste input "**********"
type input "**********"
click at [614, 301] on button "Save & Close" at bounding box center [612, 299] width 56 height 16
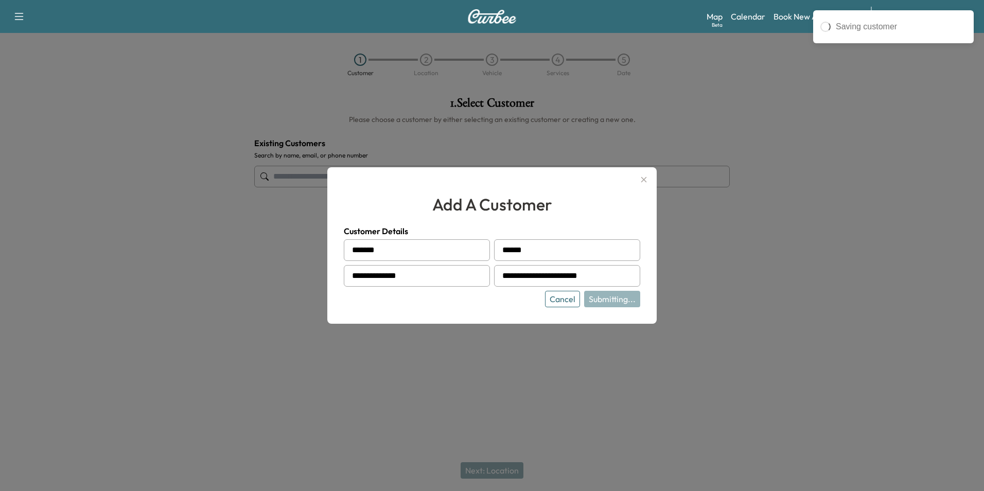
type input "**********"
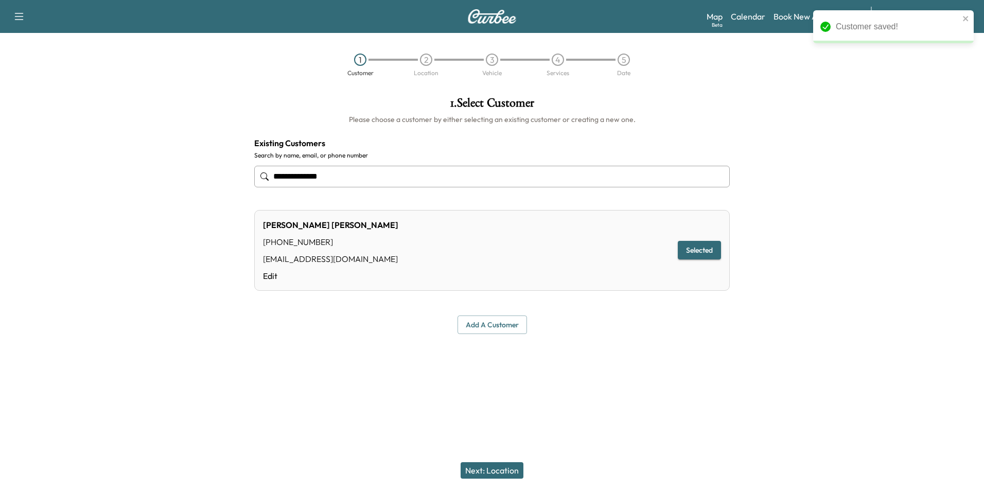
click at [497, 472] on button "Next: Location" at bounding box center [492, 470] width 63 height 16
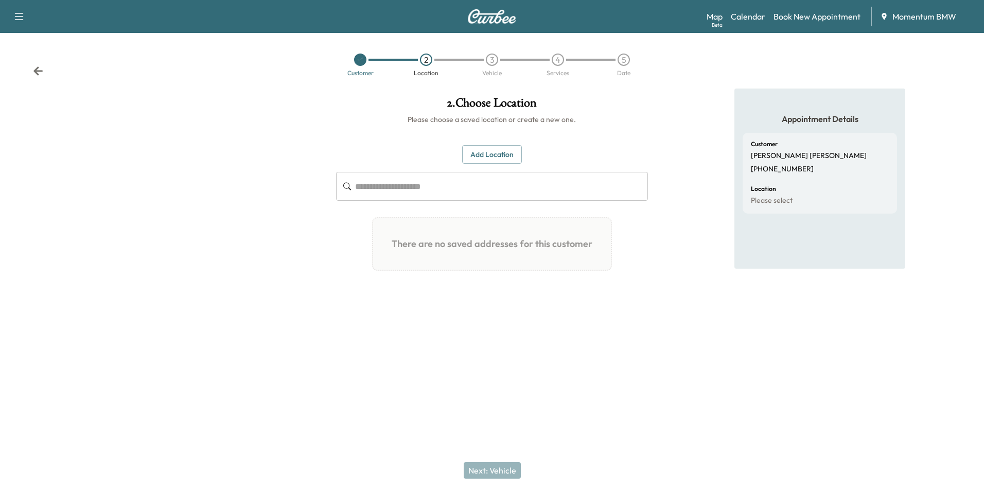
click at [487, 151] on button "Add Location" at bounding box center [492, 154] width 60 height 19
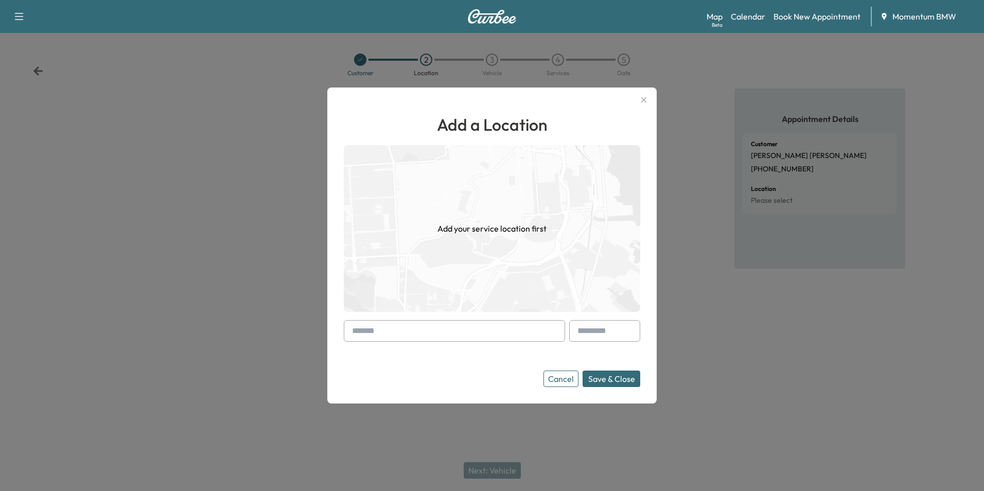
click at [383, 332] on input "text" at bounding box center [454, 331] width 221 height 22
click at [395, 334] on input "text" at bounding box center [454, 331] width 221 height 22
paste input "**********"
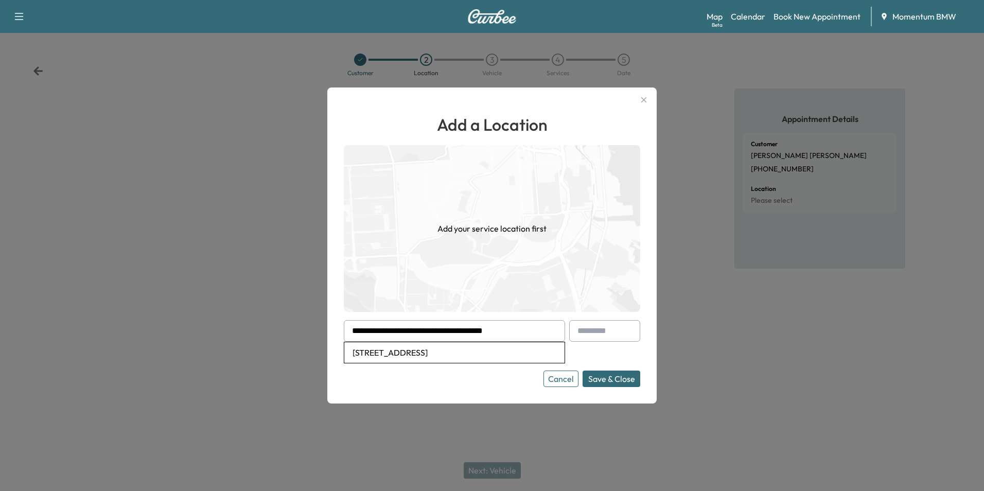
click at [461, 352] on li "[STREET_ADDRESS]" at bounding box center [454, 352] width 220 height 21
type input "**********"
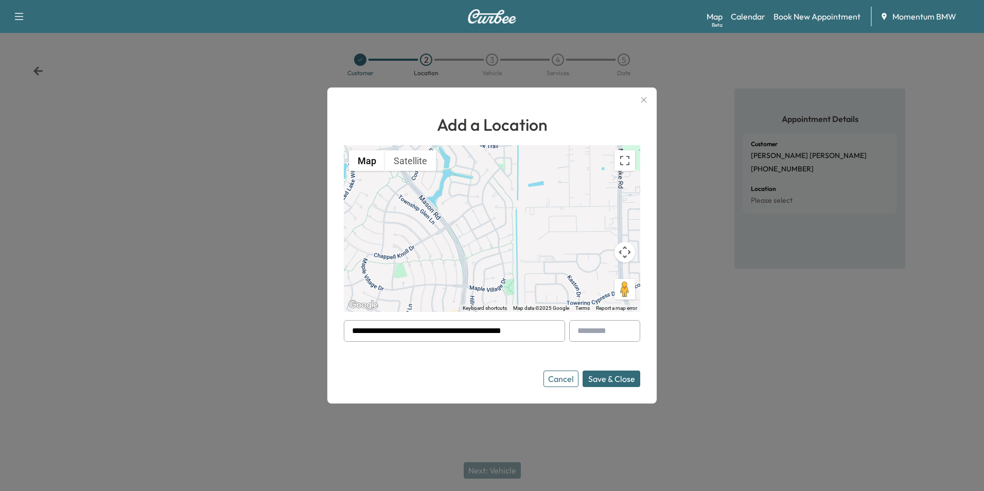
click at [621, 376] on button "Save & Close" at bounding box center [612, 379] width 58 height 16
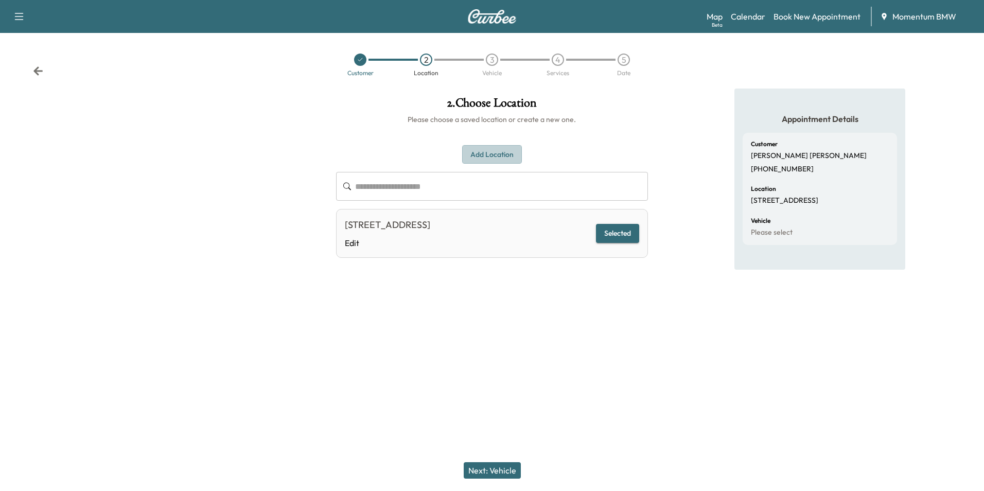
click at [486, 155] on button "Add Location" at bounding box center [492, 154] width 60 height 19
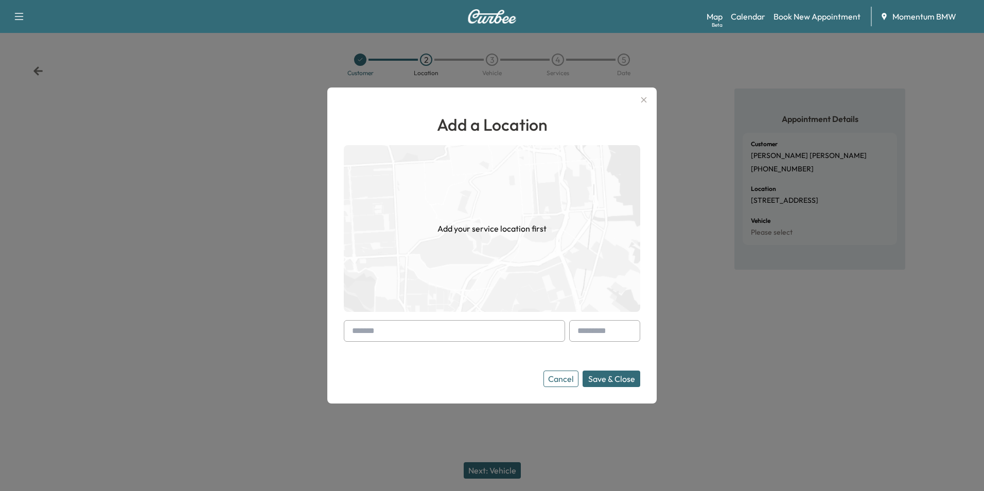
paste input "**********"
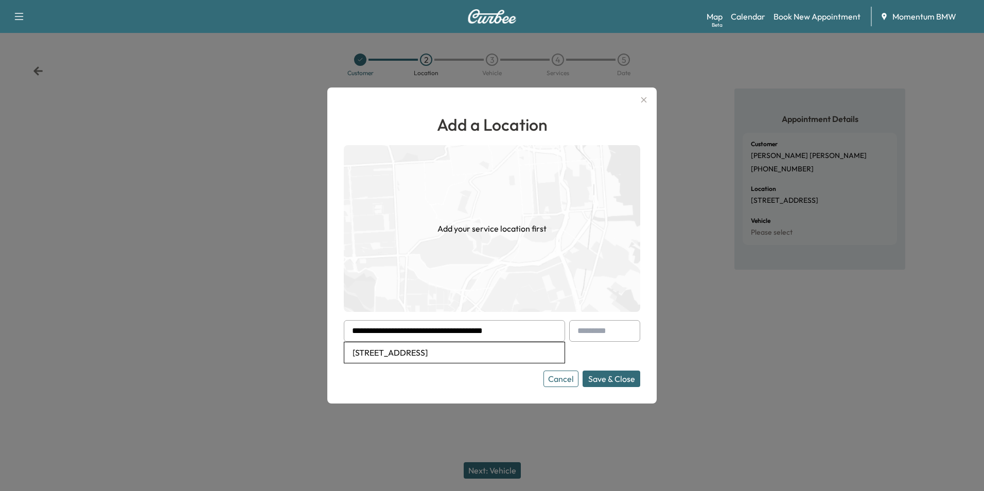
click at [448, 353] on li "[STREET_ADDRESS]" at bounding box center [454, 352] width 220 height 21
type input "**********"
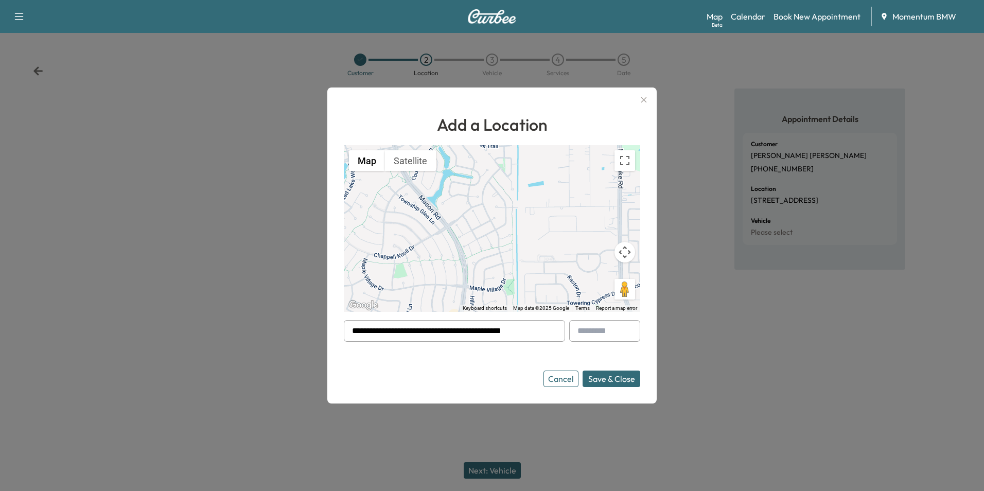
click at [622, 380] on button "Save & Close" at bounding box center [612, 379] width 58 height 16
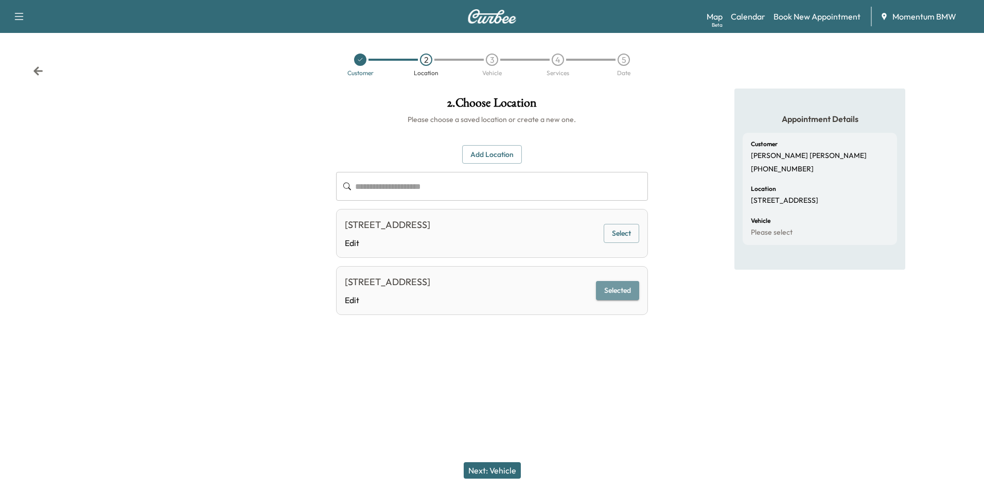
click at [610, 289] on button "Selected" at bounding box center [617, 290] width 43 height 19
click at [624, 288] on button "Selected" at bounding box center [617, 290] width 43 height 19
click at [497, 470] on button "Next: Vehicle" at bounding box center [492, 470] width 57 height 16
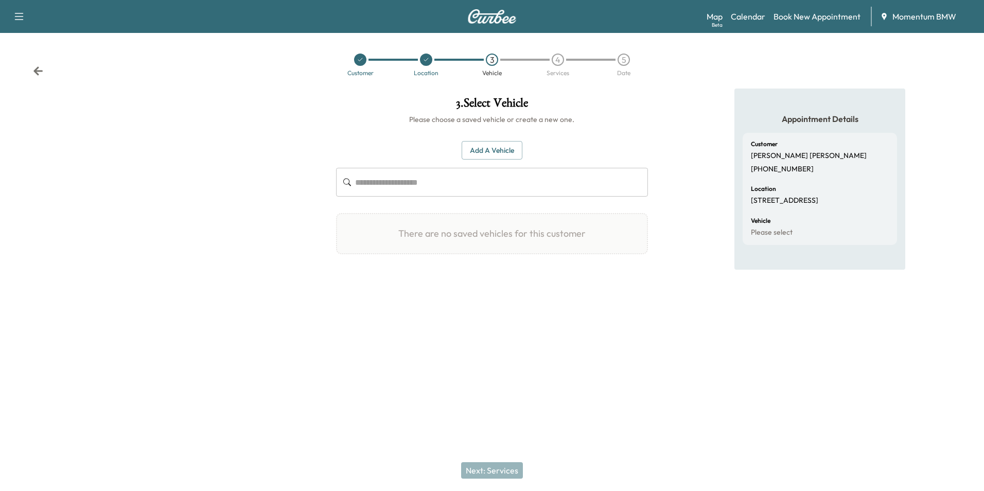
click at [483, 150] on button "Add a Vehicle" at bounding box center [492, 150] width 61 height 19
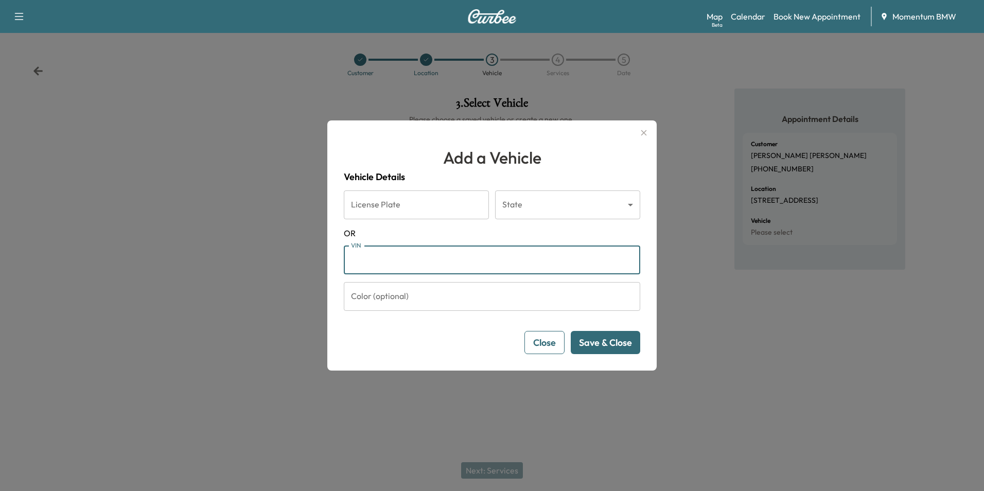
click at [372, 262] on input "VIN" at bounding box center [492, 260] width 296 height 29
paste input "**********"
type input "**********"
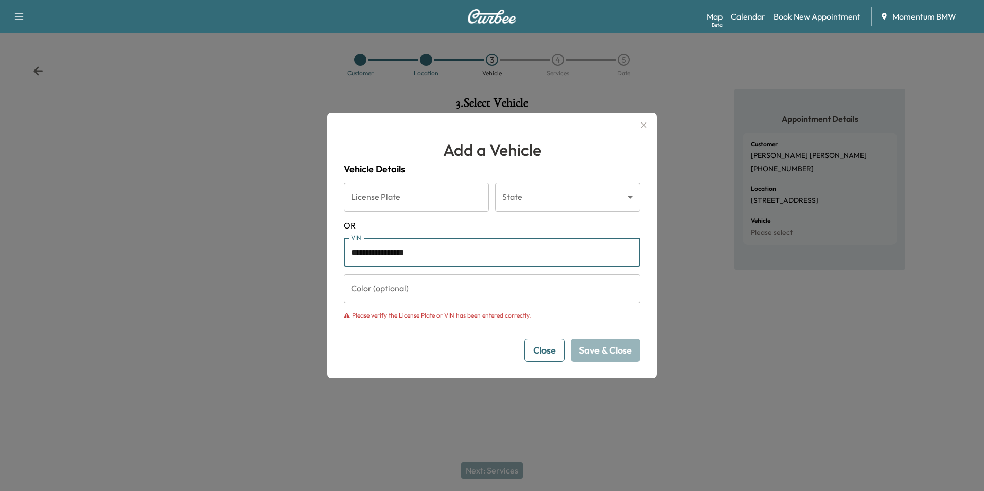
drag, startPoint x: 428, startPoint y: 257, endPoint x: 306, endPoint y: 248, distance: 122.8
click at [306, 248] on div "**********" at bounding box center [492, 245] width 984 height 491
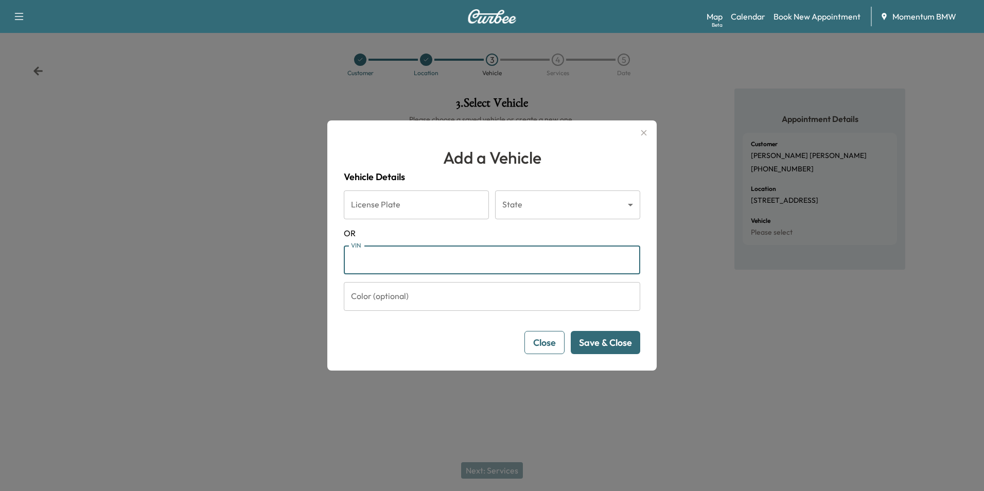
paste input "**********"
type input "**********"
click at [607, 342] on button "Save & Close" at bounding box center [605, 342] width 69 height 23
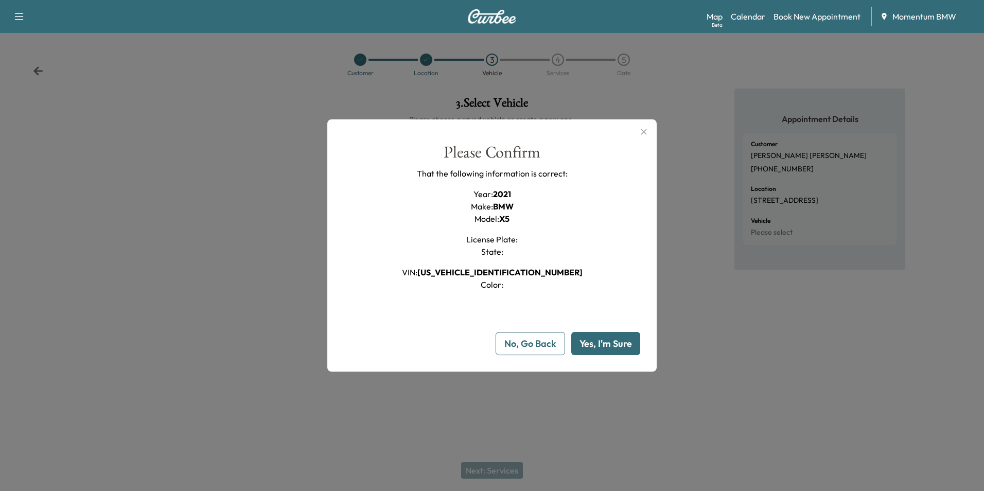
click at [598, 346] on button "Yes, I'm Sure" at bounding box center [605, 343] width 69 height 23
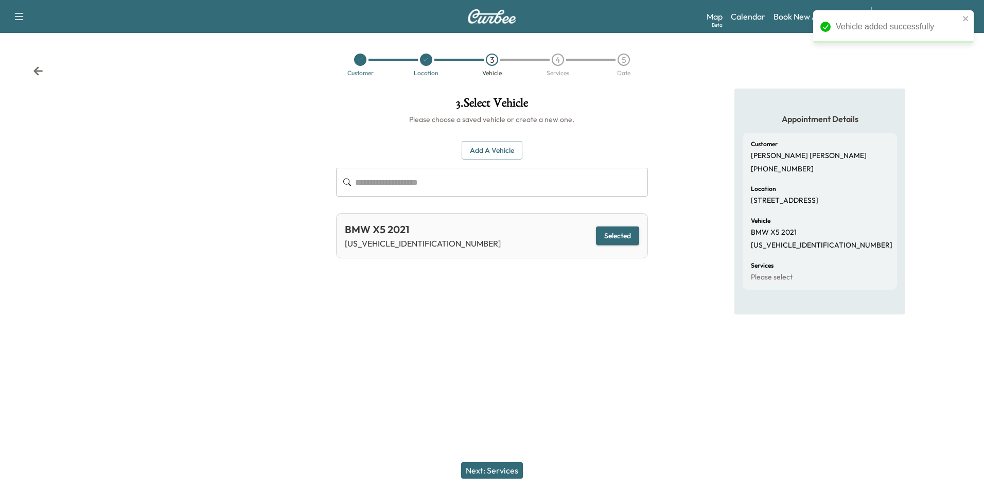
click at [502, 468] on button "Next: Services" at bounding box center [492, 470] width 62 height 16
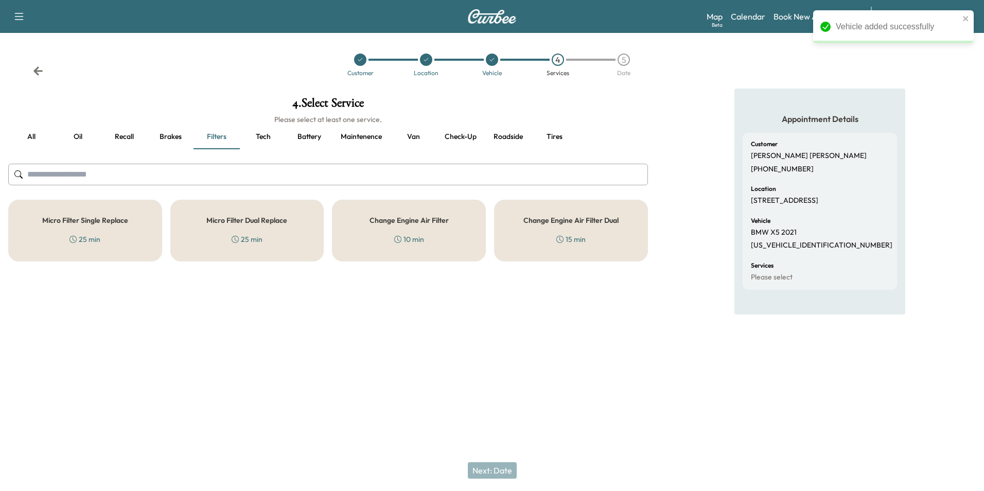
click at [75, 136] on button "Oil" at bounding box center [78, 137] width 46 height 25
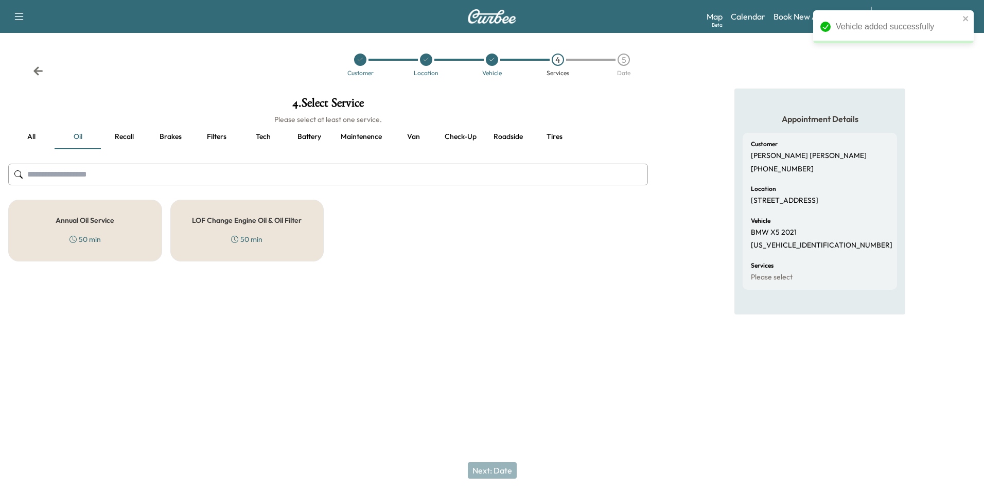
click at [130, 238] on div "Annual Oil Service 50 min" at bounding box center [85, 231] width 154 height 62
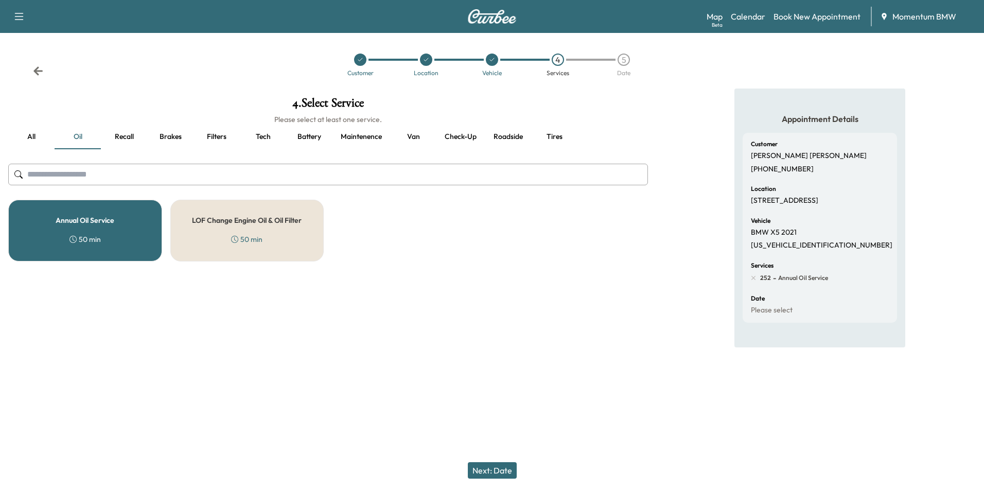
click at [500, 474] on button "Next: Date" at bounding box center [492, 470] width 49 height 16
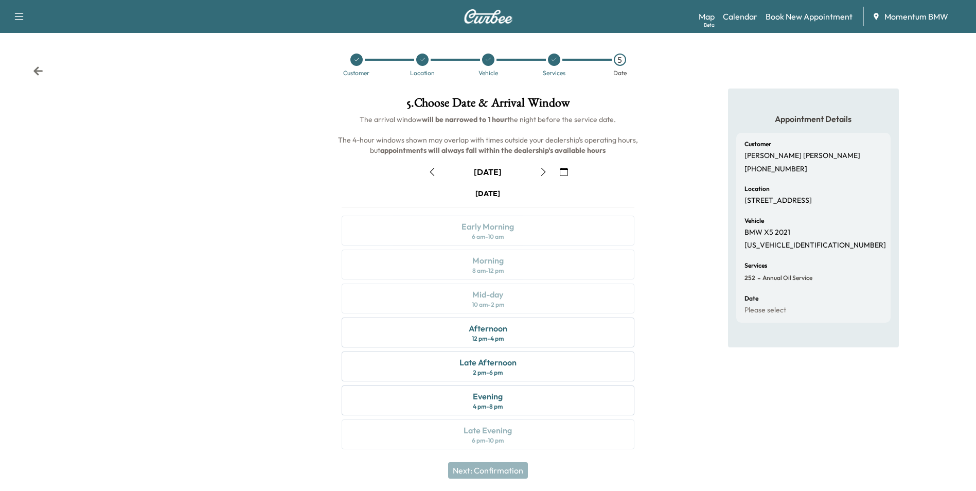
click at [563, 171] on icon "button" at bounding box center [564, 172] width 8 height 8
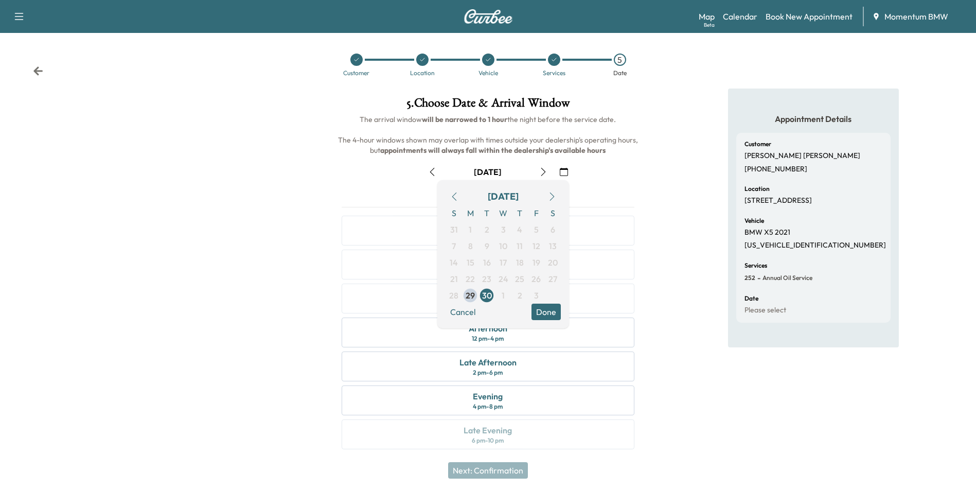
click at [553, 196] on icon "button" at bounding box center [552, 196] width 8 height 8
click at [536, 227] on span "3" at bounding box center [536, 229] width 5 height 12
click at [552, 311] on button "Done" at bounding box center [546, 312] width 29 height 16
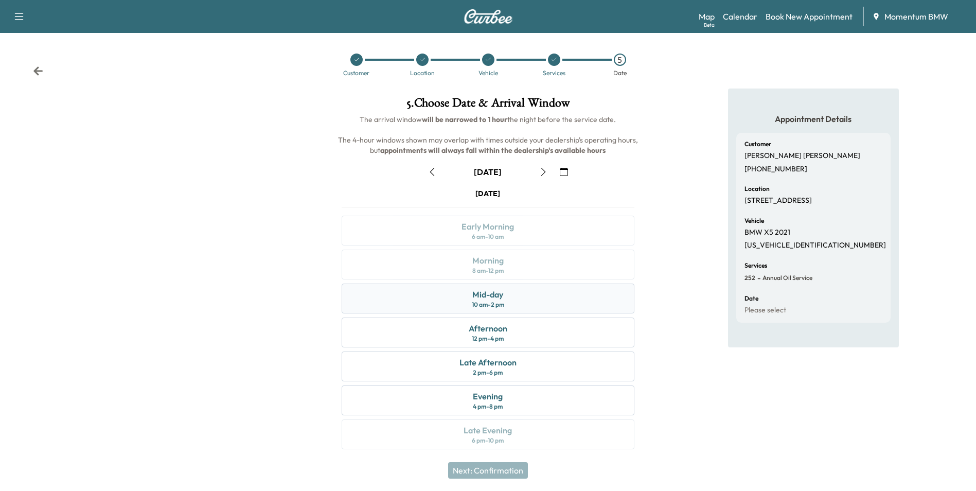
click at [502, 294] on div "Mid-day" at bounding box center [487, 294] width 31 height 12
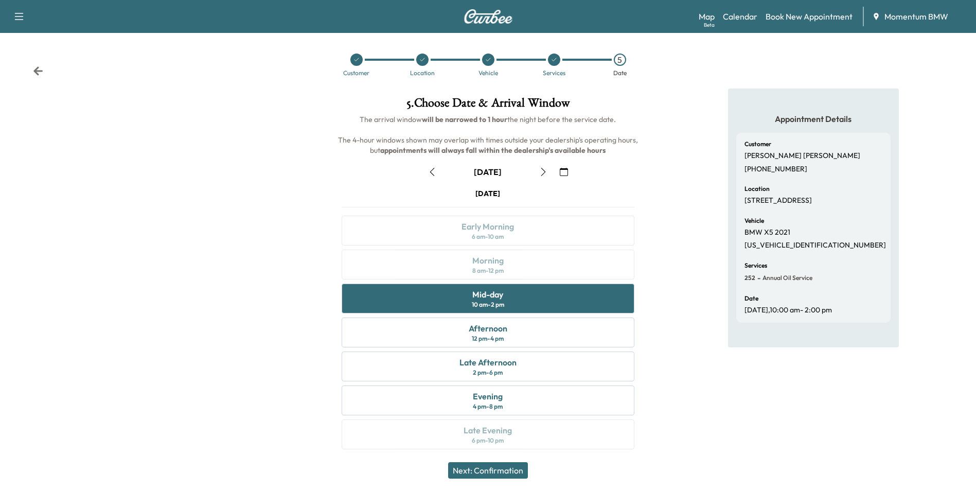
click at [502, 472] on button "Next: Confirmation" at bounding box center [488, 470] width 80 height 16
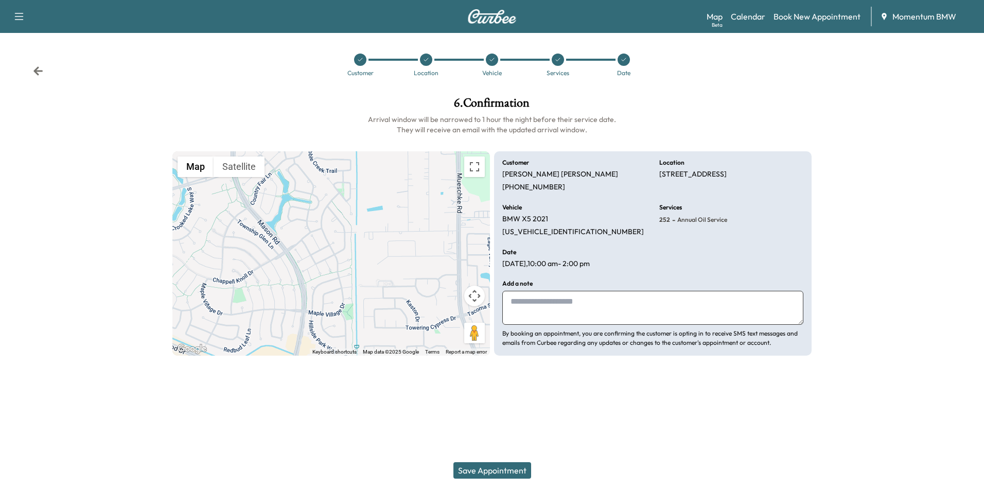
drag, startPoint x: 533, startPoint y: 305, endPoint x: 536, endPoint y: 297, distance: 7.8
click at [536, 298] on textarea at bounding box center [652, 308] width 301 height 34
type textarea "**********"
click at [492, 471] on button "Save Appointment" at bounding box center [492, 470] width 78 height 16
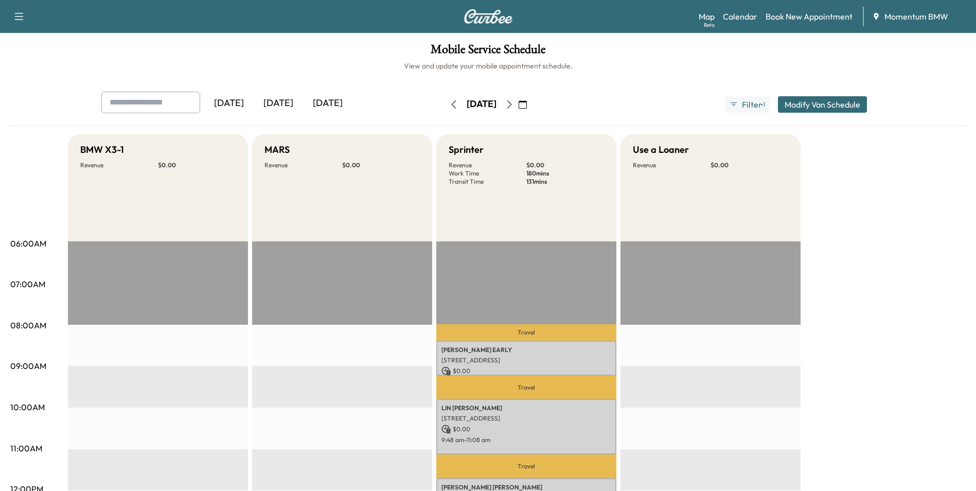
click at [527, 104] on icon "button" at bounding box center [523, 104] width 8 height 8
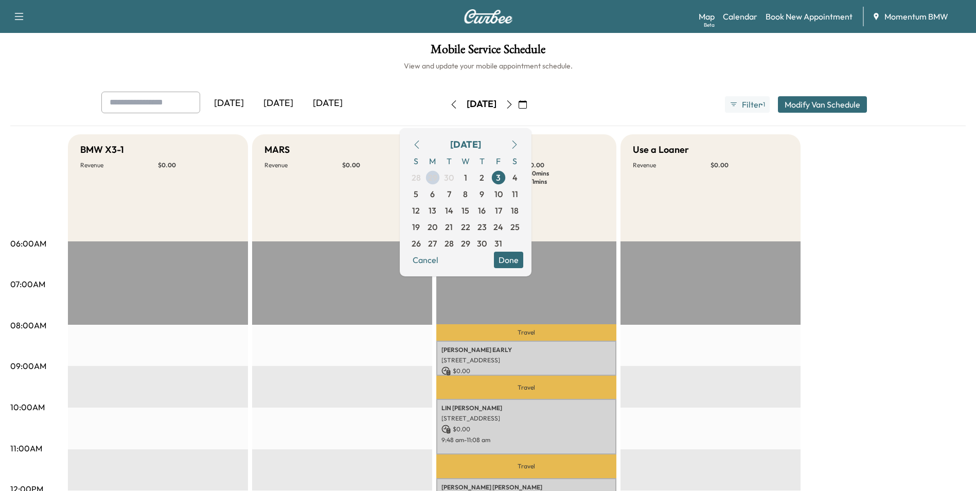
click at [419, 145] on icon "button" at bounding box center [416, 145] width 5 height 8
click at [437, 243] on span "29" at bounding box center [432, 243] width 9 height 12
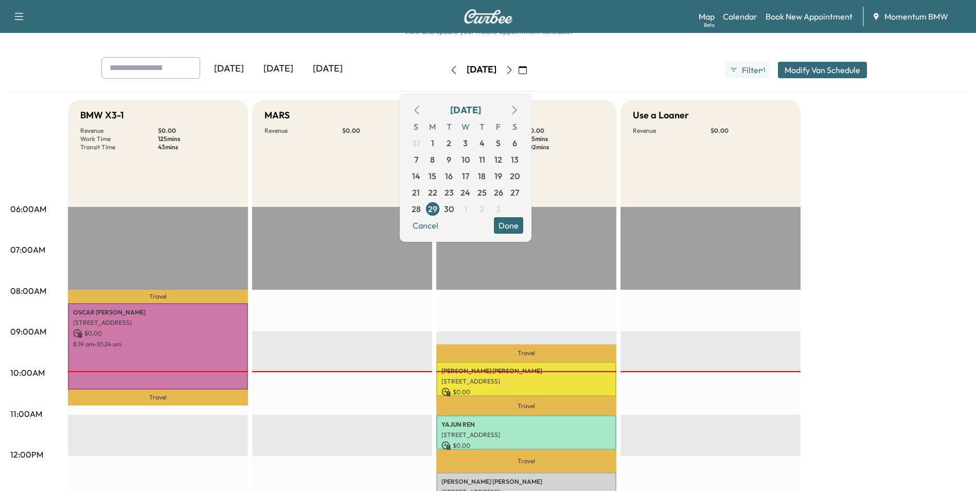
scroll to position [154, 0]
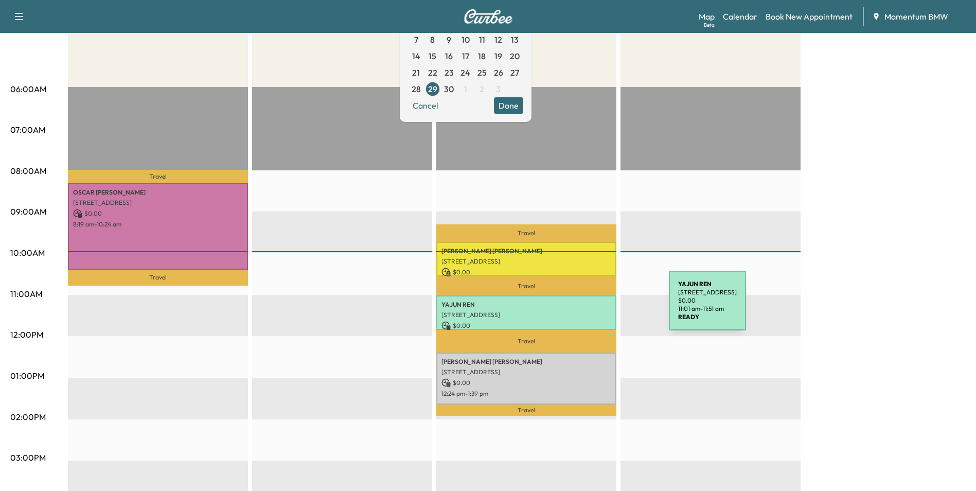
click at [592, 307] on div "[PERSON_NAME] [STREET_ADDRESS] $ 0.00 11:01 am - 11:51 am" at bounding box center [526, 312] width 180 height 34
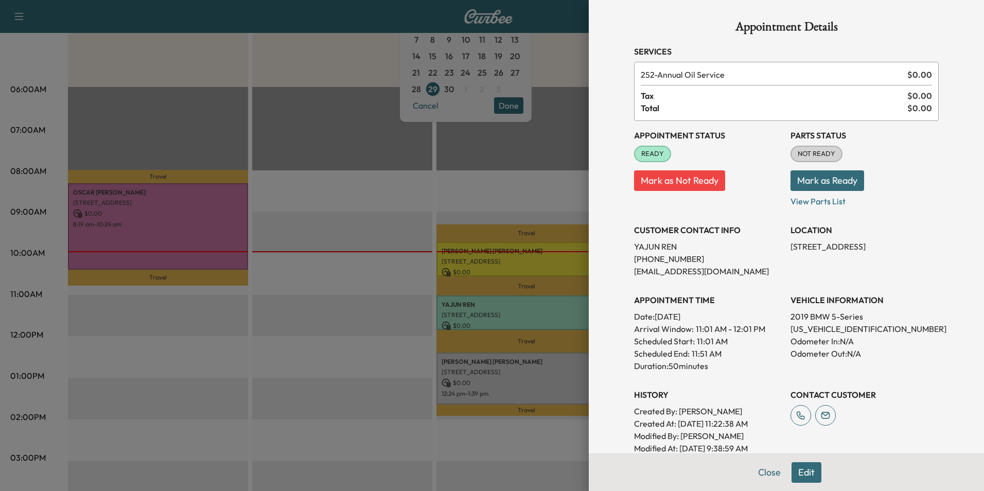
click at [546, 387] on div at bounding box center [492, 245] width 984 height 491
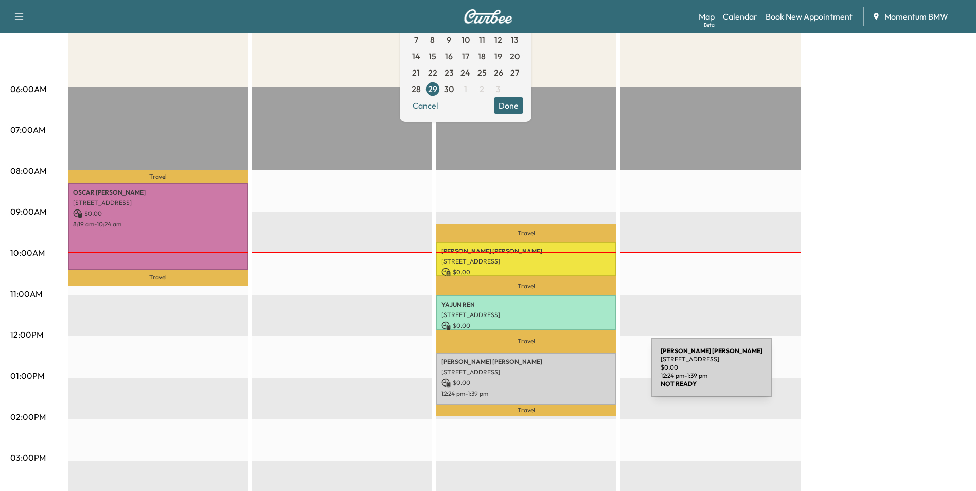
click at [574, 374] on div "[PERSON_NAME] [STREET_ADDRESS] $ 0.00 12:24 pm - 1:39 pm" at bounding box center [526, 379] width 180 height 52
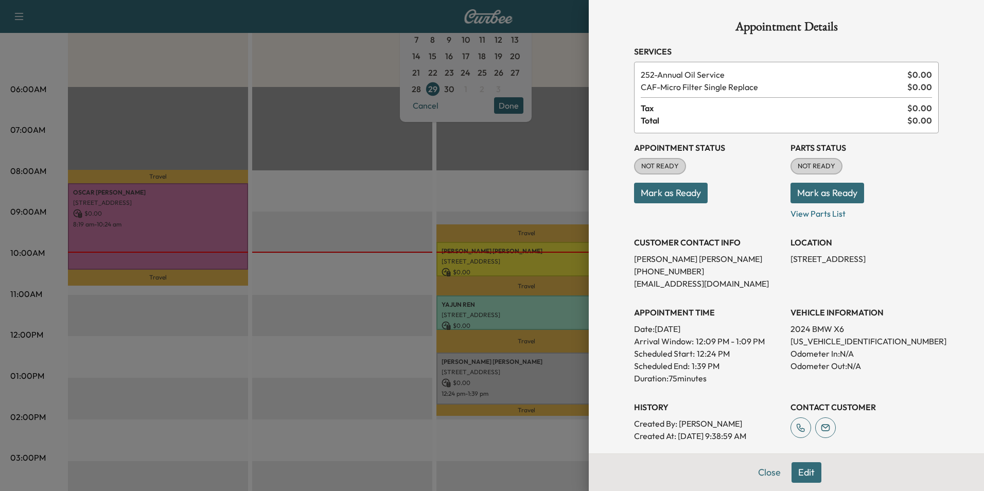
click at [561, 379] on div at bounding box center [492, 245] width 984 height 491
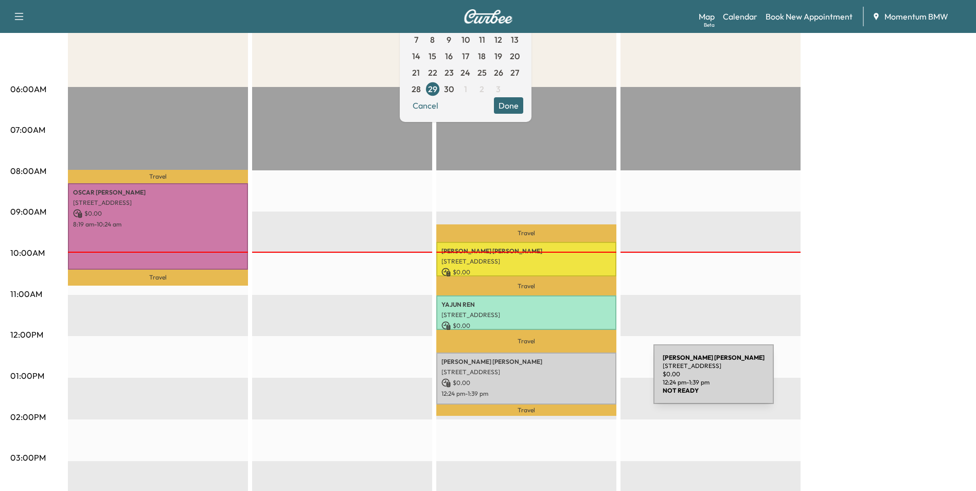
click at [576, 380] on p "$ 0.00" at bounding box center [527, 382] width 170 height 9
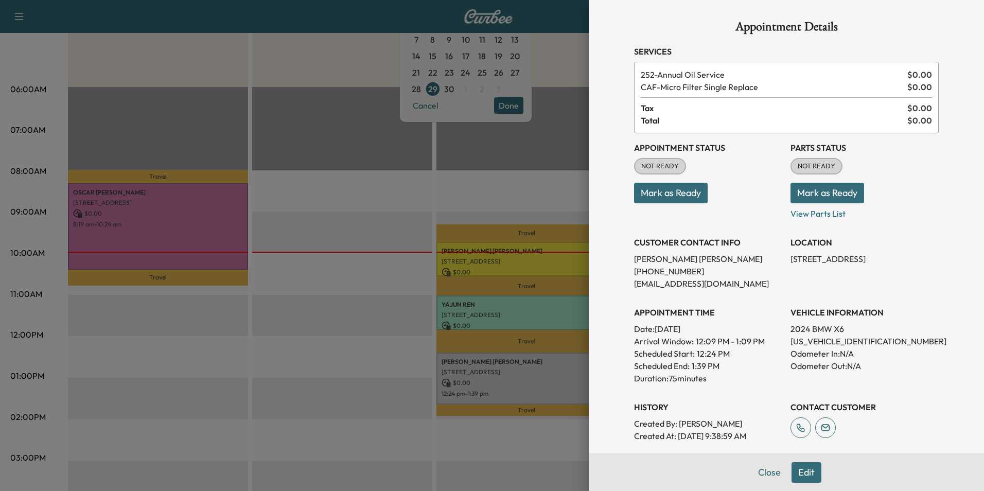
click at [661, 193] on button "Mark as Ready" at bounding box center [671, 193] width 74 height 21
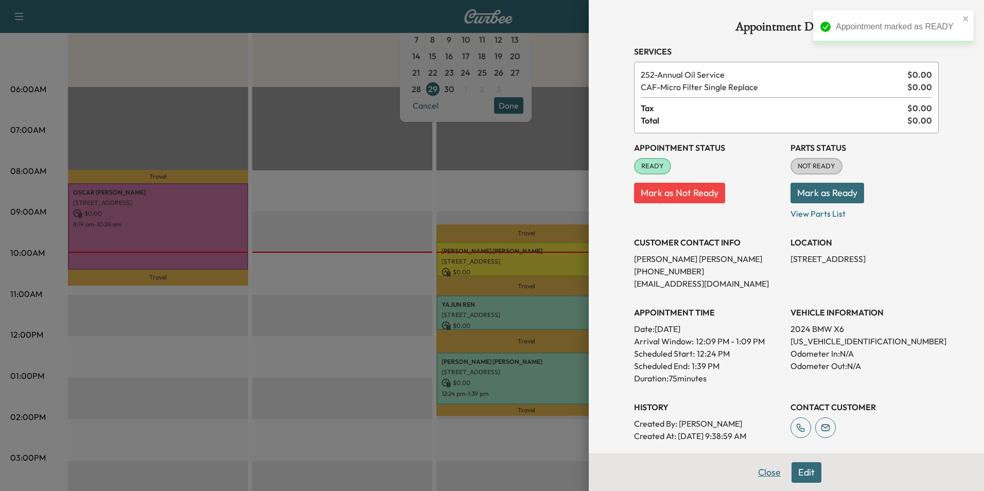
click at [762, 473] on button "Close" at bounding box center [769, 472] width 36 height 21
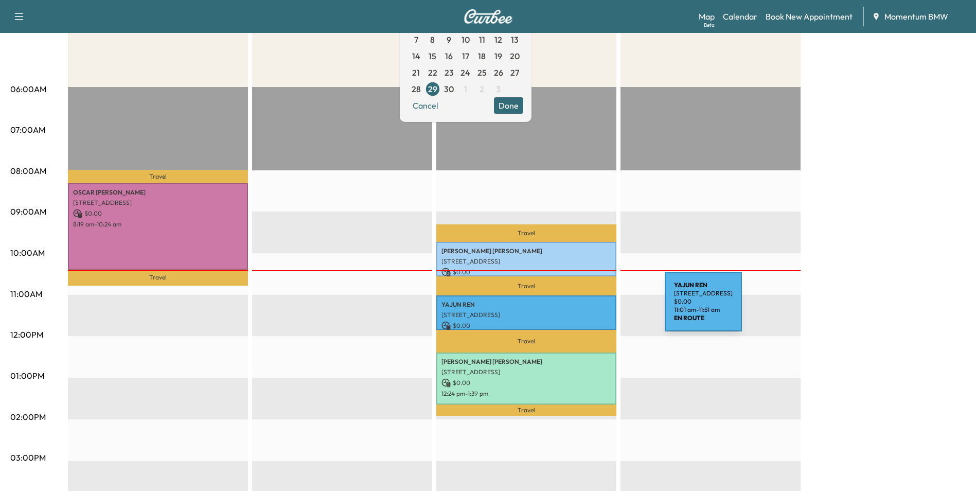
click at [588, 311] on p "[STREET_ADDRESS]" at bounding box center [527, 315] width 170 height 8
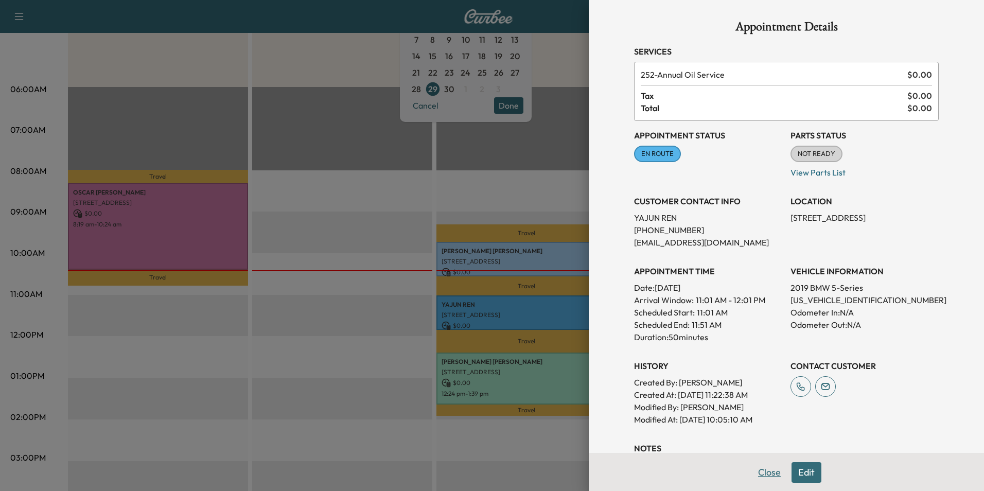
click at [765, 471] on button "Close" at bounding box center [769, 472] width 36 height 21
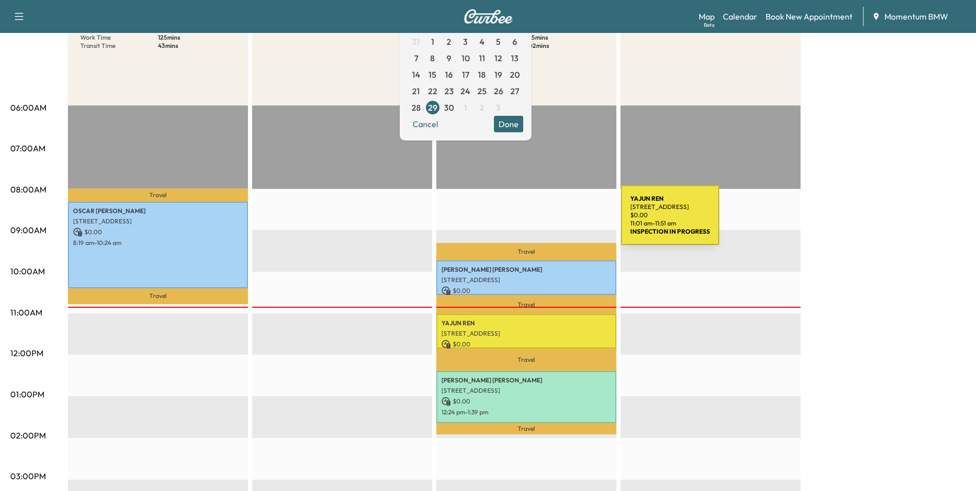
scroll to position [0, 0]
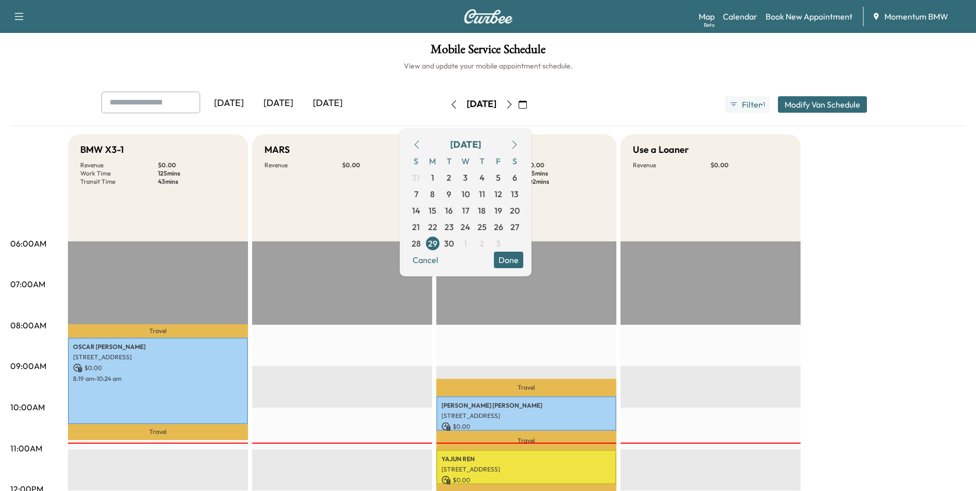
click at [451, 103] on icon "button" at bounding box center [453, 104] width 5 height 8
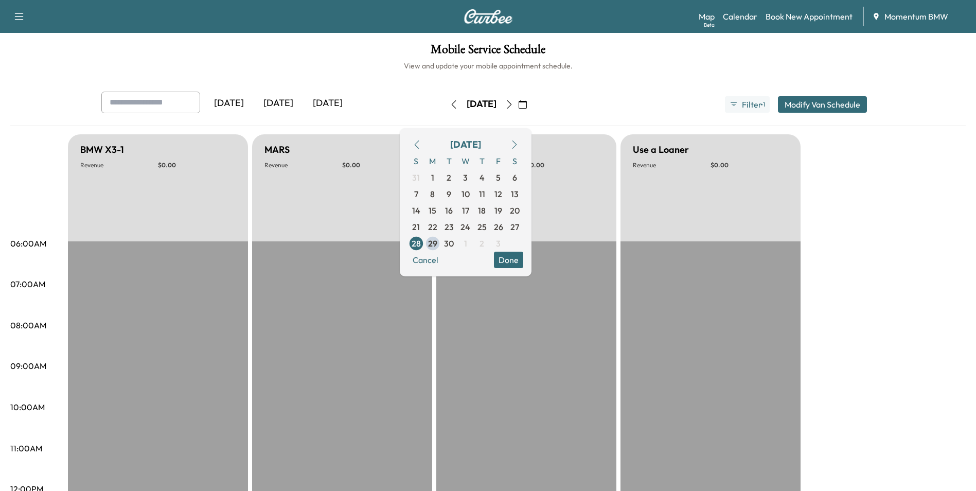
click at [451, 102] on icon "button" at bounding box center [453, 104] width 5 height 8
click at [450, 102] on icon "button" at bounding box center [454, 104] width 8 height 8
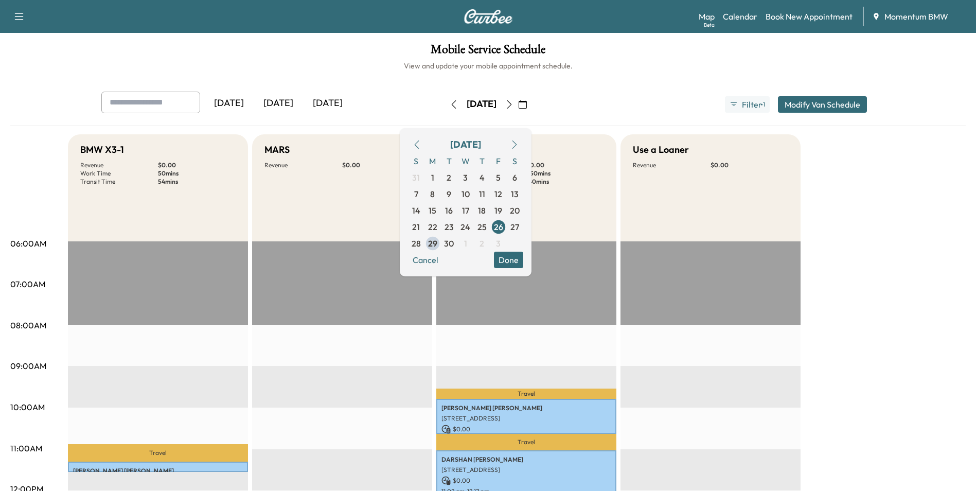
click at [421, 143] on icon "button" at bounding box center [417, 145] width 8 height 8
click at [519, 144] on icon "button" at bounding box center [515, 145] width 8 height 8
click at [487, 224] on span "25" at bounding box center [482, 227] width 9 height 12
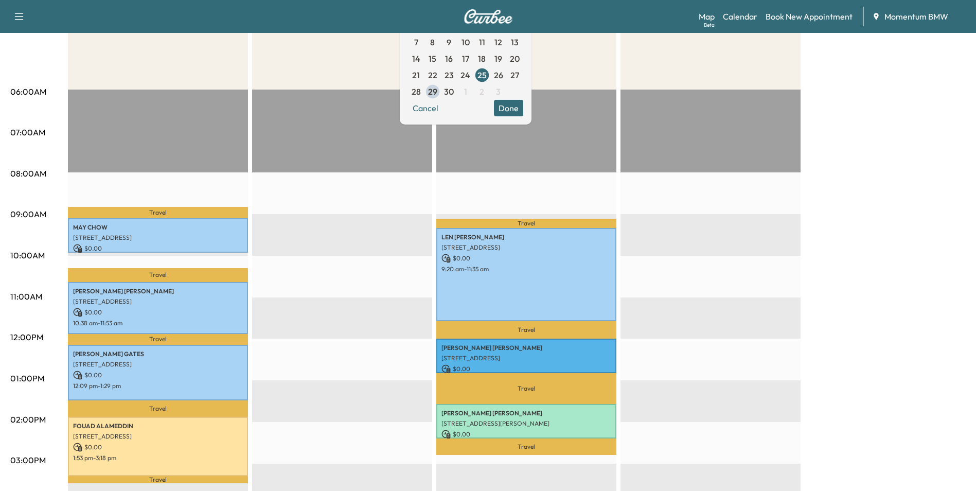
scroll to position [154, 0]
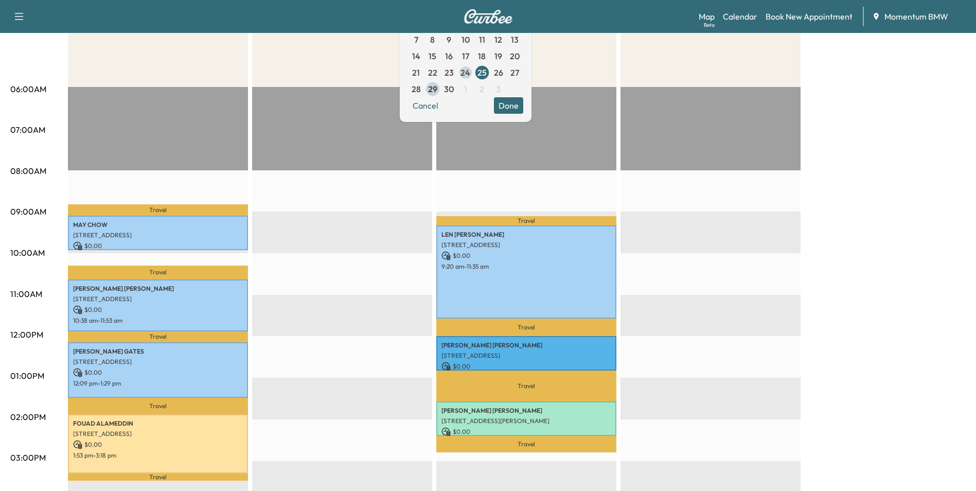
click at [470, 74] on span "24" at bounding box center [466, 72] width 10 height 12
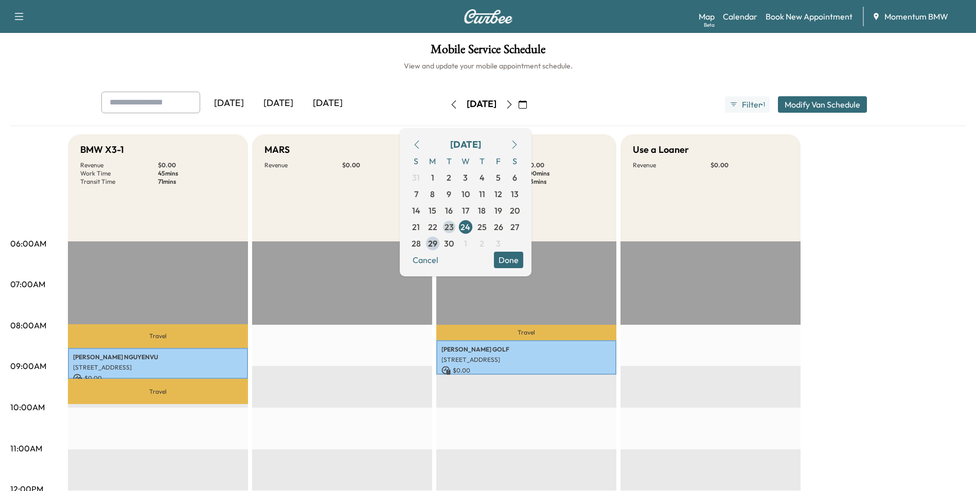
click at [454, 226] on span "23" at bounding box center [449, 227] width 9 height 12
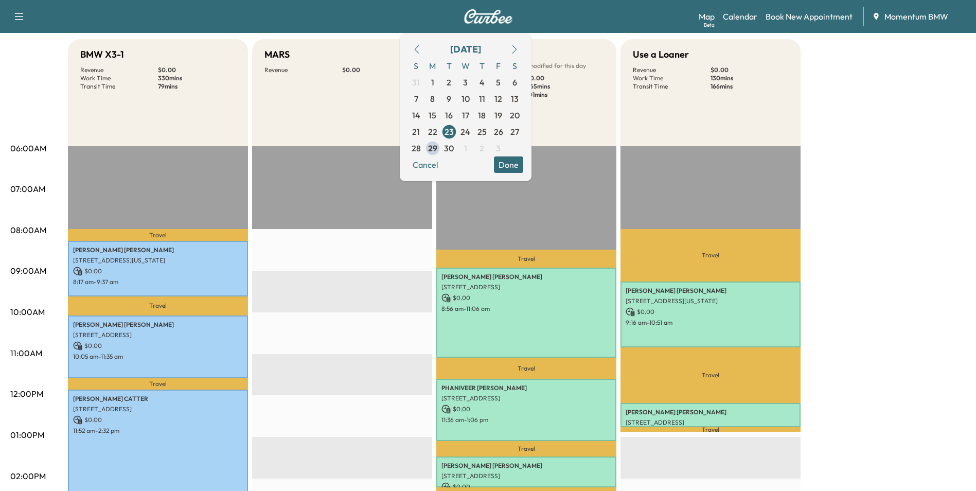
scroll to position [154, 0]
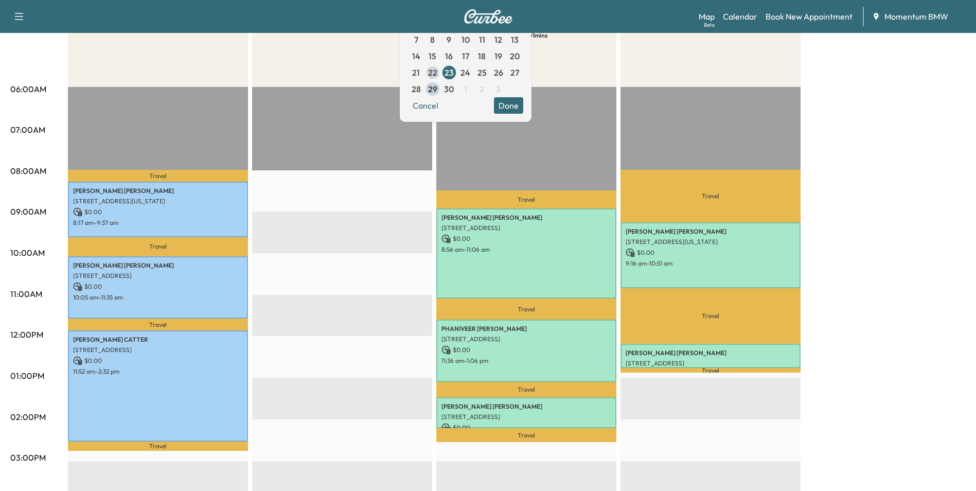
click at [437, 73] on span "22" at bounding box center [432, 72] width 9 height 12
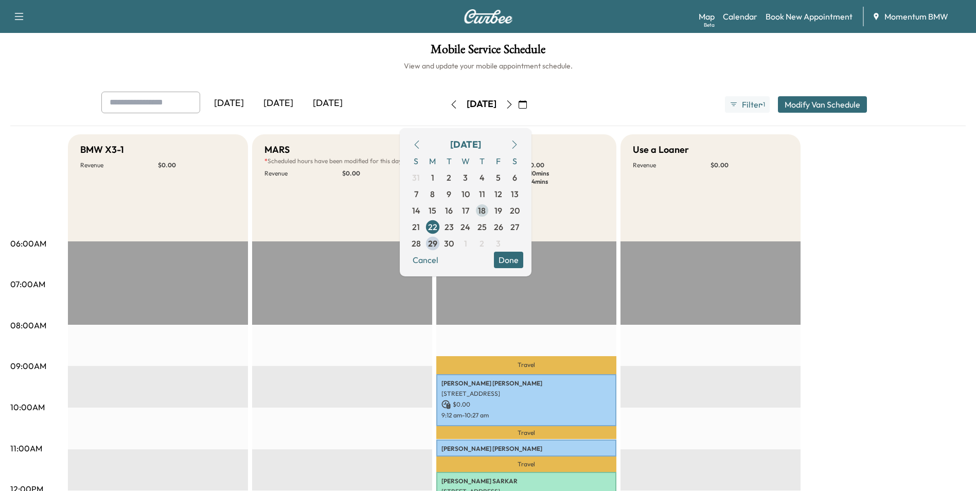
click at [486, 211] on span "18" at bounding box center [482, 210] width 8 height 12
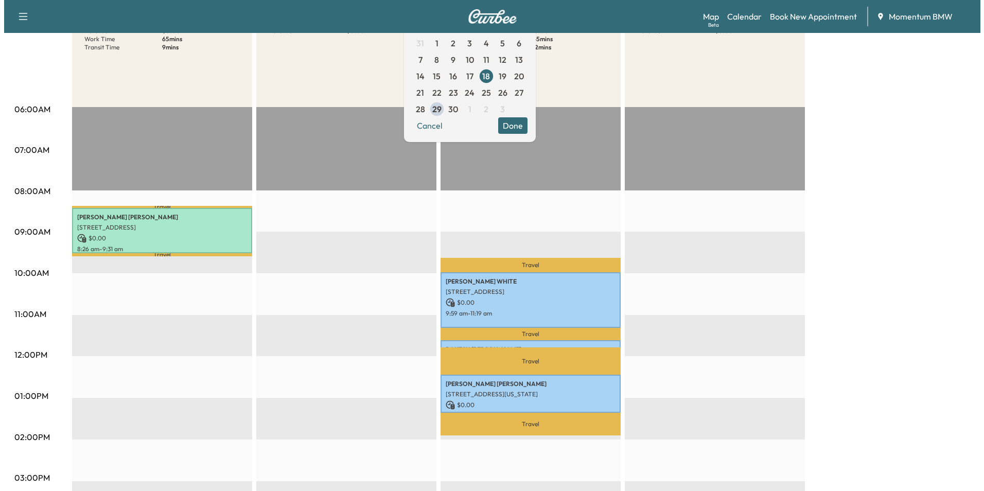
scroll to position [206, 0]
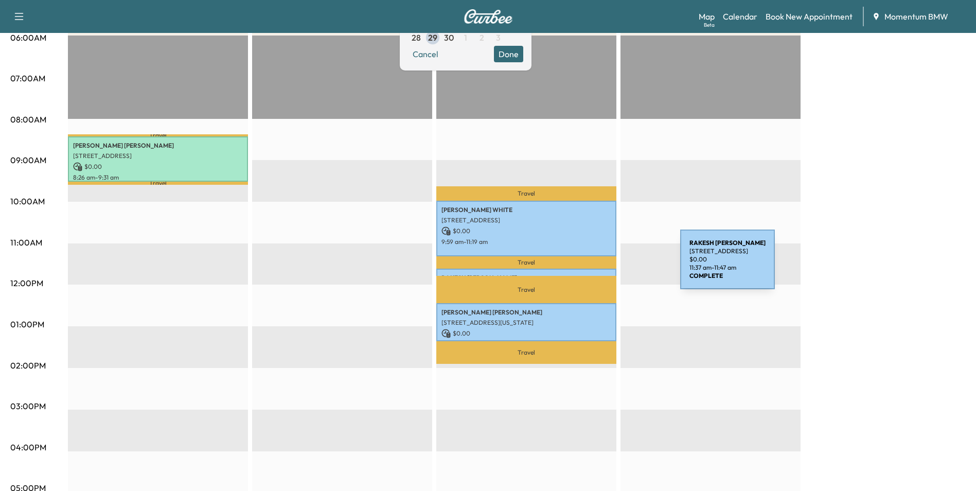
click at [603, 269] on div "[PERSON_NAME] [STREET_ADDRESS] $ 0.00 11:37 am - 11:47 am" at bounding box center [526, 274] width 180 height 10
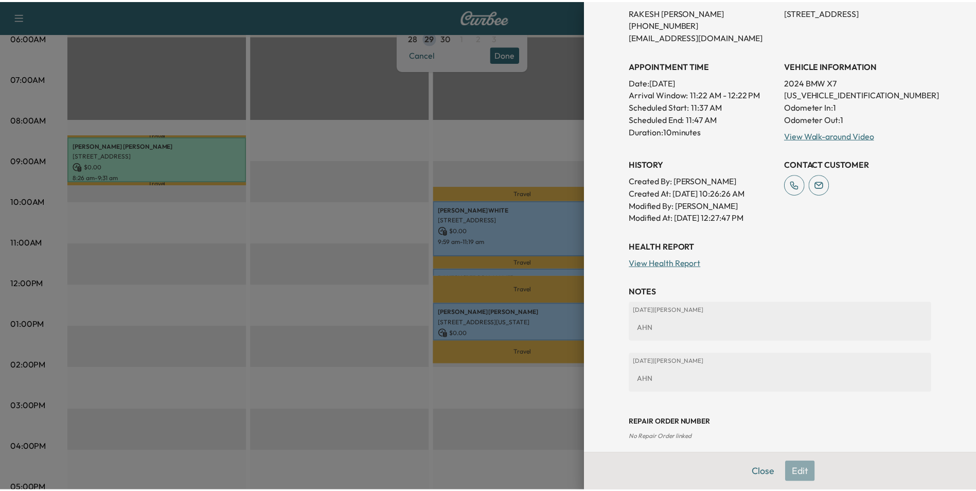
scroll to position [0, 0]
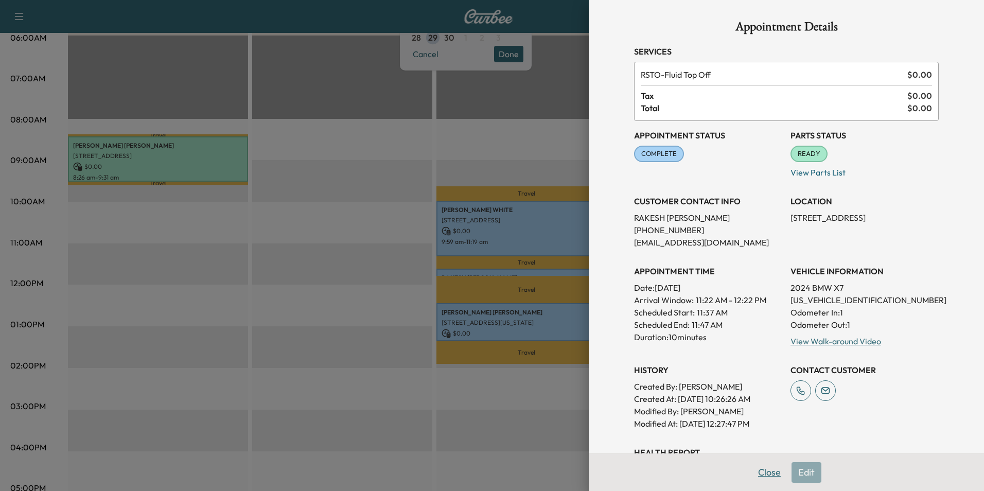
click at [772, 476] on button "Close" at bounding box center [769, 472] width 36 height 21
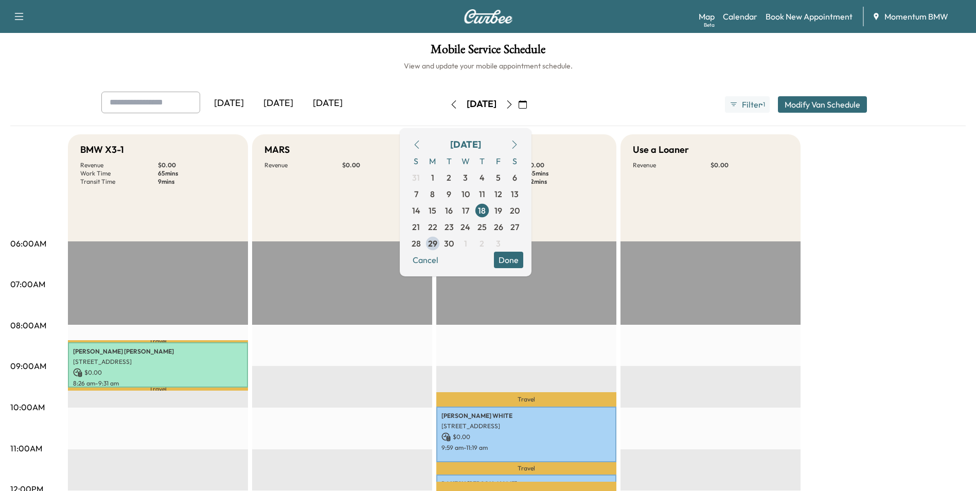
click at [527, 105] on icon "button" at bounding box center [523, 104] width 8 height 8
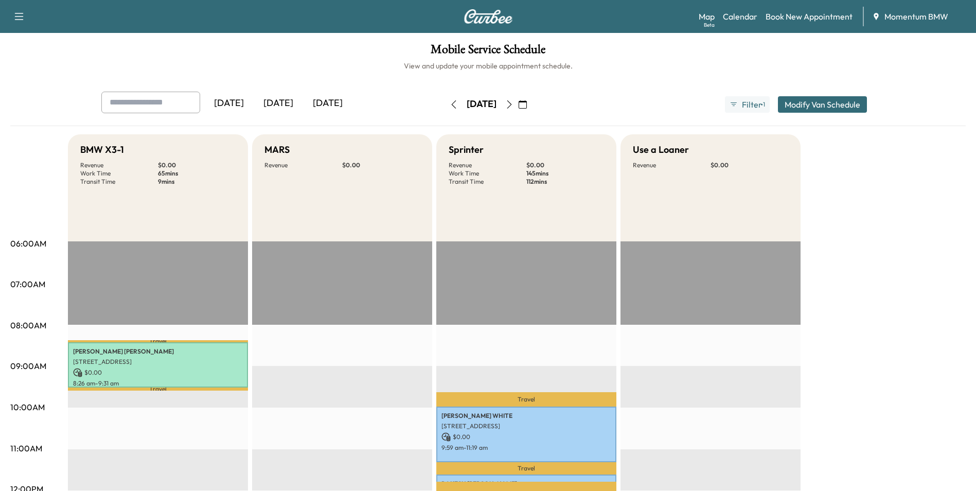
click at [527, 105] on icon "button" at bounding box center [523, 104] width 8 height 8
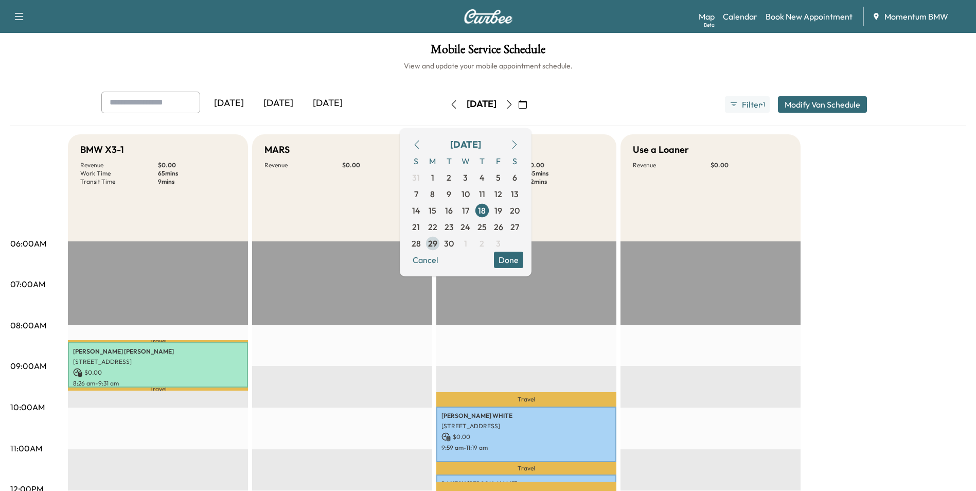
click at [437, 241] on span "29" at bounding box center [432, 243] width 9 height 12
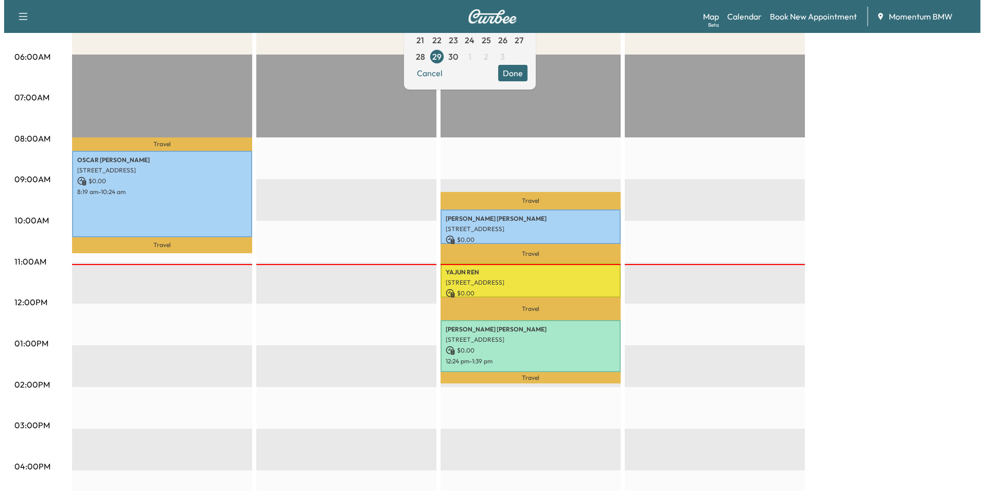
scroll to position [206, 0]
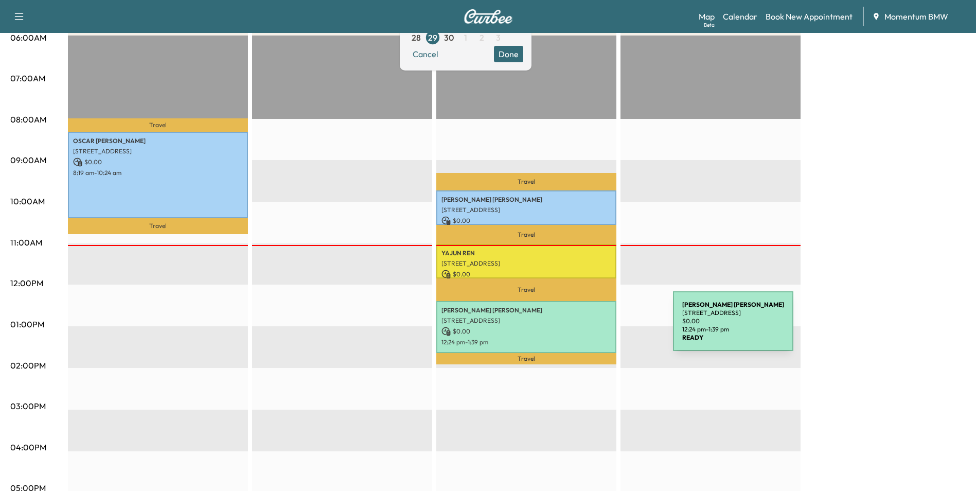
click at [596, 327] on p "$ 0.00" at bounding box center [527, 331] width 170 height 9
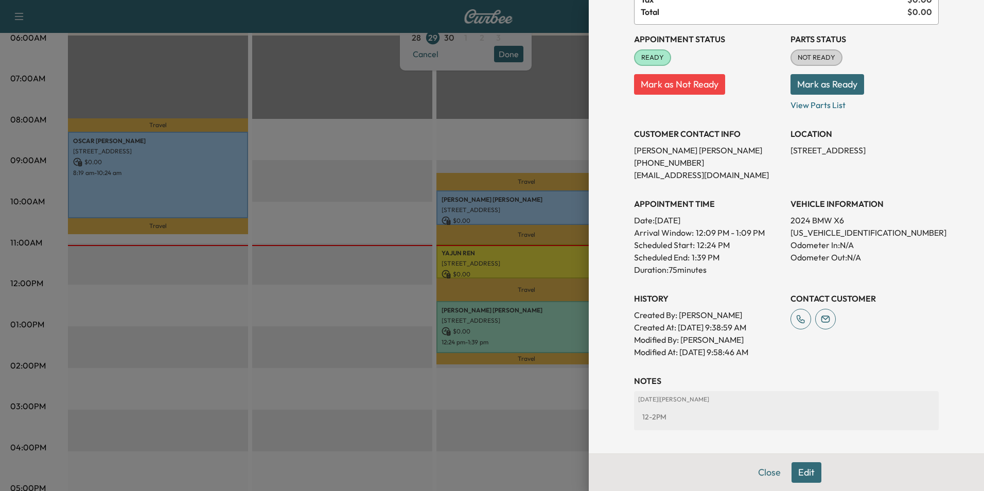
scroll to position [154, 0]
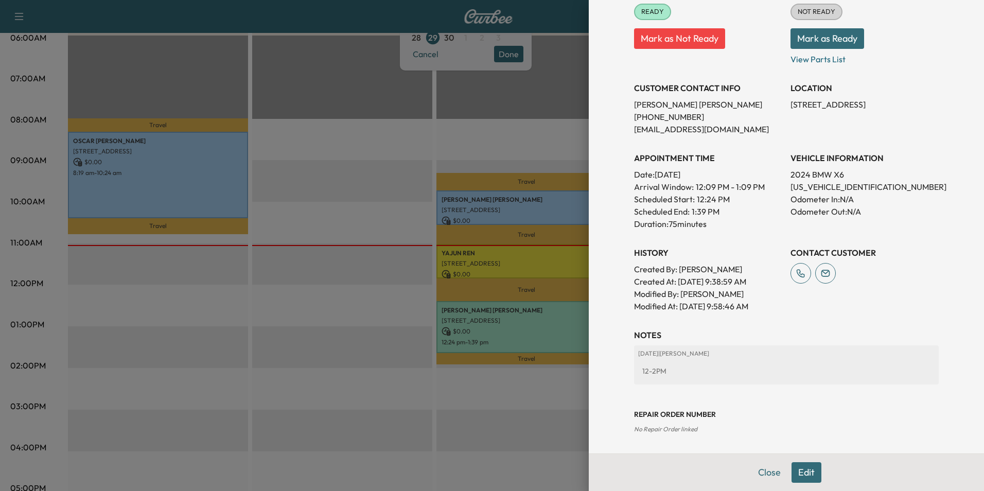
click at [796, 472] on button "Edit" at bounding box center [807, 472] width 30 height 21
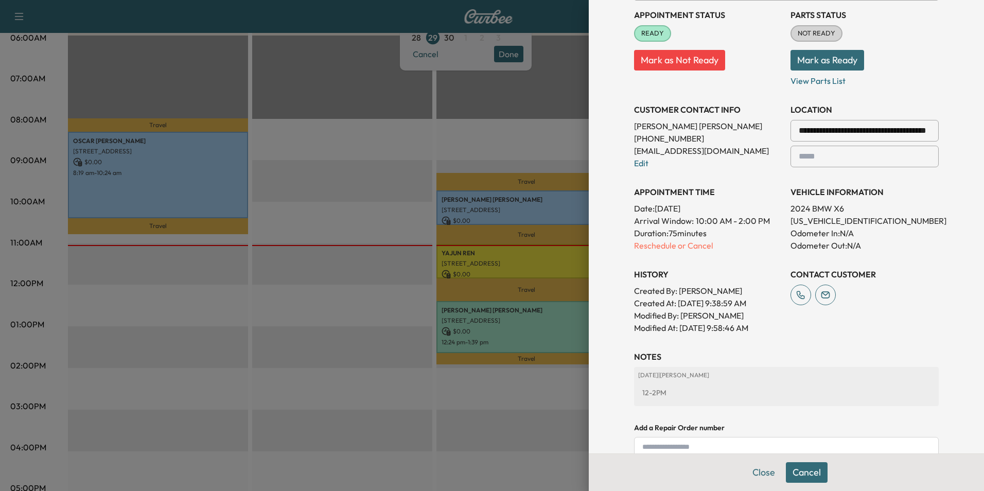
scroll to position [176, 0]
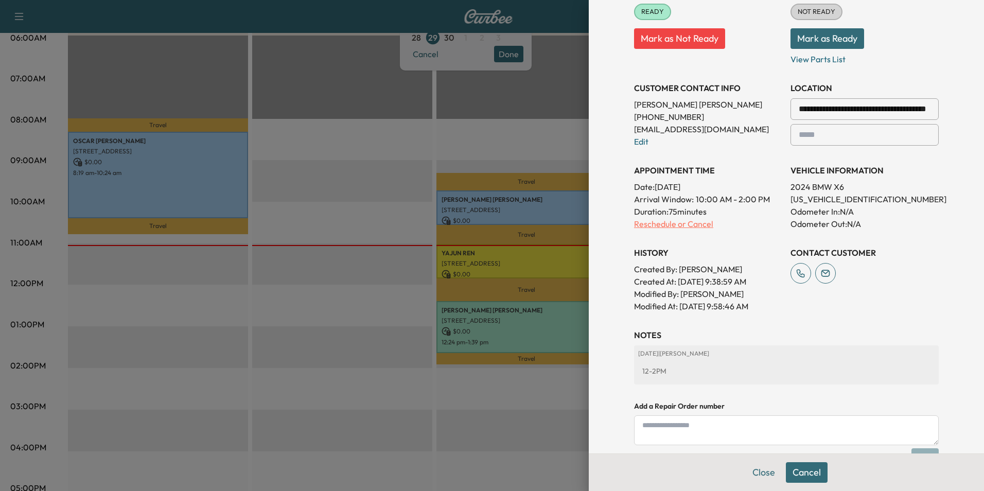
click at [647, 223] on p "Reschedule or Cancel" at bounding box center [708, 224] width 148 height 12
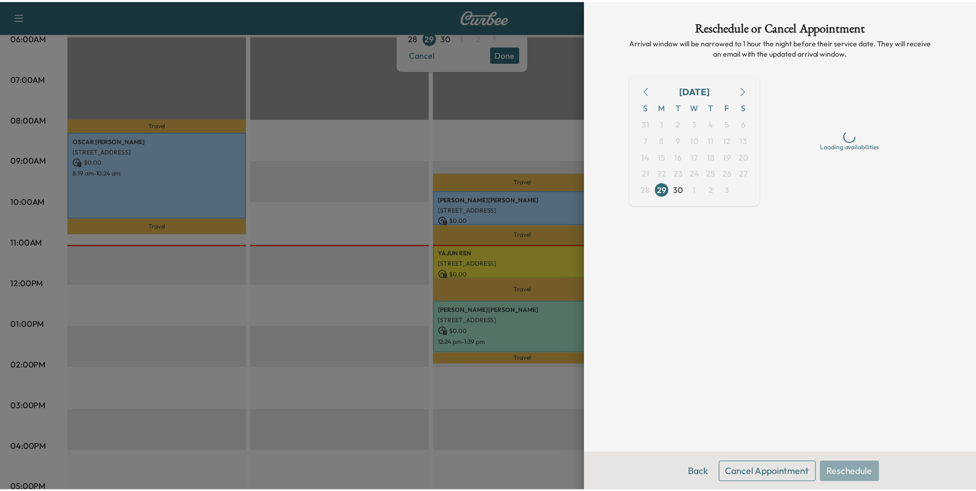
scroll to position [0, 0]
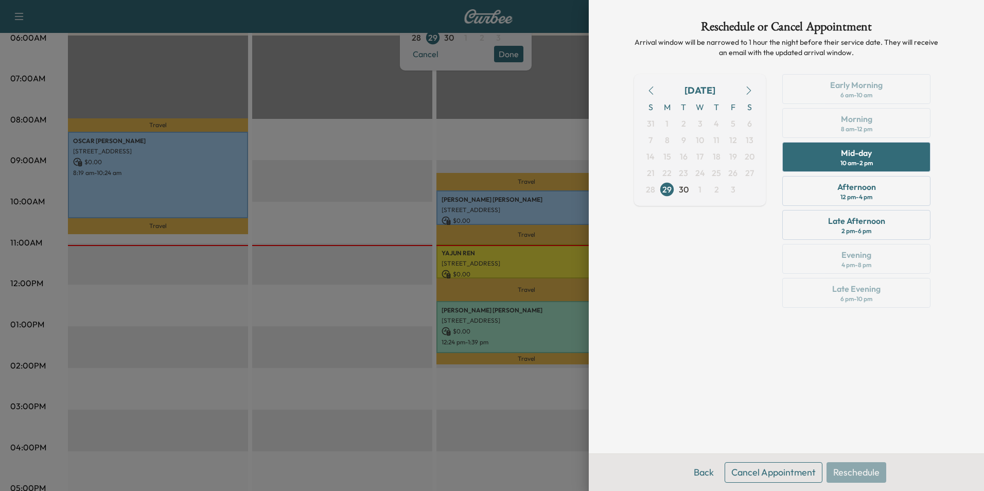
click at [764, 471] on button "Cancel Appointment" at bounding box center [774, 472] width 98 height 21
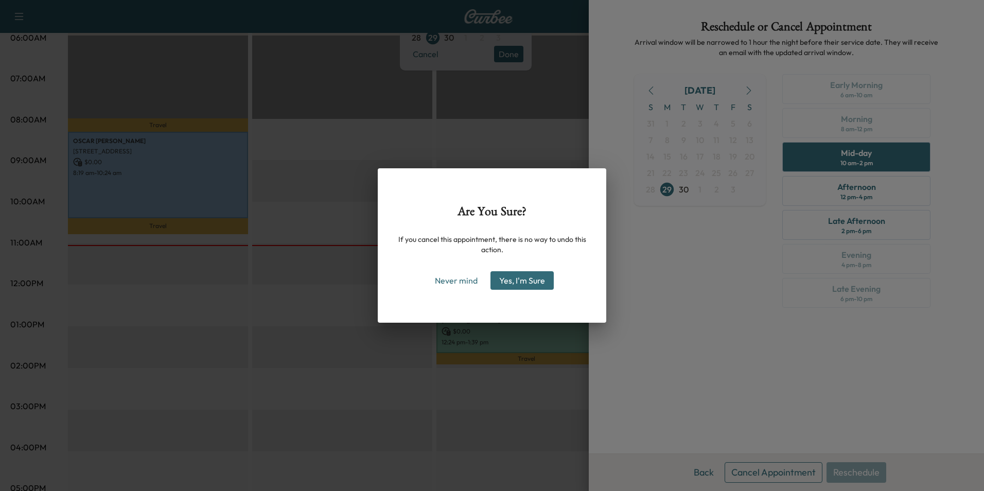
click at [532, 281] on button "Yes, I'm Sure" at bounding box center [522, 280] width 63 height 19
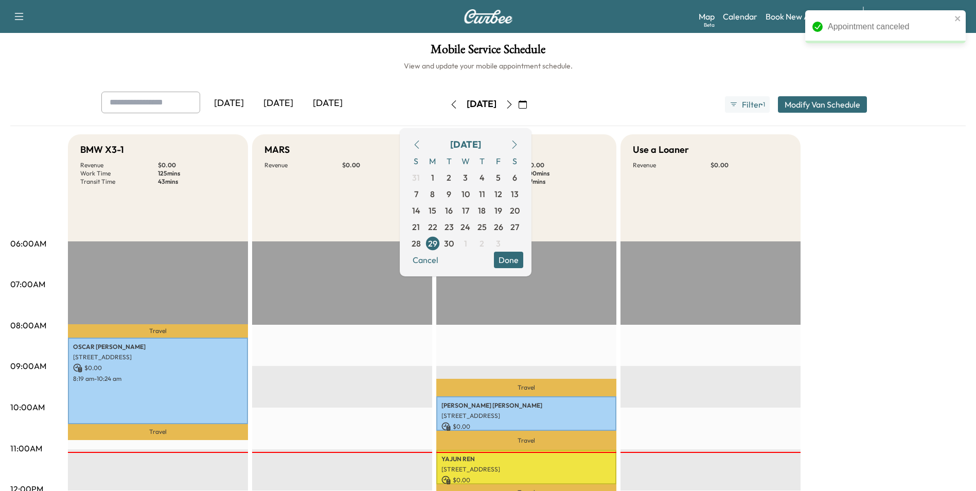
click at [527, 105] on icon "button" at bounding box center [523, 104] width 8 height 8
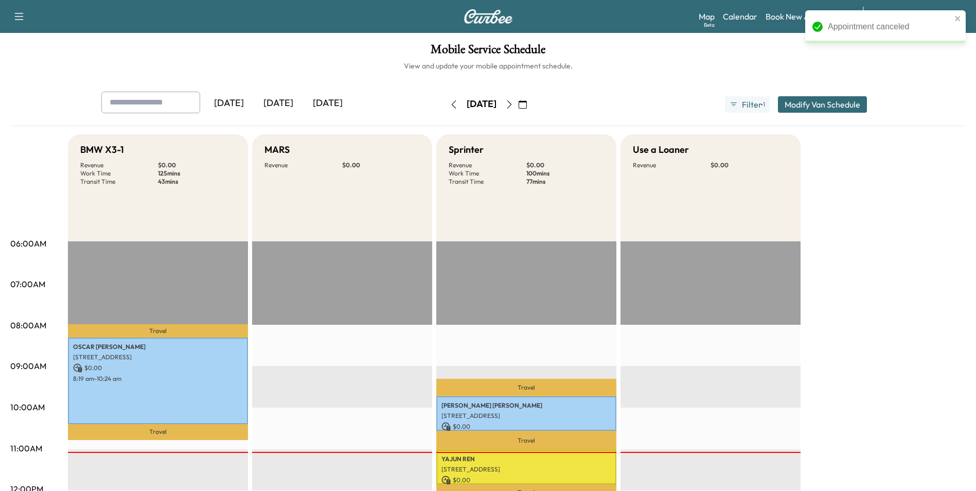
click at [527, 105] on icon "button" at bounding box center [523, 104] width 8 height 8
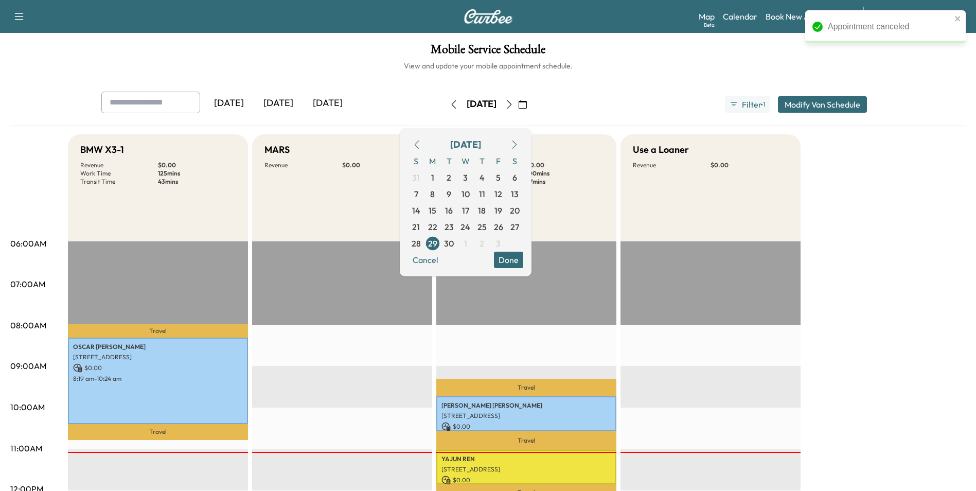
click at [519, 145] on icon "button" at bounding box center [515, 145] width 8 height 8
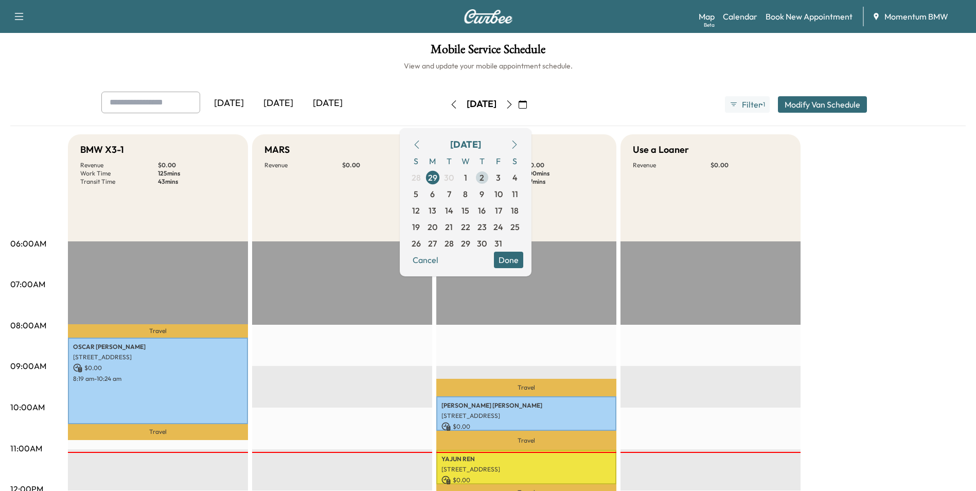
click at [484, 178] on span "2" at bounding box center [482, 177] width 5 height 12
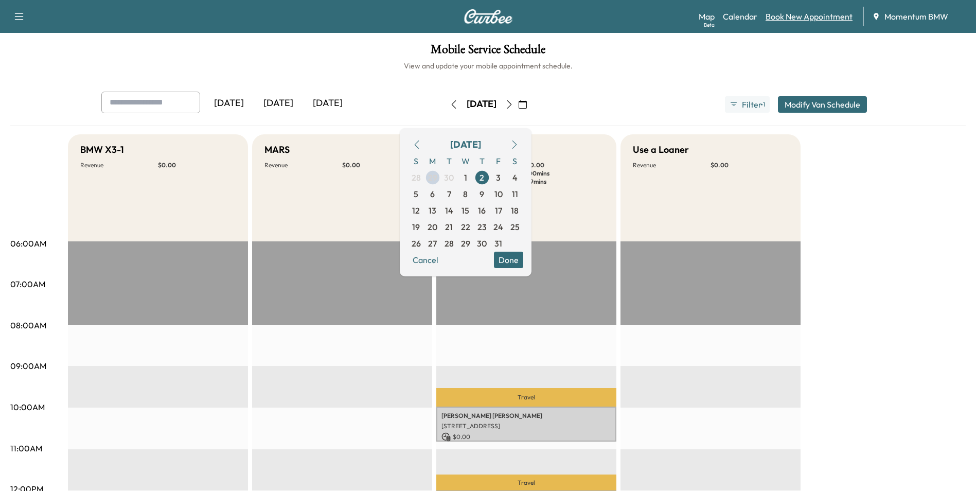
click at [815, 16] on link "Book New Appointment" at bounding box center [809, 16] width 87 height 12
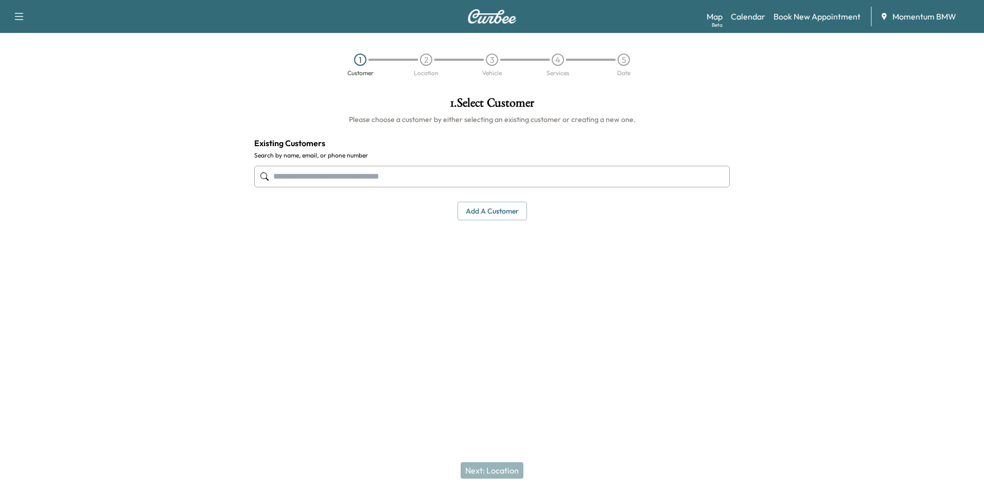
click at [482, 213] on button "Add a customer" at bounding box center [492, 211] width 69 height 19
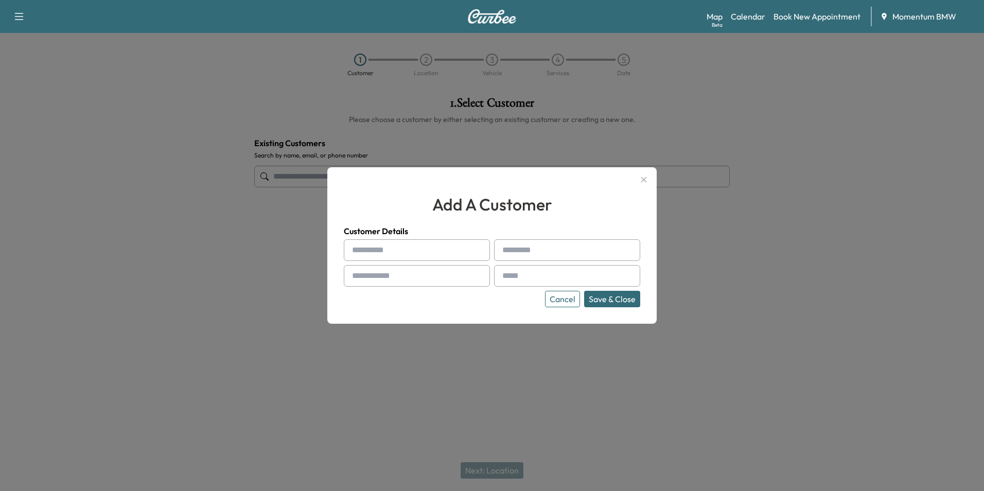
paste input "*******"
type input "*******"
click at [515, 248] on input "text" at bounding box center [567, 250] width 146 height 22
paste input "********"
type input "********"
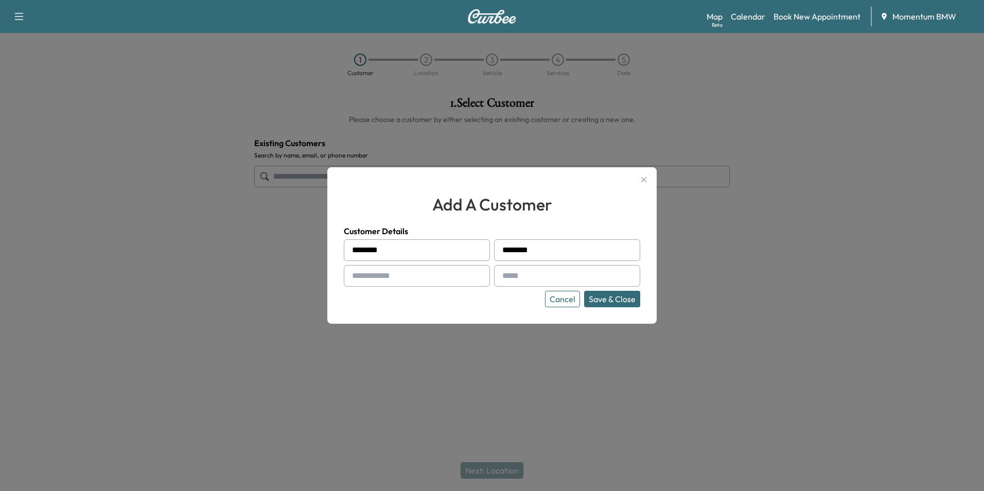
click at [368, 275] on input "text" at bounding box center [417, 276] width 146 height 22
drag, startPoint x: 357, startPoint y: 274, endPoint x: 568, endPoint y: 276, distance: 211.0
click at [568, 276] on input "text" at bounding box center [567, 276] width 146 height 22
paste input "**********"
type input "**********"
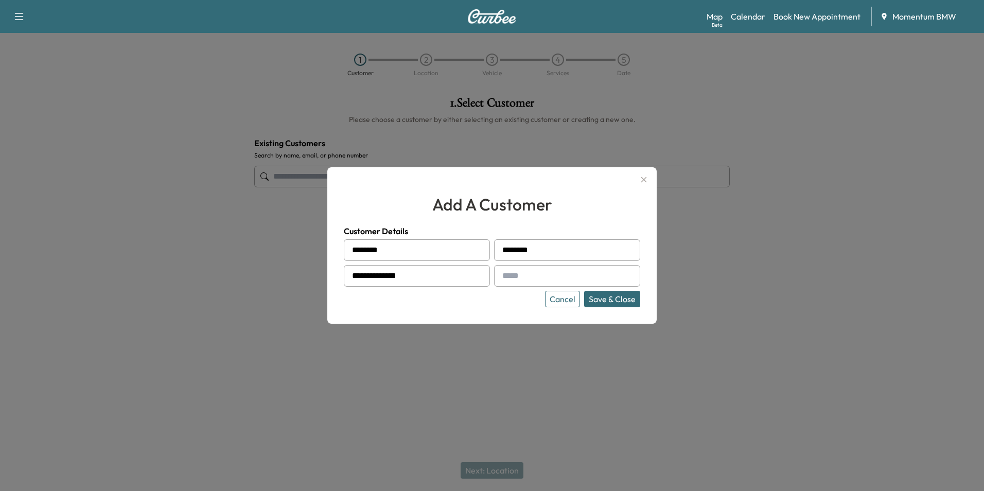
click at [516, 273] on input "text" at bounding box center [567, 276] width 146 height 22
paste input "**********"
type input "**********"
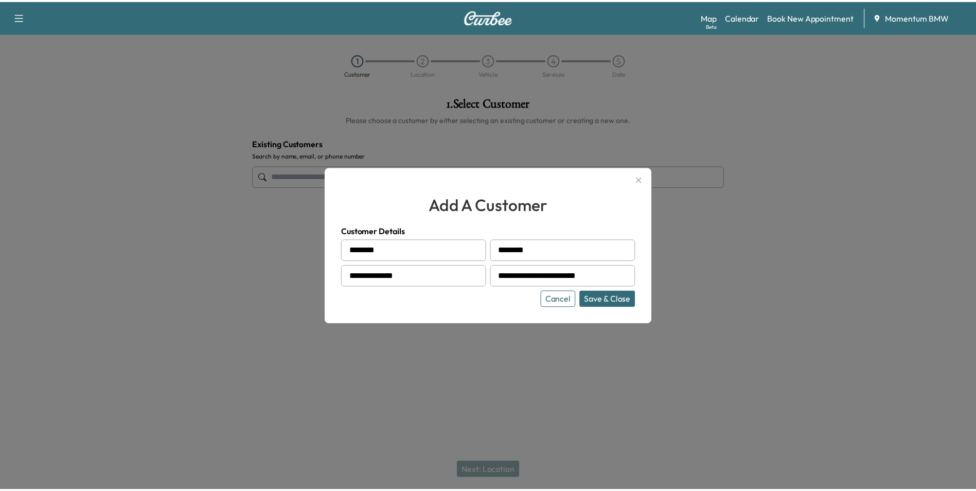
scroll to position [0, 0]
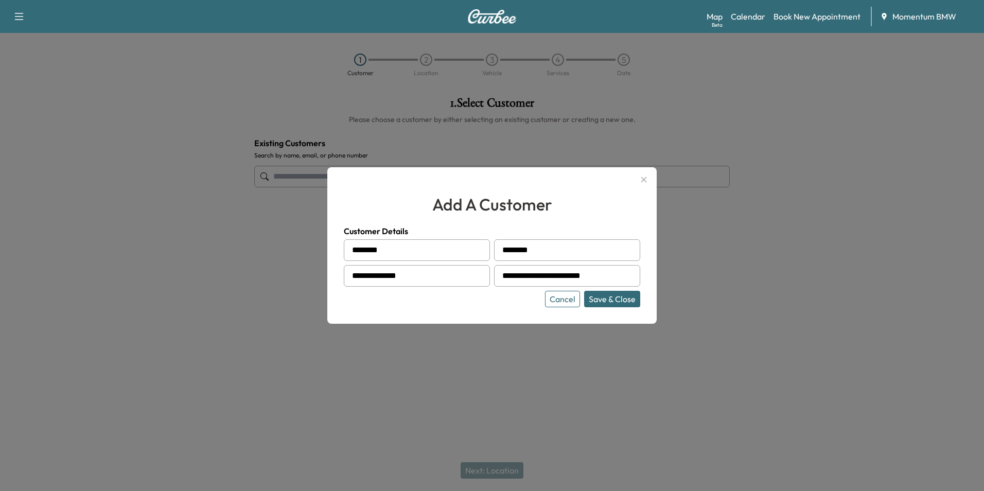
click at [614, 303] on button "Save & Close" at bounding box center [612, 299] width 56 height 16
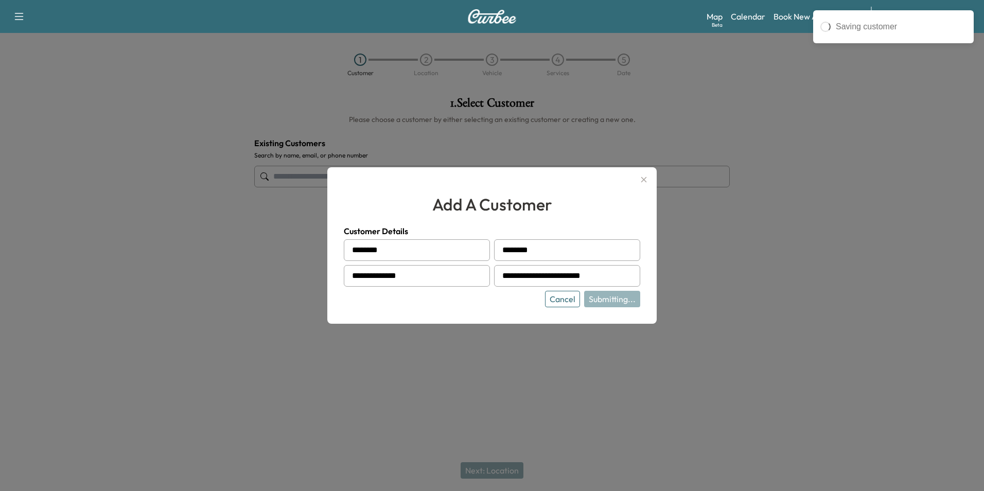
type input "**********"
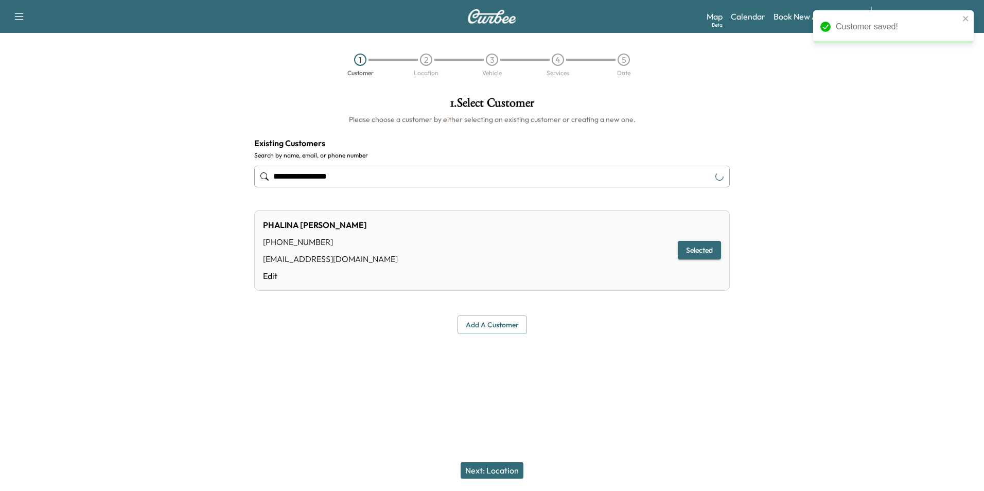
click at [497, 468] on button "Next: Location" at bounding box center [492, 470] width 63 height 16
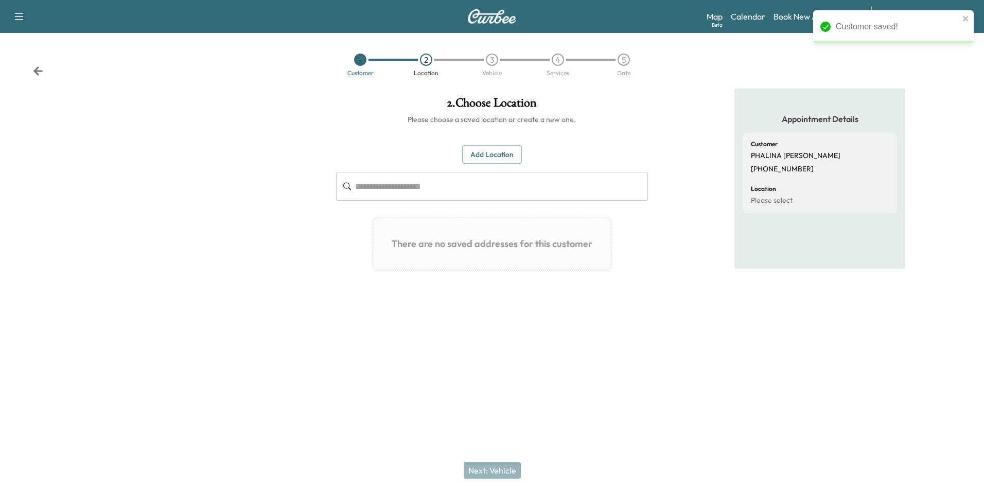
click at [491, 157] on button "Add Location" at bounding box center [492, 154] width 60 height 19
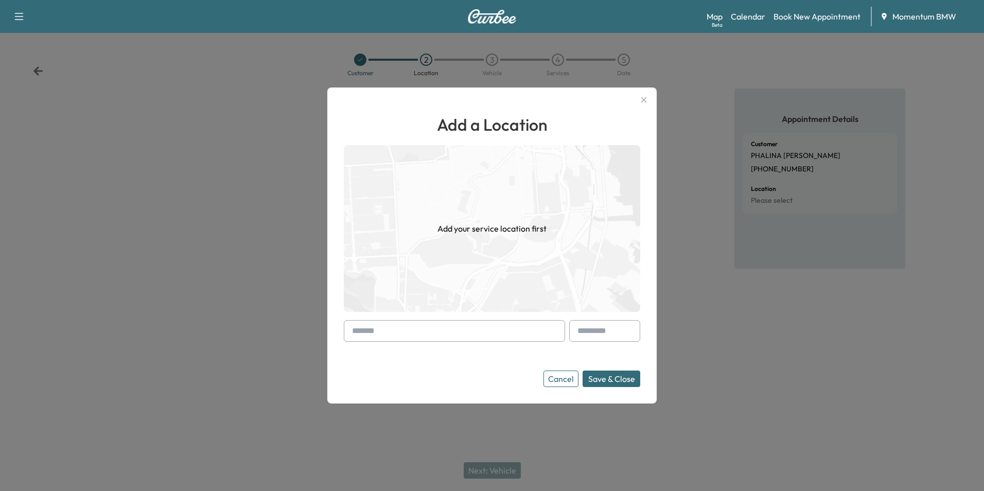
click at [416, 330] on input "text" at bounding box center [454, 331] width 221 height 22
paste input "**********"
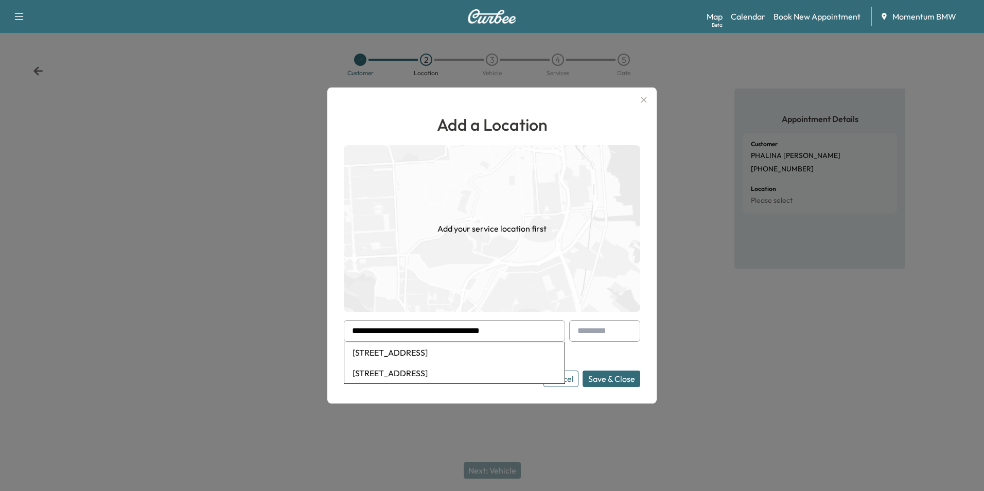
click at [485, 352] on li "[STREET_ADDRESS]" at bounding box center [454, 352] width 220 height 21
type input "**********"
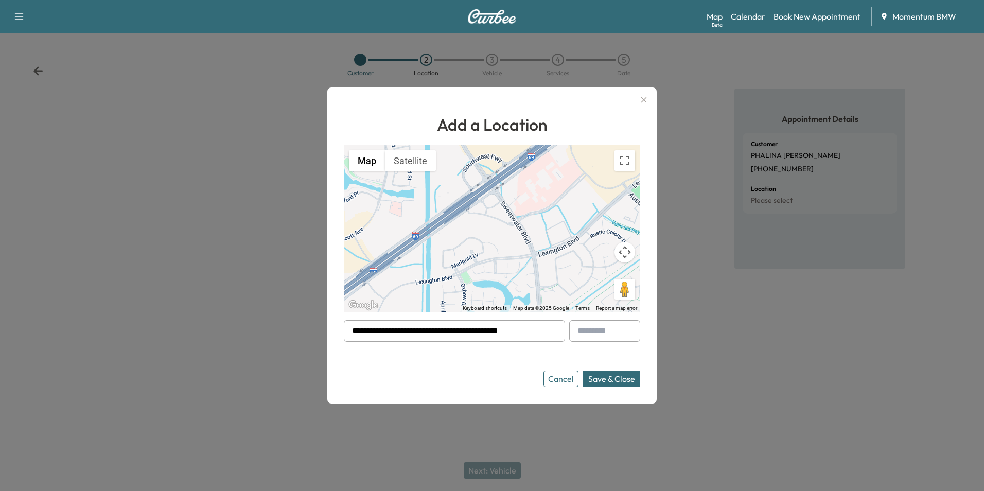
click at [611, 379] on button "Save & Close" at bounding box center [612, 379] width 58 height 16
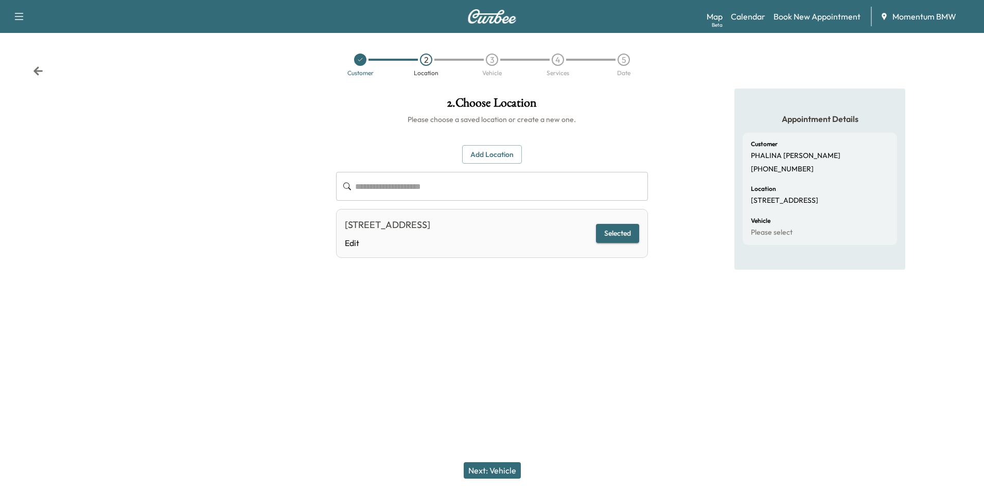
click at [498, 469] on button "Next: Vehicle" at bounding box center [492, 470] width 57 height 16
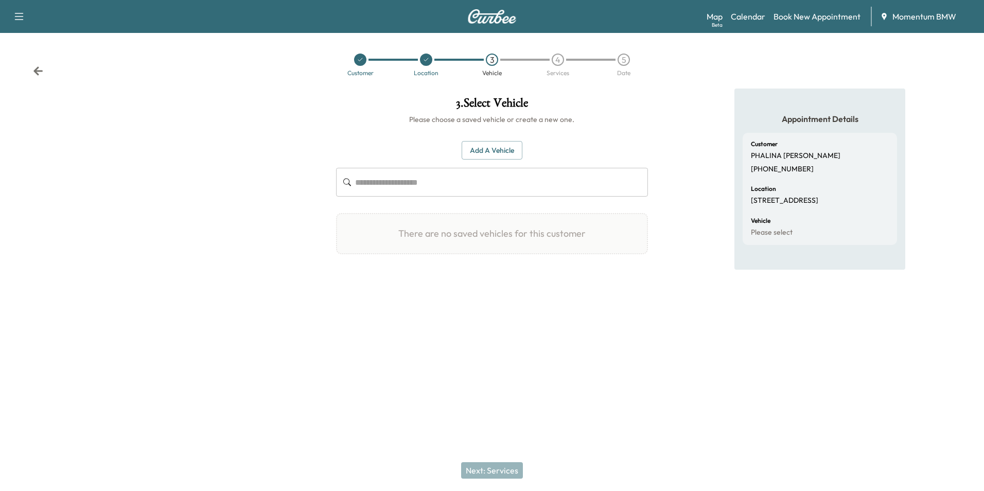
click at [493, 150] on button "Add a Vehicle" at bounding box center [492, 150] width 61 height 19
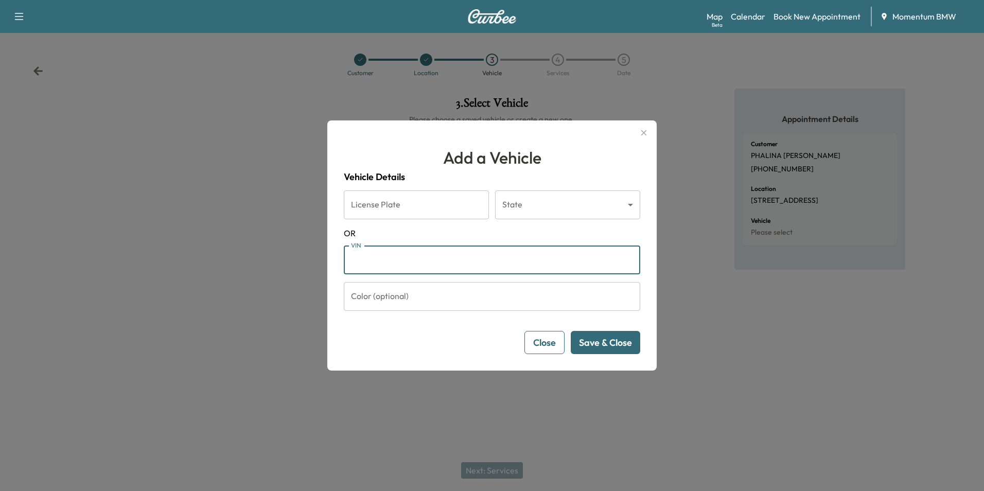
paste input "**********"
type input "**********"
click at [611, 346] on button "Save & Close" at bounding box center [605, 342] width 69 height 23
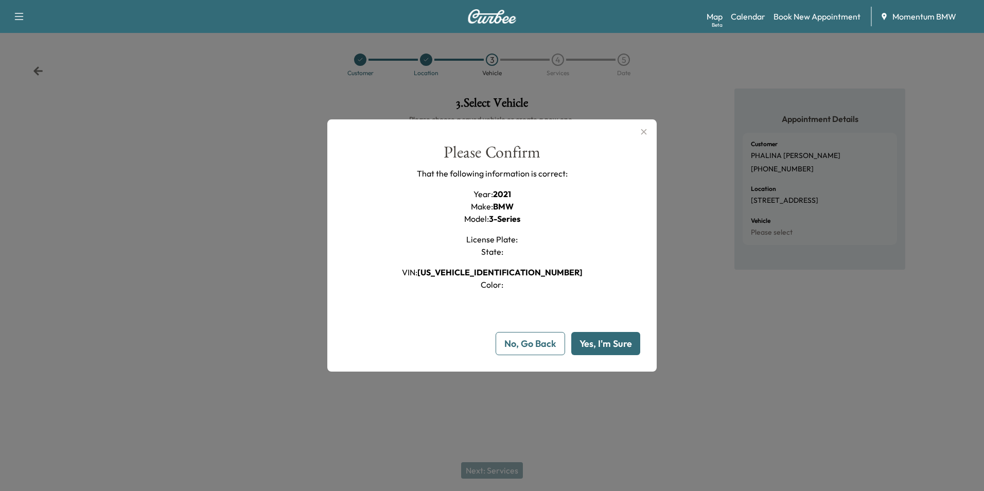
click at [603, 347] on button "Yes, I'm Sure" at bounding box center [605, 343] width 69 height 23
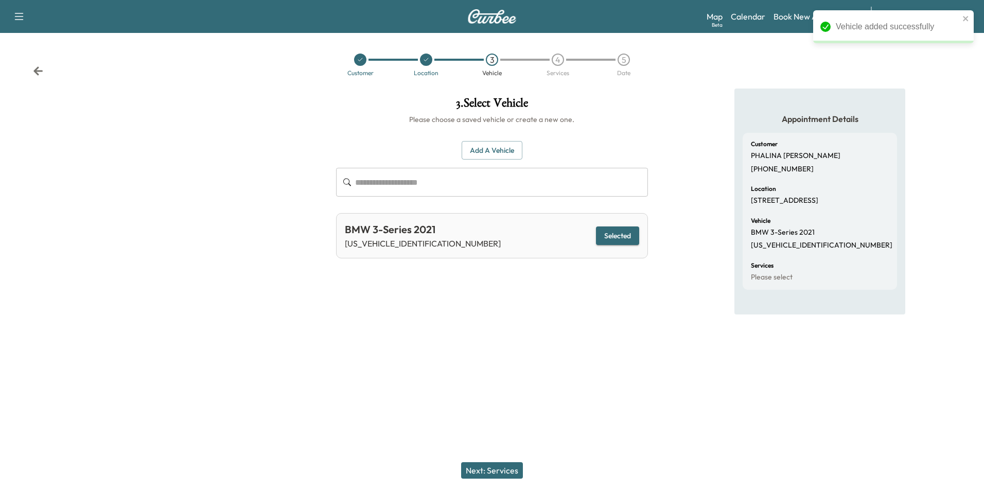
click at [499, 468] on button "Next: Services" at bounding box center [492, 470] width 62 height 16
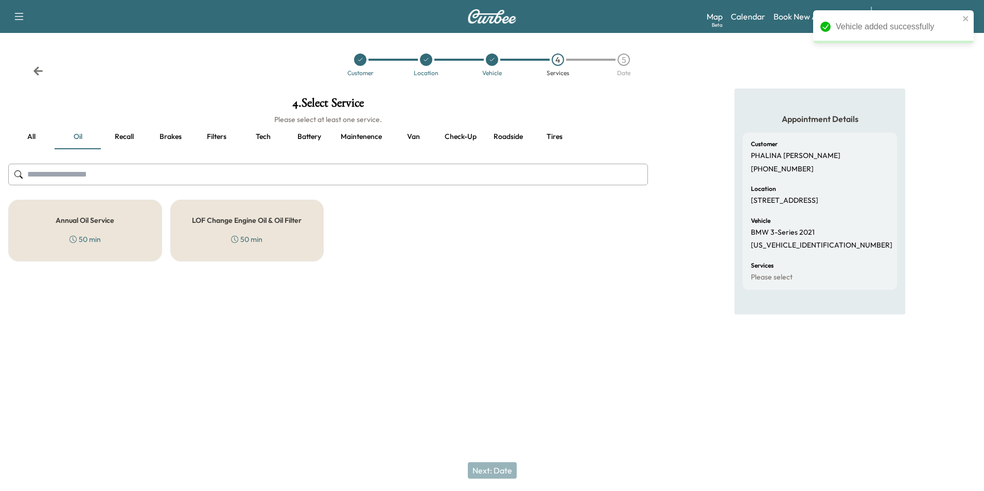
drag, startPoint x: 90, startPoint y: 209, endPoint x: 103, endPoint y: 205, distance: 14.6
click at [91, 209] on div "Annual Oil Service 50 min" at bounding box center [85, 231] width 154 height 62
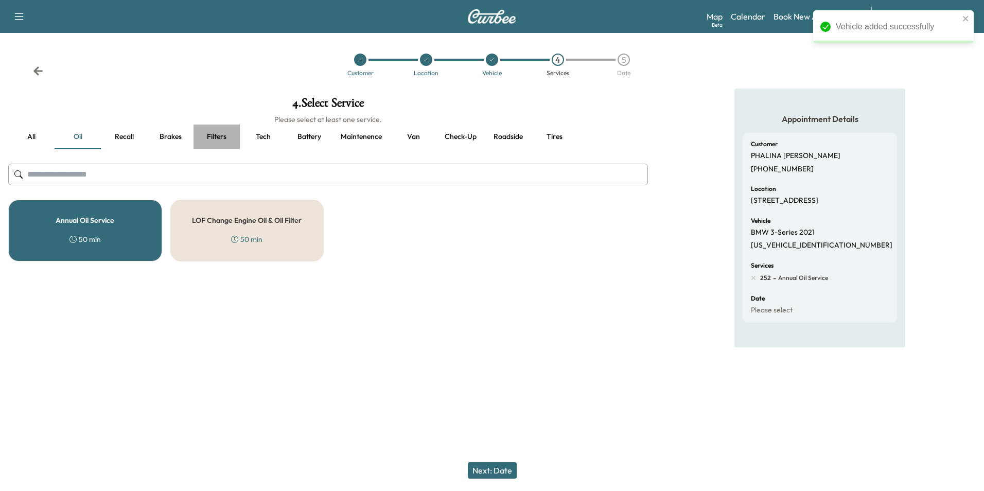
click at [216, 136] on button "Filters" at bounding box center [217, 137] width 46 height 25
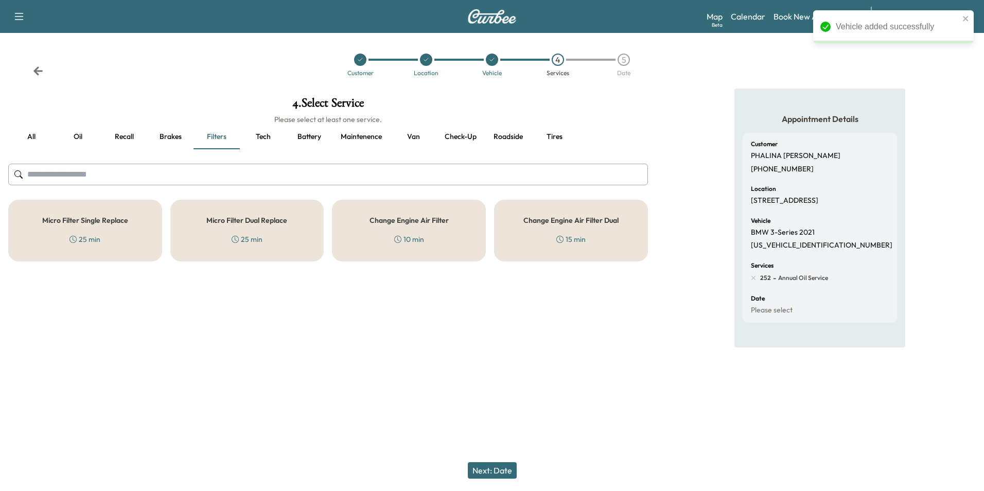
click at [136, 232] on div "Micro Filter Single Replace 25 min" at bounding box center [85, 231] width 154 height 62
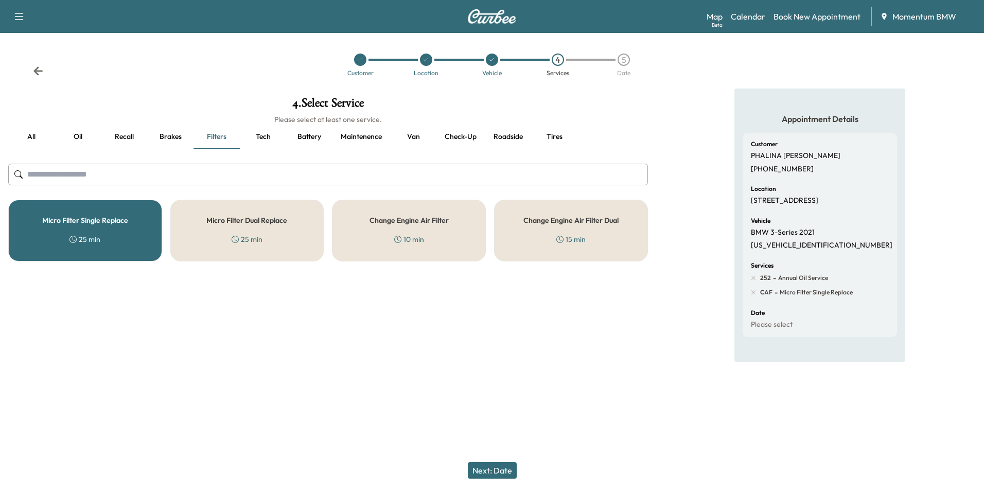
click at [171, 134] on button "Brakes" at bounding box center [170, 137] width 46 height 25
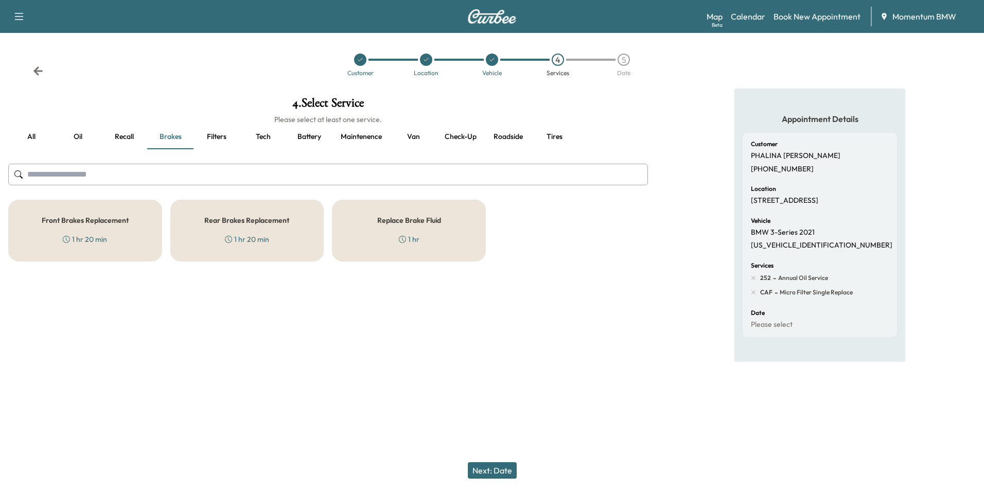
click at [400, 229] on div "Replace Brake Fluid 1 hr" at bounding box center [409, 231] width 154 height 62
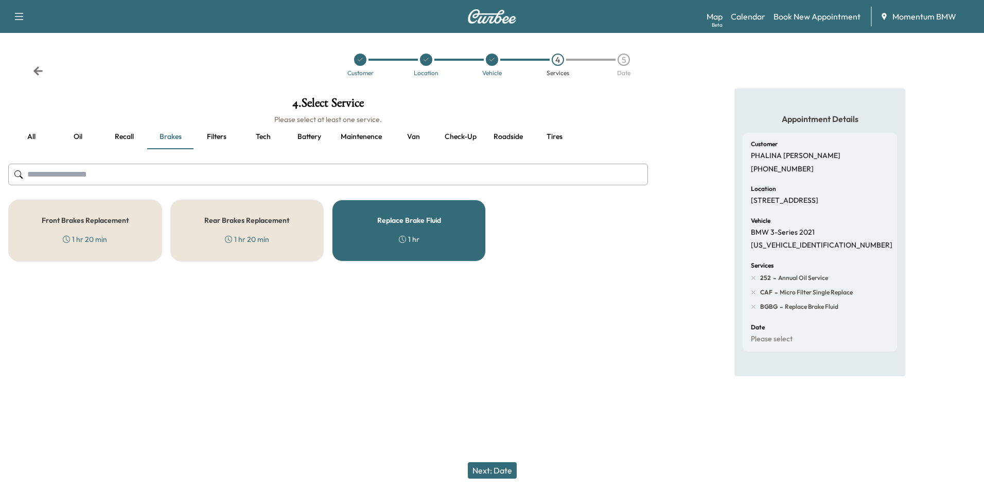
click at [506, 465] on button "Next: Date" at bounding box center [492, 470] width 49 height 16
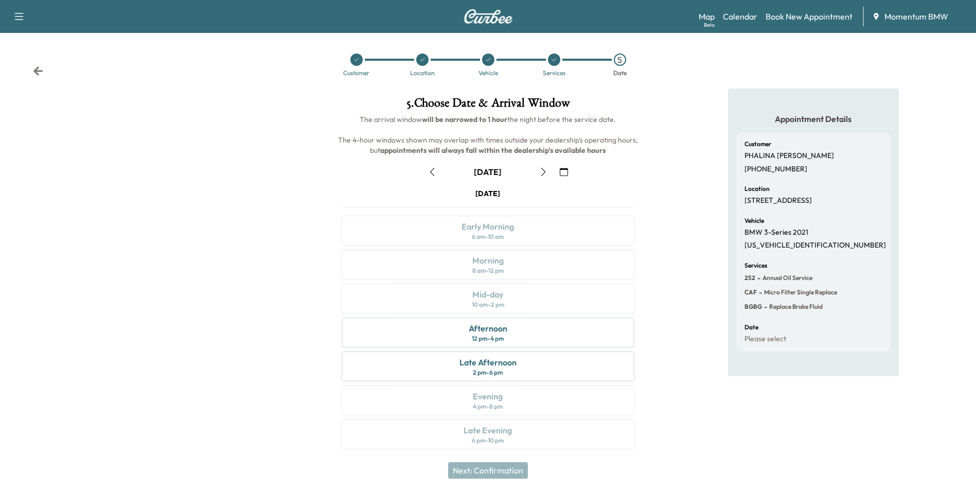
click at [544, 171] on icon "button" at bounding box center [543, 172] width 8 height 8
click at [522, 266] on div "Morning 8 am - 12 pm" at bounding box center [488, 265] width 292 height 30
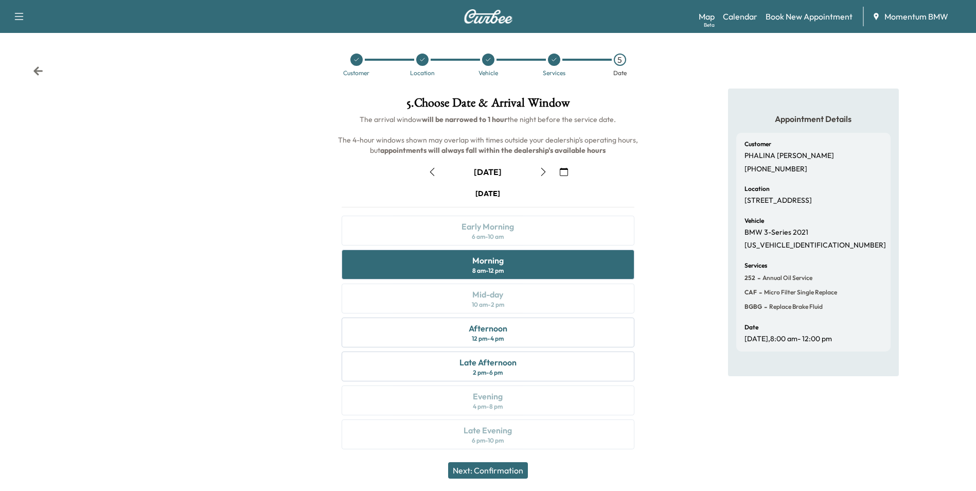
click at [501, 471] on button "Next: Confirmation" at bounding box center [488, 470] width 80 height 16
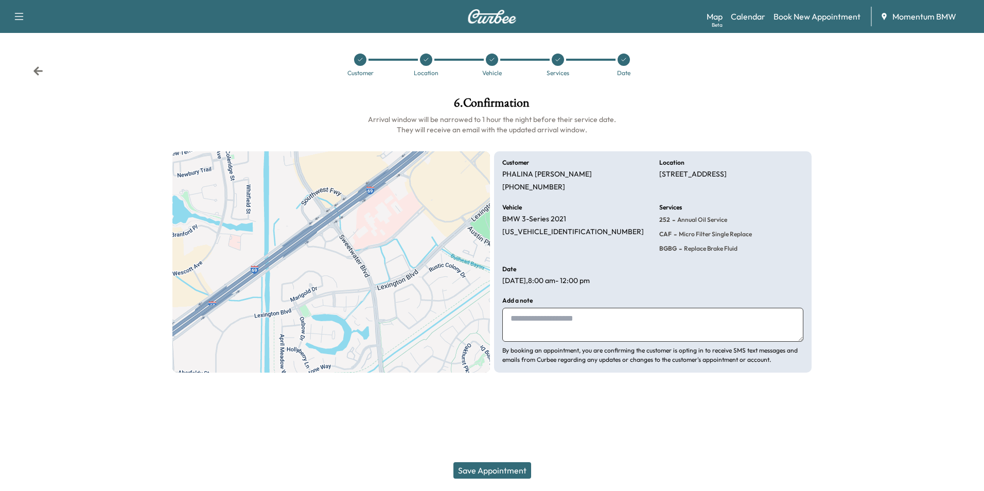
click at [508, 309] on textarea at bounding box center [652, 325] width 301 height 34
type textarea "******"
click at [497, 472] on button "Save Appointment" at bounding box center [492, 470] width 78 height 16
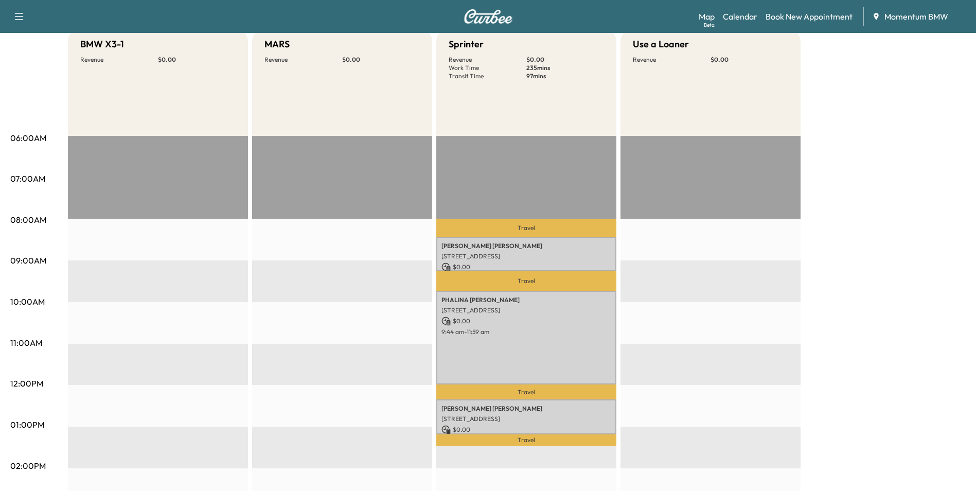
scroll to position [206, 0]
